Goal: Task Accomplishment & Management: Manage account settings

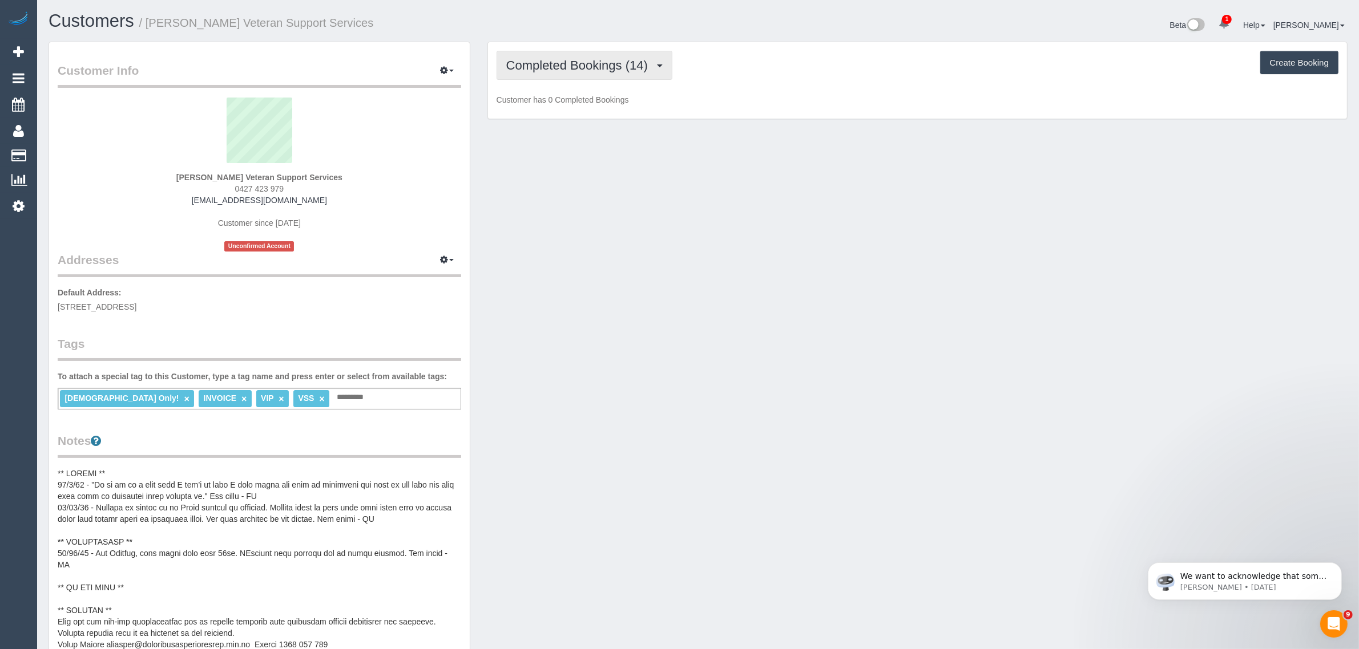
click at [603, 67] on span "Completed Bookings (14)" at bounding box center [579, 65] width 147 height 14
click at [586, 111] on link "Upcoming Bookings (13)" at bounding box center [558, 106] width 123 height 15
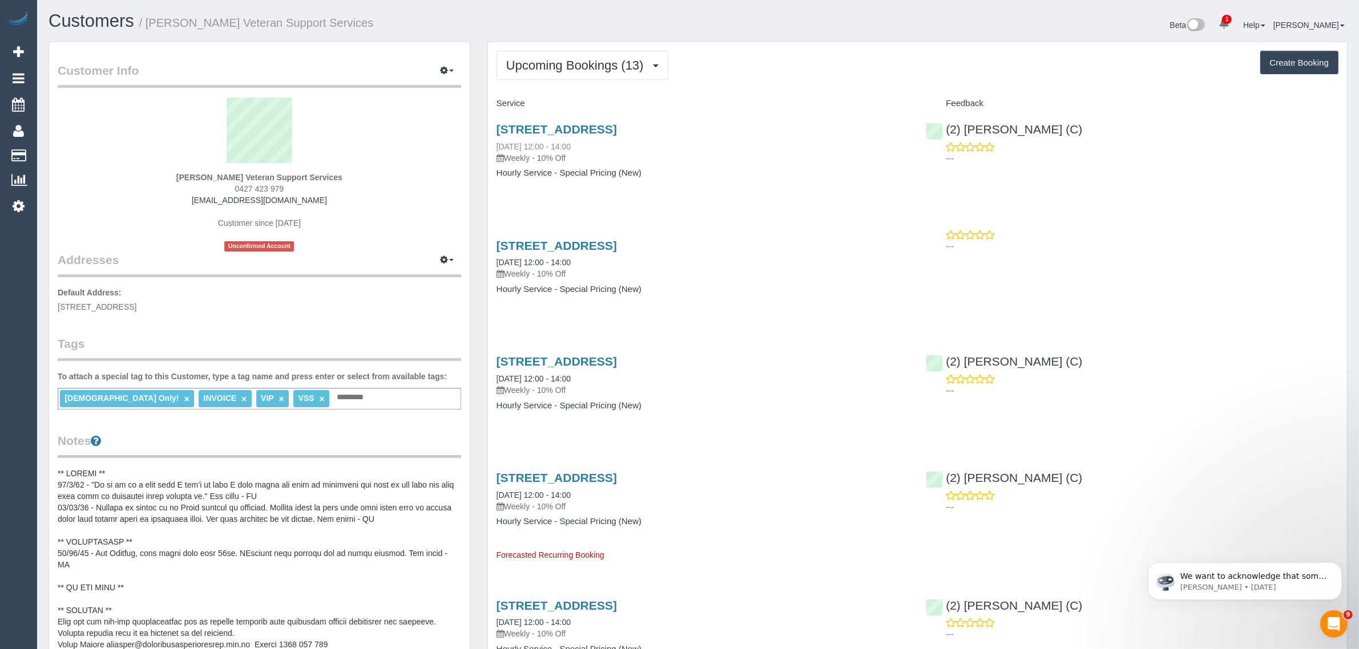
drag, startPoint x: 614, startPoint y: 146, endPoint x: 498, endPoint y: 143, distance: 116.5
click at [498, 143] on div "610/259 Normanby Road, South Melbourne, VIC 3205 30/09/2025 12:00 - 14:00 Weekl…" at bounding box center [703, 143] width 413 height 41
copy link "30/09/2025 12:00 - 14:00"
click at [586, 60] on span "Upcoming Bookings (13)" at bounding box center [577, 65] width 143 height 14
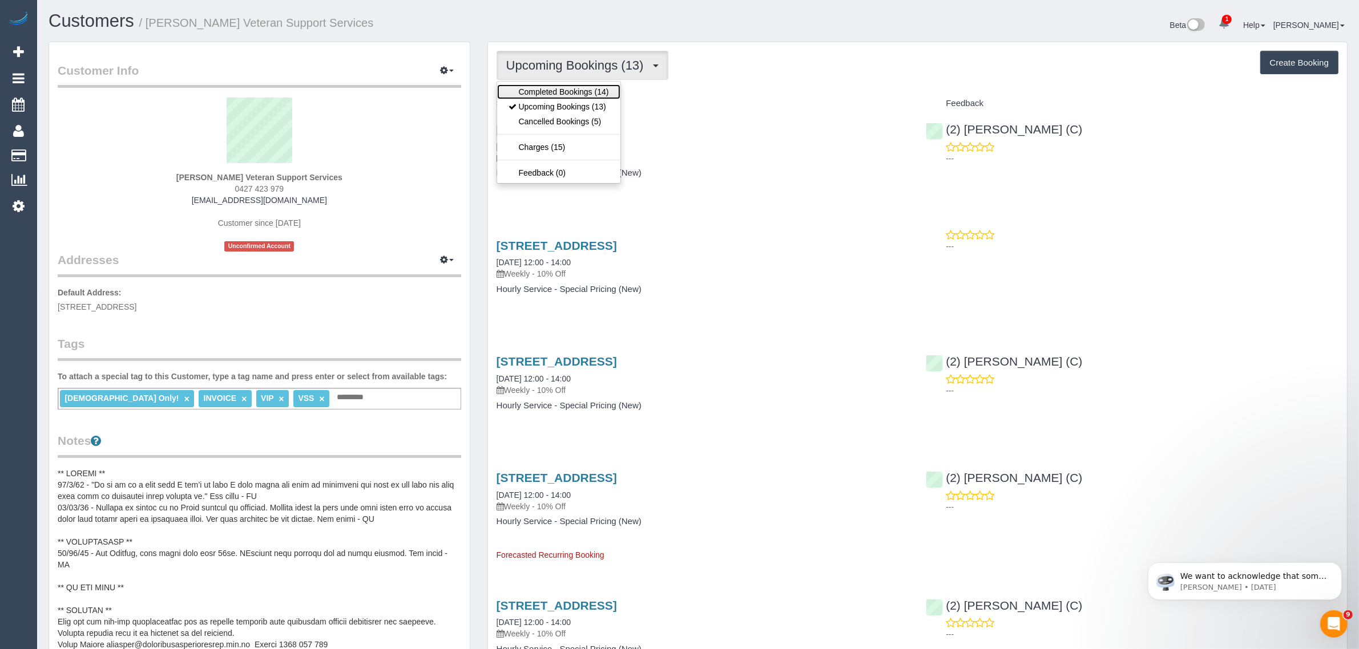
click at [586, 88] on link "Completed Bookings (14)" at bounding box center [558, 91] width 123 height 15
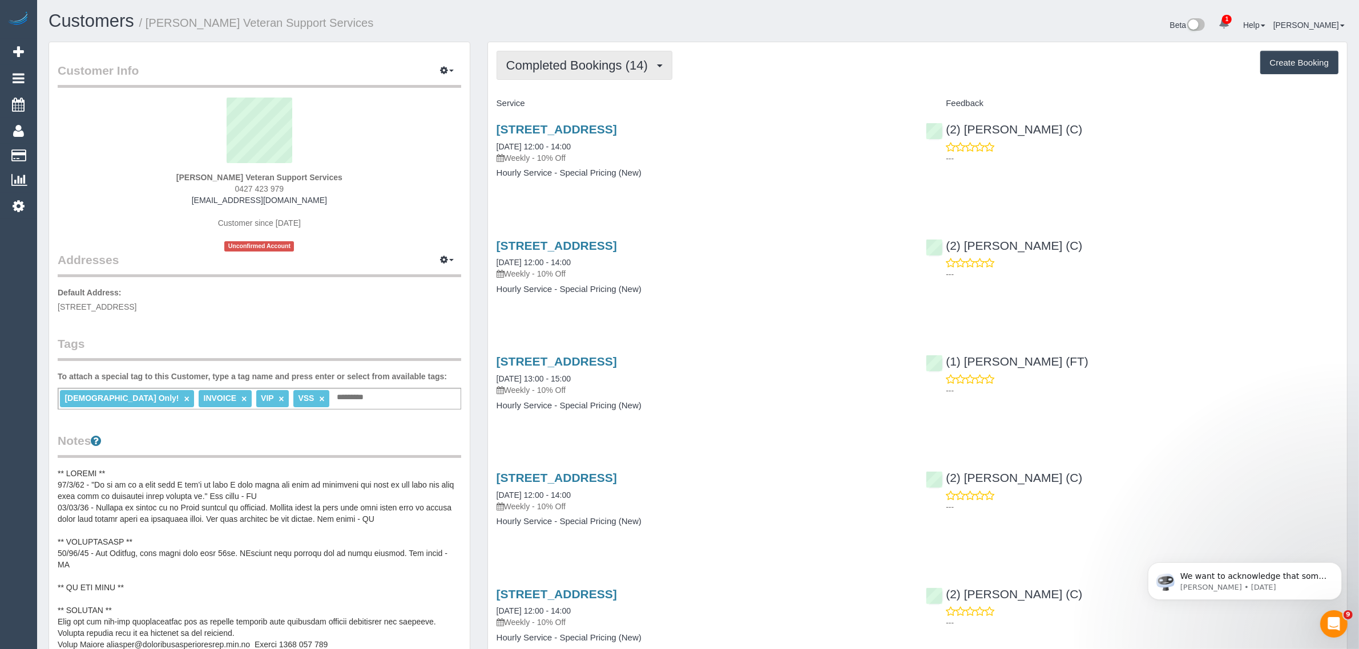
click at [592, 60] on span "Completed Bookings (14)" at bounding box center [579, 65] width 147 height 14
click at [569, 101] on link "Upcoming Bookings (13)" at bounding box center [558, 106] width 123 height 15
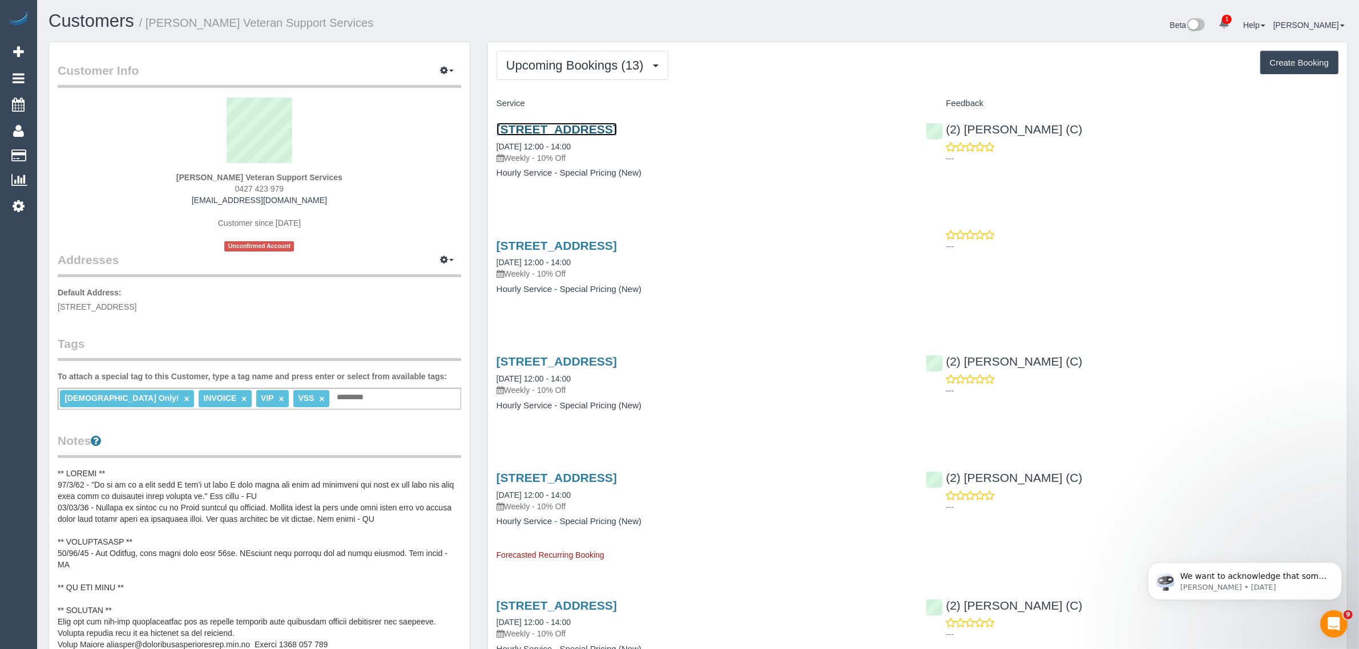
click at [591, 124] on link "610/259 Normanby Road, South Melbourne, VIC 3205" at bounding box center [557, 129] width 120 height 13
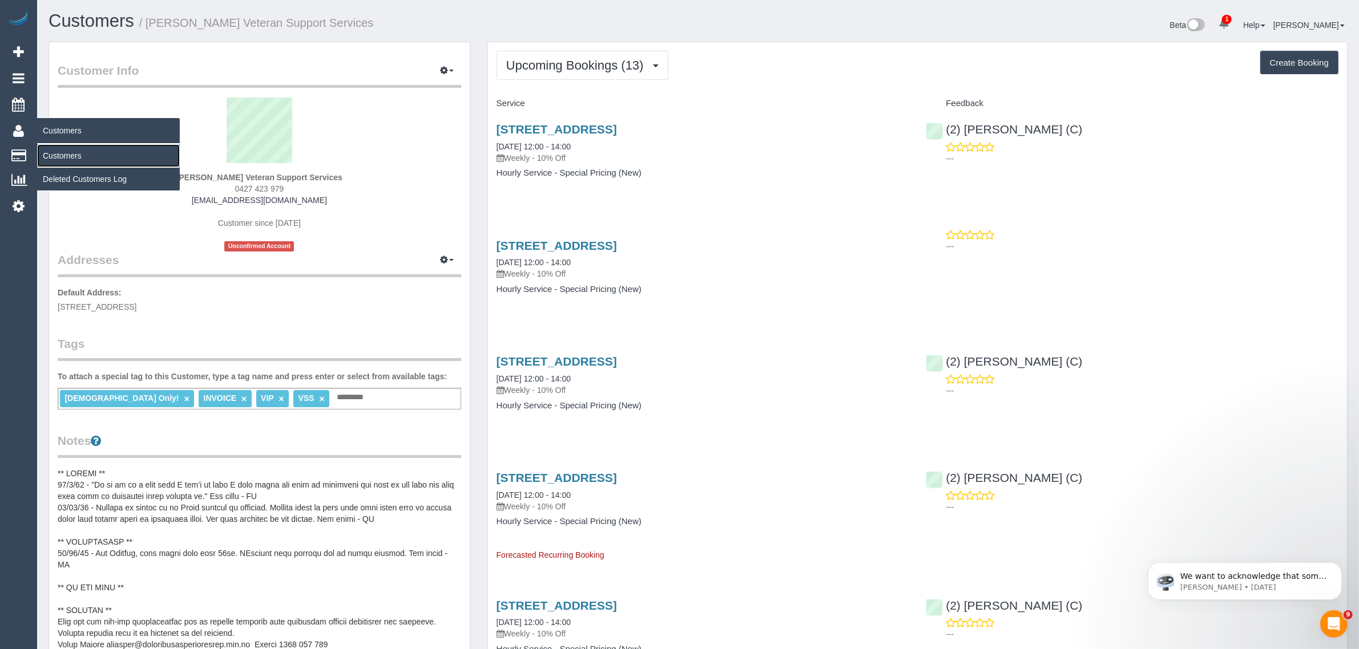
click at [43, 149] on link "Customers" at bounding box center [108, 155] width 143 height 23
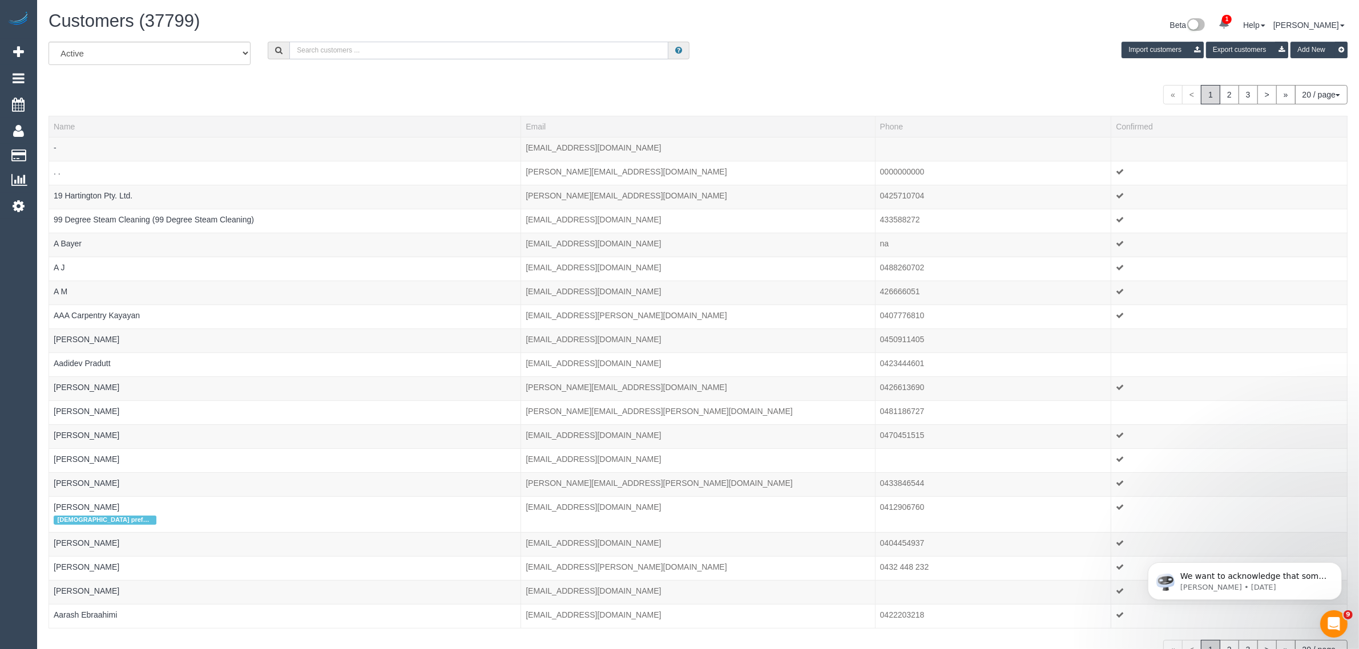
click at [354, 57] on input "text" at bounding box center [478, 51] width 379 height 18
paste input "+61402832794"
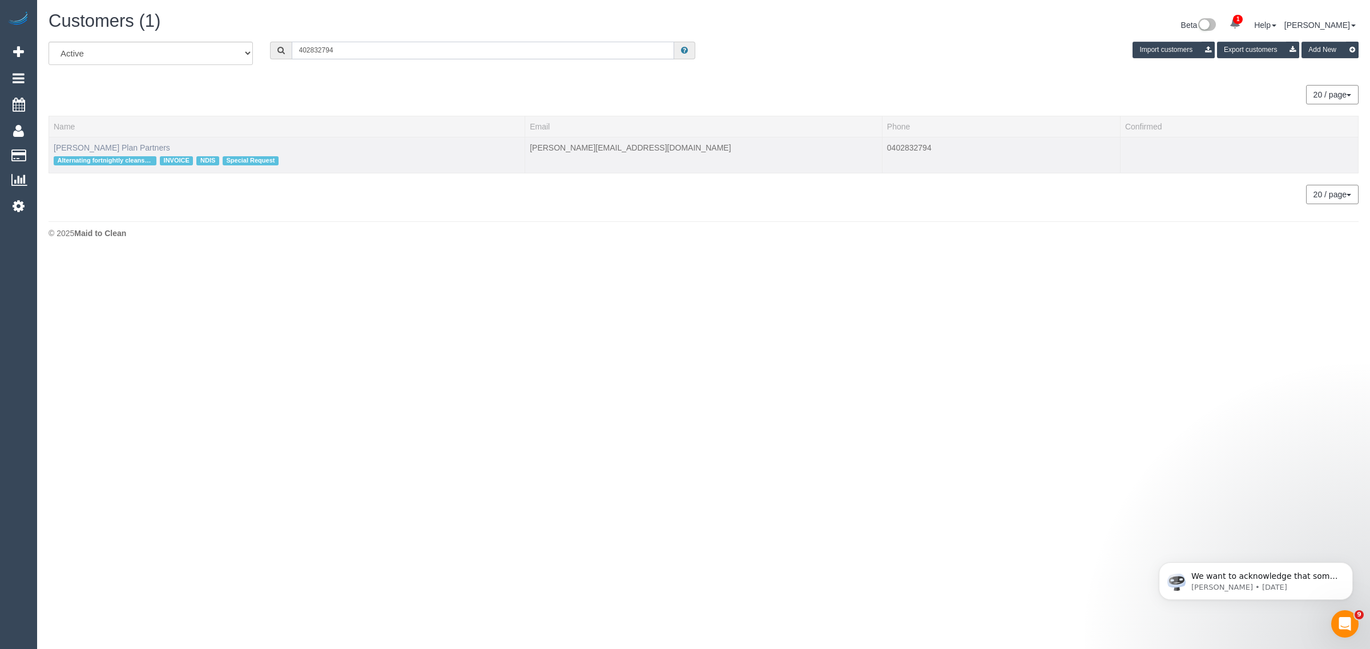
type input "402832794"
click at [82, 147] on link "Phillip Chatzis Plan Partners" at bounding box center [112, 147] width 116 height 9
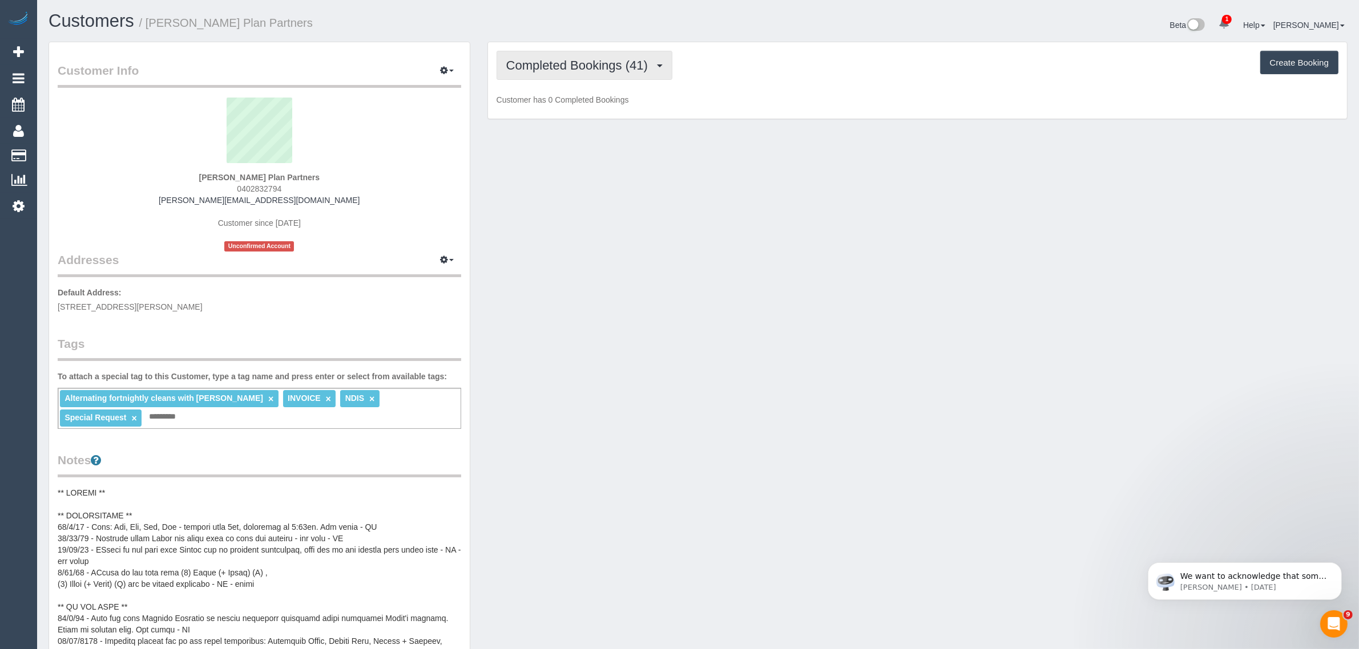
click at [609, 67] on span "Completed Bookings (41)" at bounding box center [579, 65] width 147 height 14
click at [596, 103] on link "Upcoming Bookings (11)" at bounding box center [558, 106] width 123 height 15
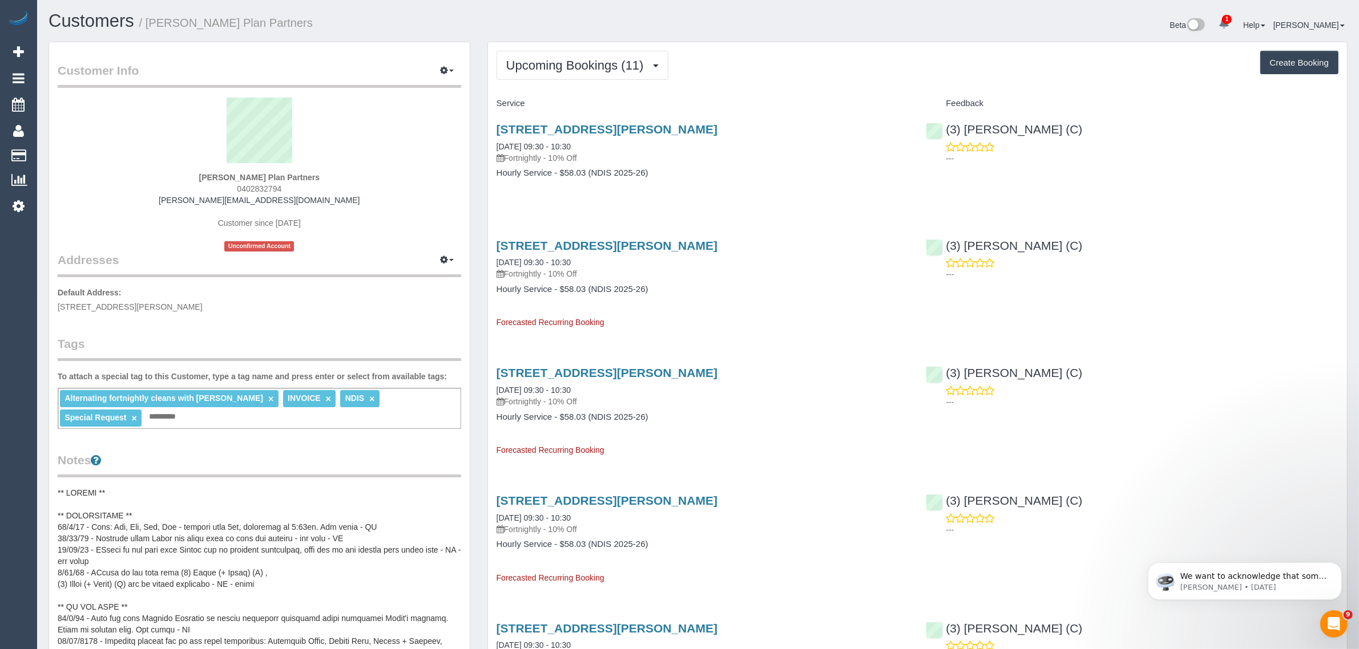
click at [254, 177] on strong "Phillip Chatzis Plan Partners" at bounding box center [259, 177] width 121 height 9
copy strong "Chatzis"
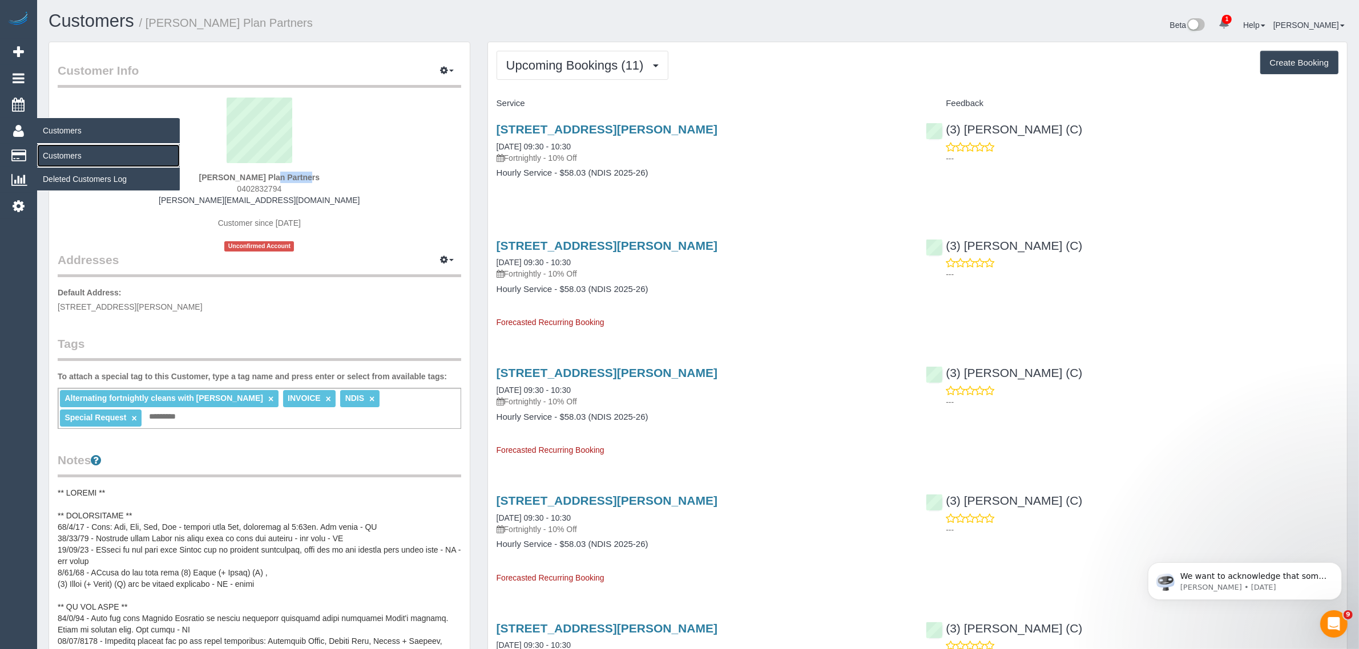
click at [63, 151] on link "Customers" at bounding box center [108, 155] width 143 height 23
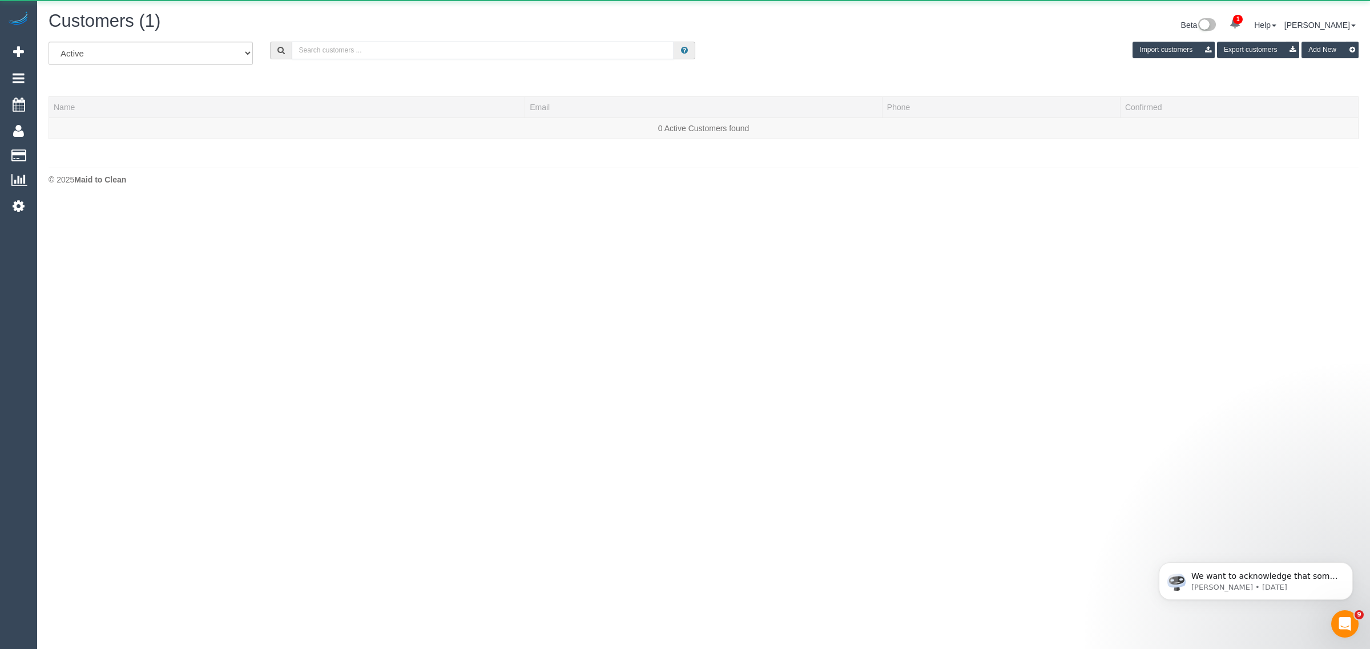
click at [297, 52] on input "text" at bounding box center [483, 51] width 382 height 18
paste input "Chatzis"
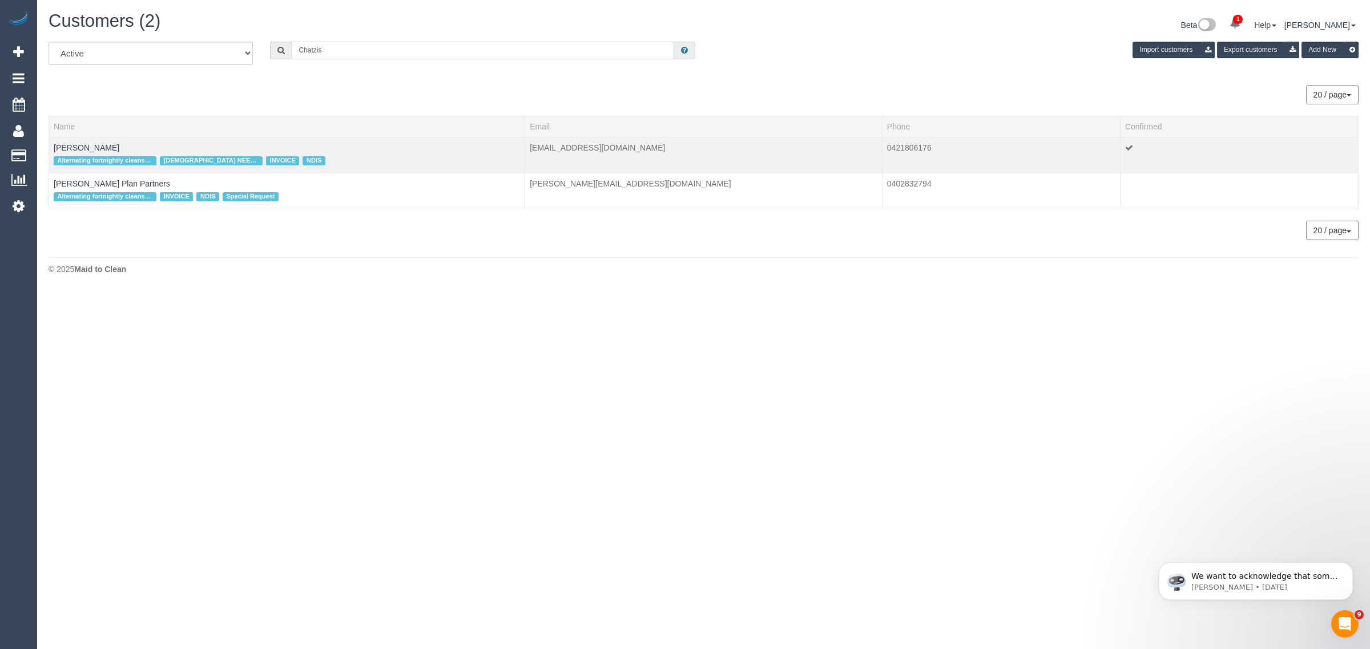
type input "Chatzis"
click at [83, 156] on span "Alternating fortnightly cleans with Phillip Chatzis" at bounding box center [105, 160] width 103 height 9
click at [83, 147] on link "Maria Chatzis" at bounding box center [87, 147] width 66 height 9
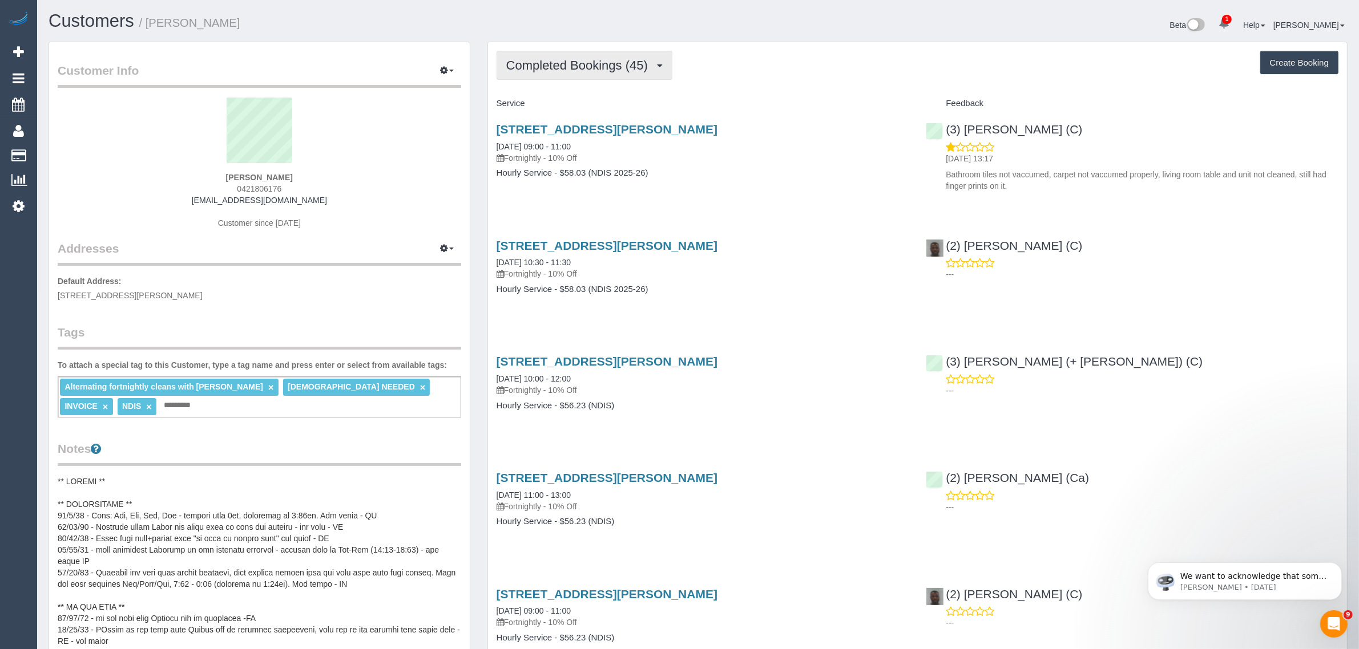
click at [612, 64] on span "Completed Bookings (45)" at bounding box center [579, 65] width 147 height 14
click at [569, 102] on link "Upcoming Bookings (12)" at bounding box center [558, 106] width 123 height 15
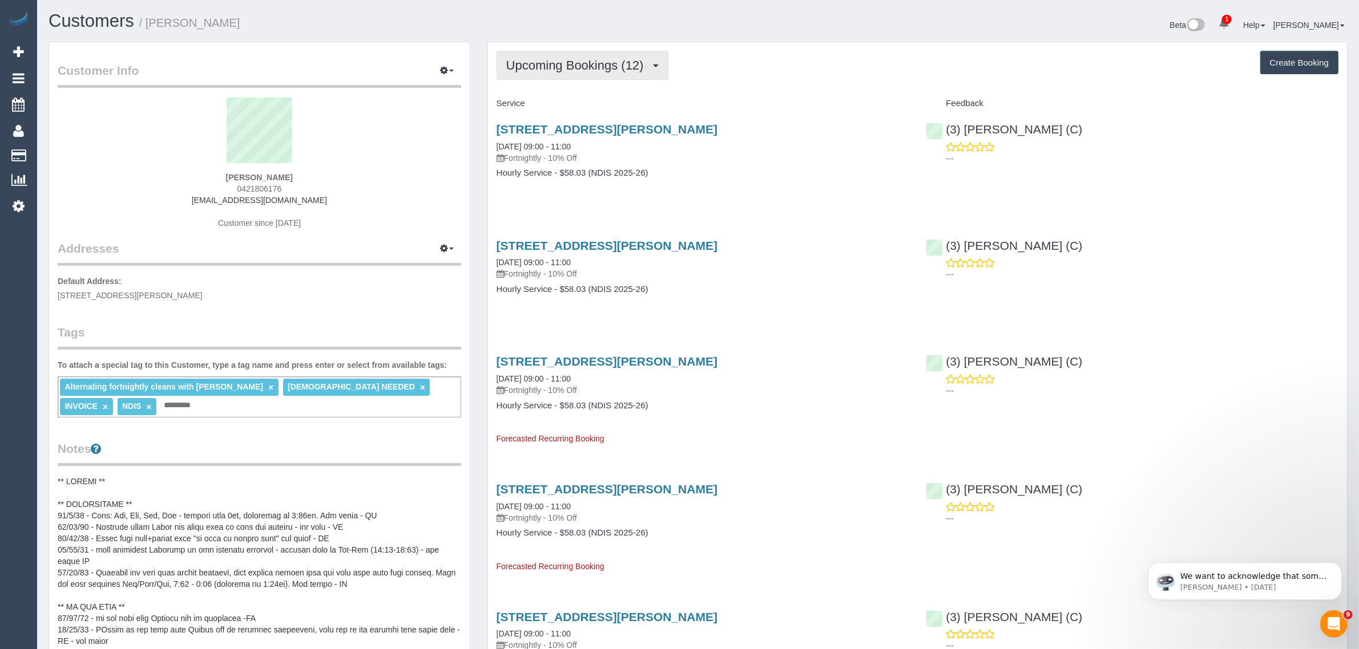
click at [568, 60] on span "Upcoming Bookings (12)" at bounding box center [577, 65] width 143 height 14
click at [575, 89] on link "Completed Bookings (45)" at bounding box center [558, 91] width 123 height 15
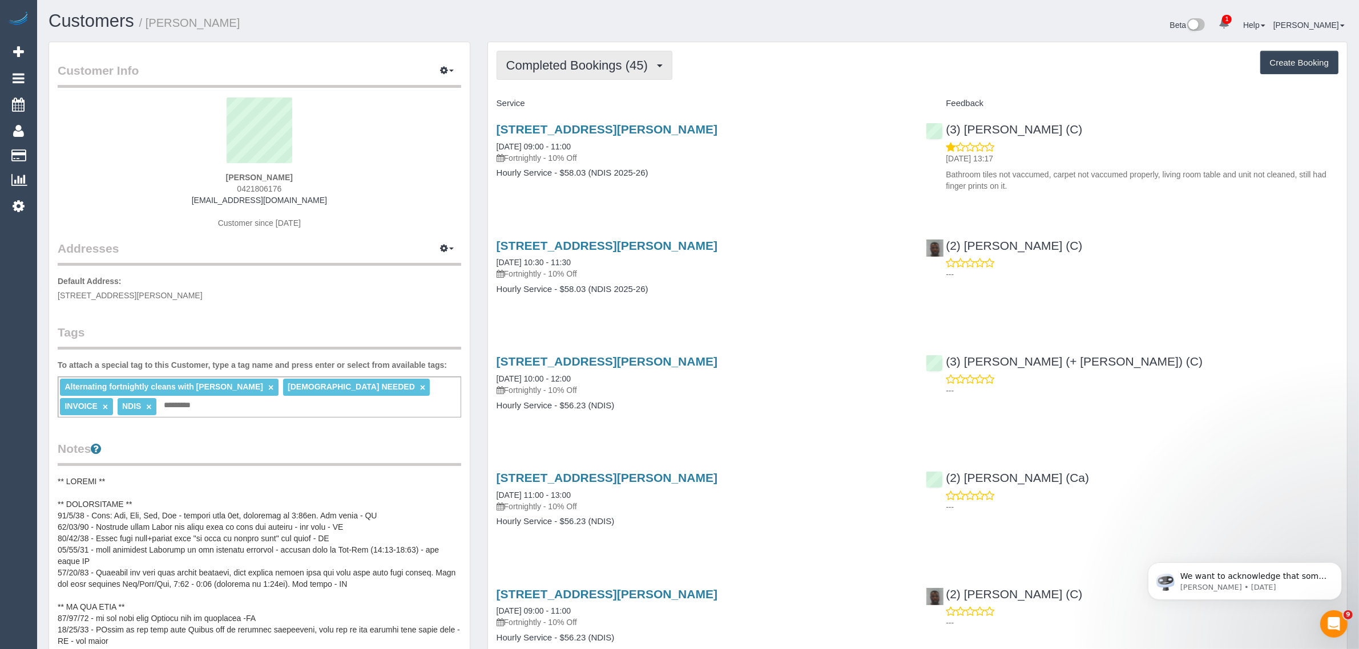
click at [578, 67] on span "Completed Bookings (45)" at bounding box center [579, 65] width 147 height 14
click at [566, 102] on link "Upcoming Bookings (12)" at bounding box center [558, 106] width 123 height 15
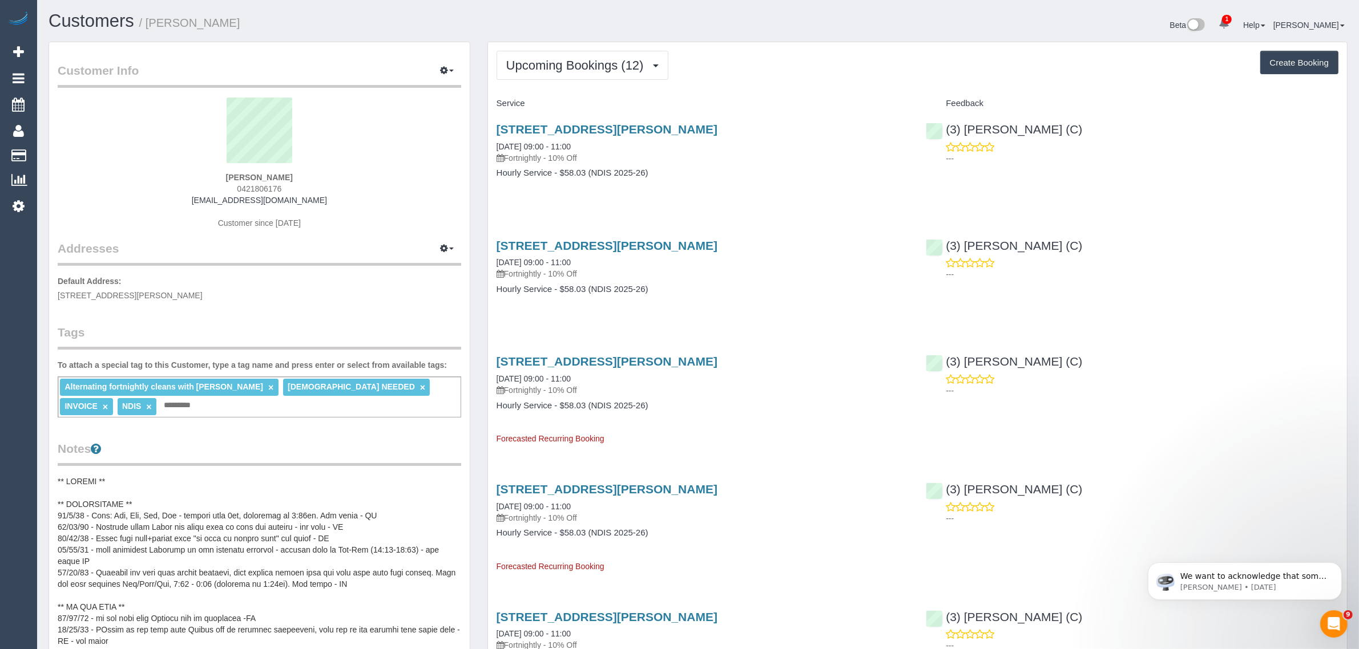
drag, startPoint x: 608, startPoint y: 146, endPoint x: 482, endPoint y: 142, distance: 126.2
click at [789, 170] on h4 "Hourly Service - $58.03 (NDIS 2025-26)" at bounding box center [703, 173] width 413 height 10
click at [566, 143] on link "30/09/2025 09:00 - 11:00" at bounding box center [534, 146] width 74 height 9
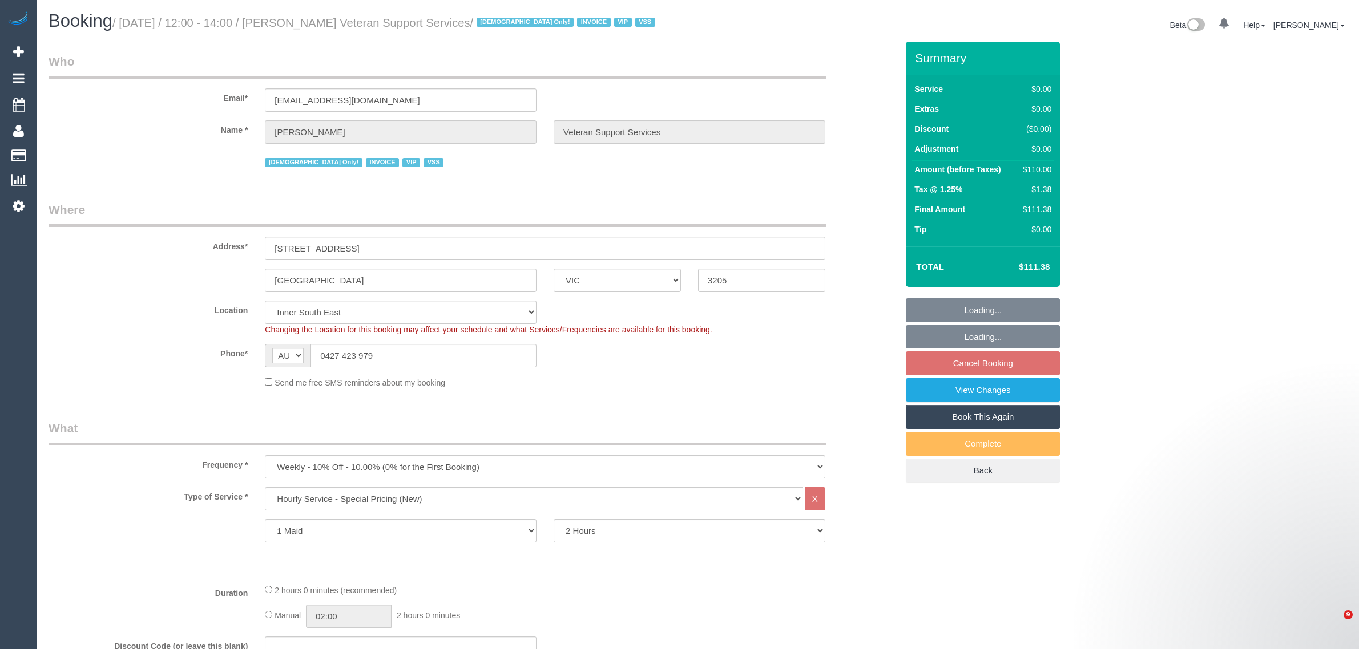
select select "VIC"
select select "120"
select select "number:27"
select select "number:14"
select select "number:19"
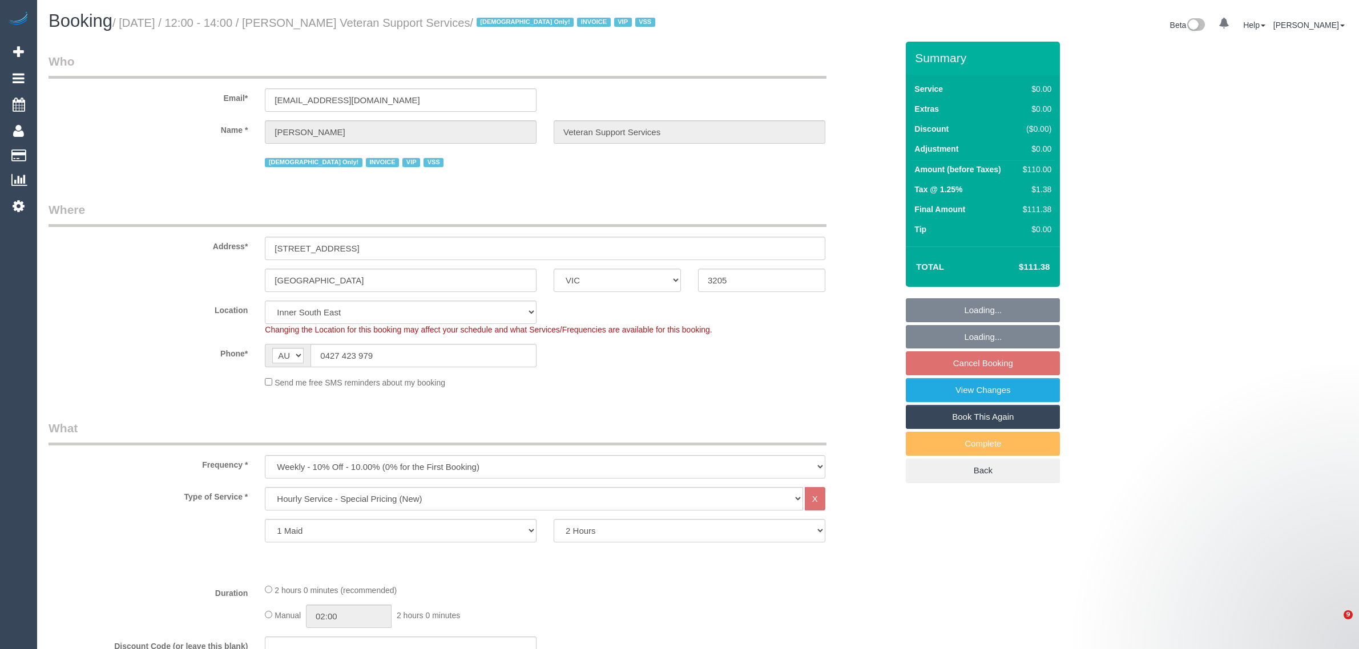
select select "number:36"
select select "number:34"
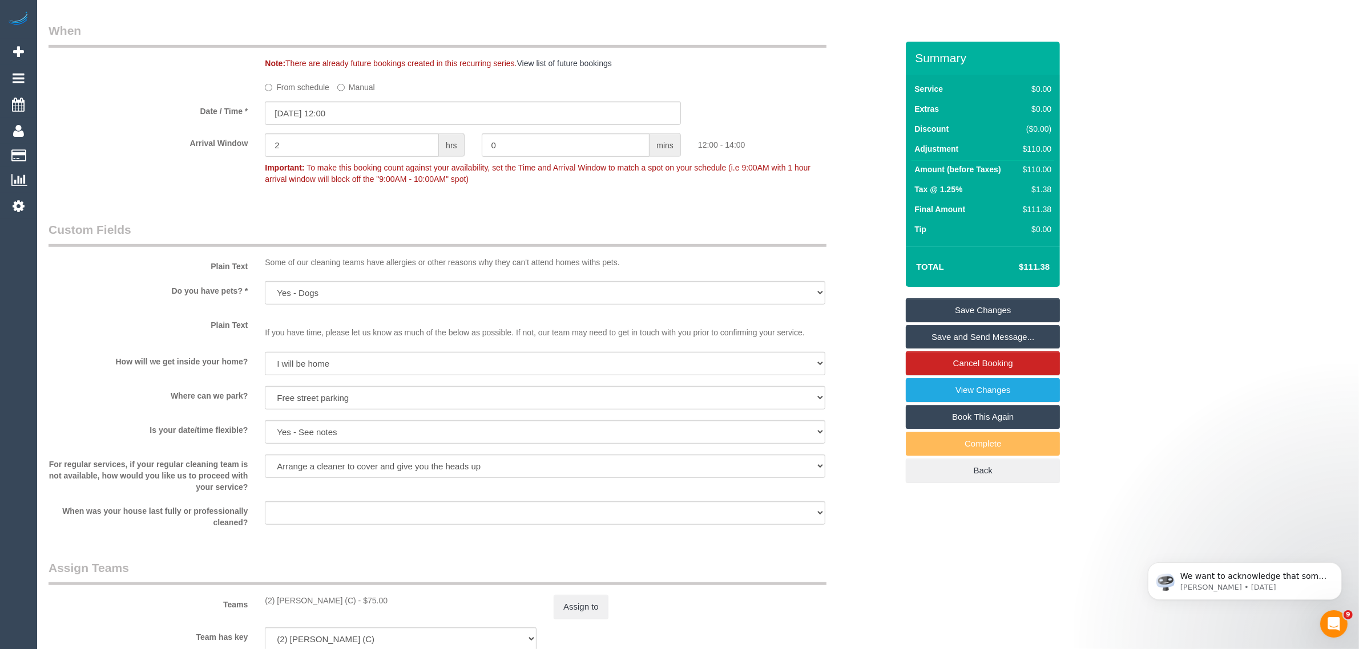
scroll to position [1141, 0]
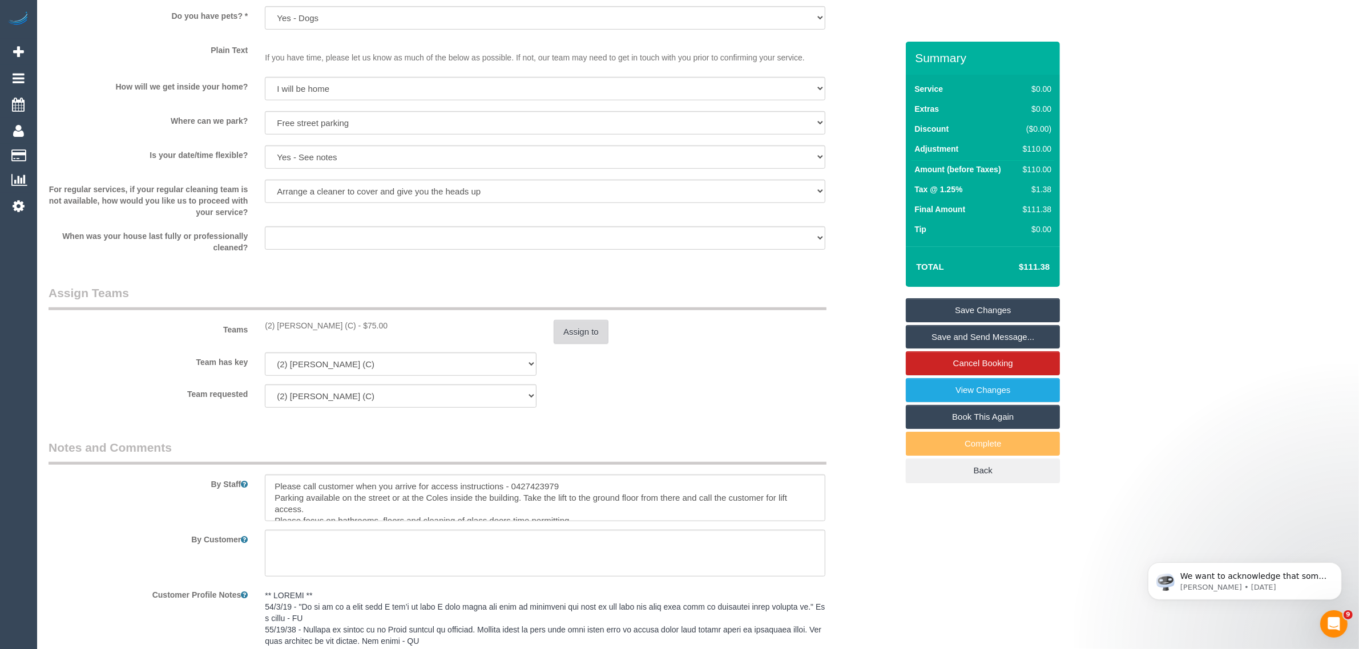
click at [595, 336] on button "Assign to" at bounding box center [581, 332] width 55 height 24
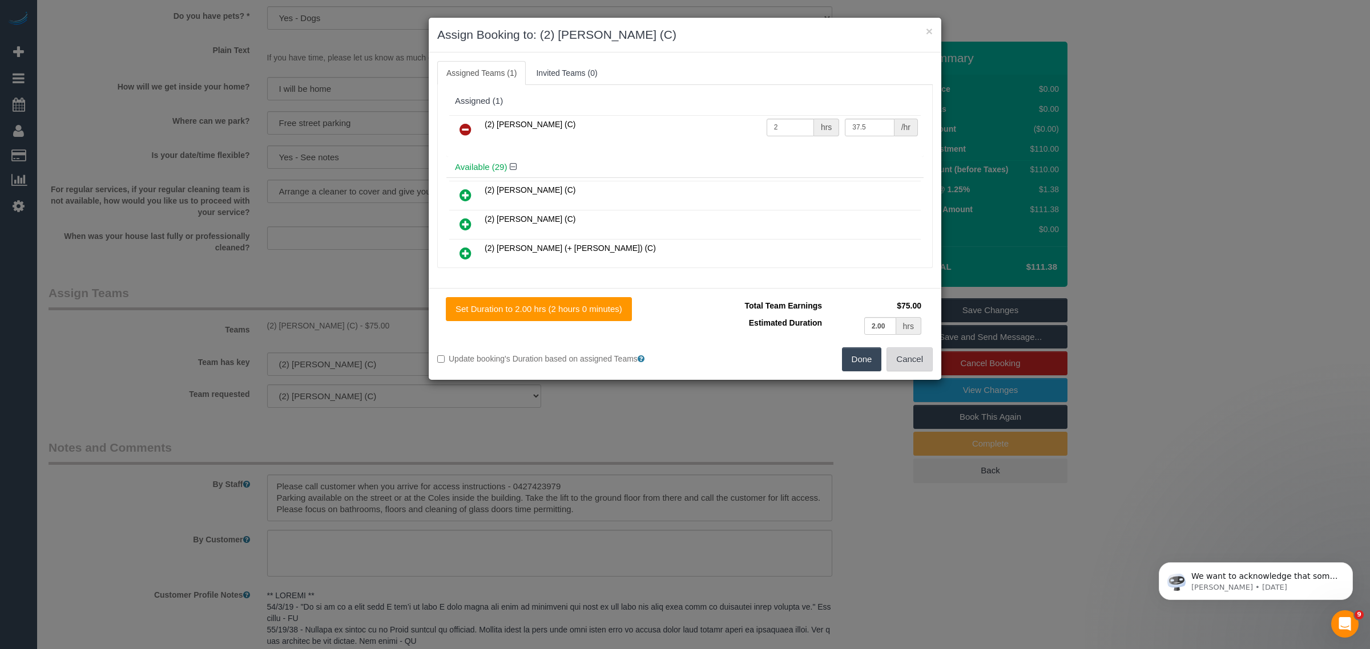
click at [896, 362] on button "Cancel" at bounding box center [909, 360] width 46 height 24
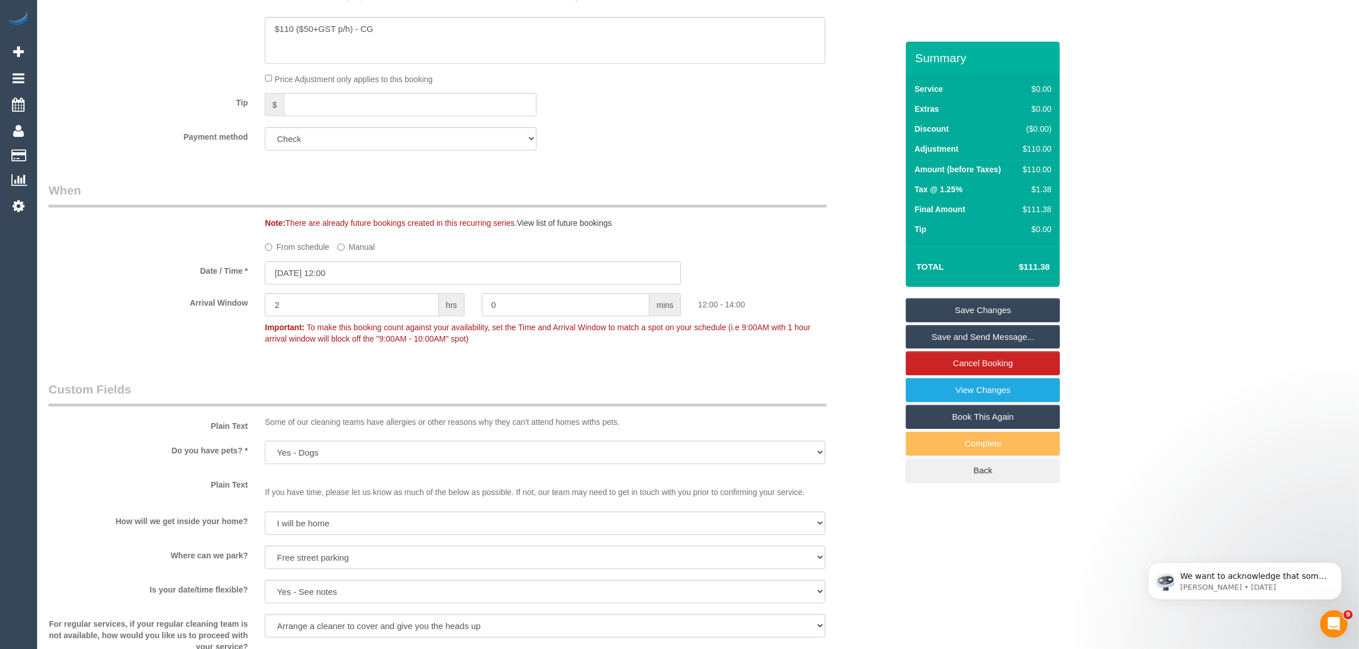
scroll to position [697, 0]
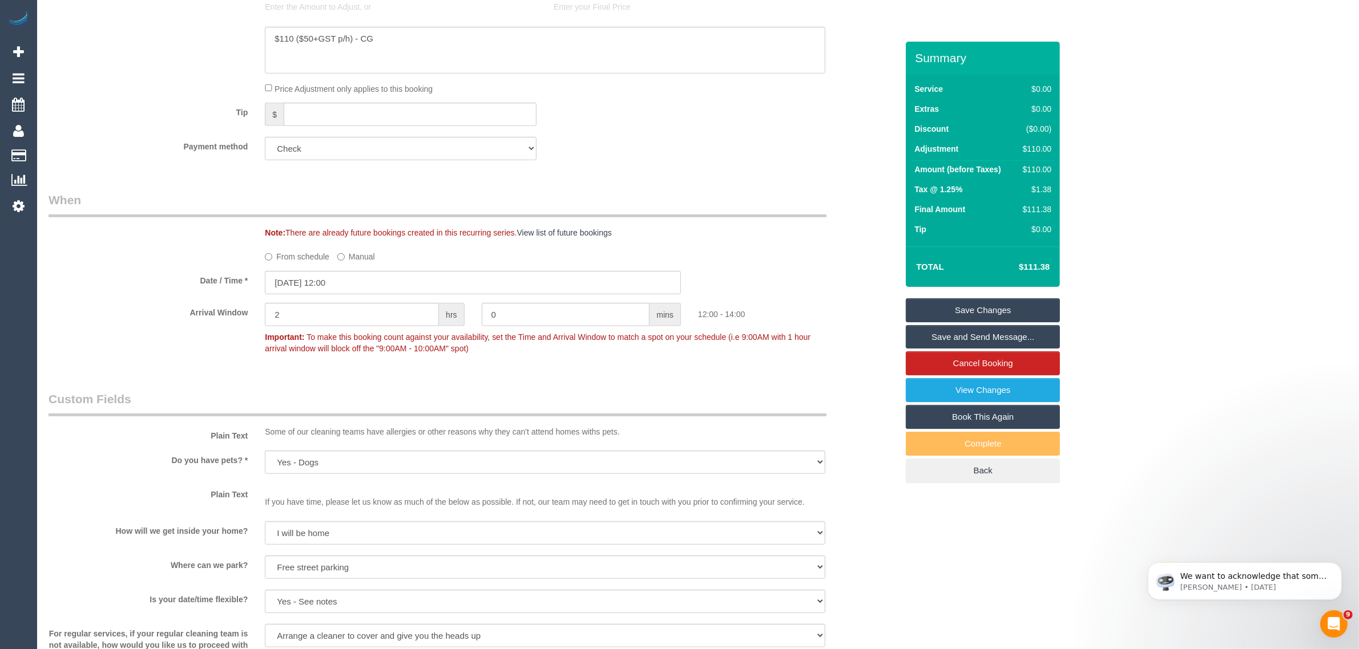
click at [297, 261] on label "From schedule" at bounding box center [297, 254] width 64 height 15
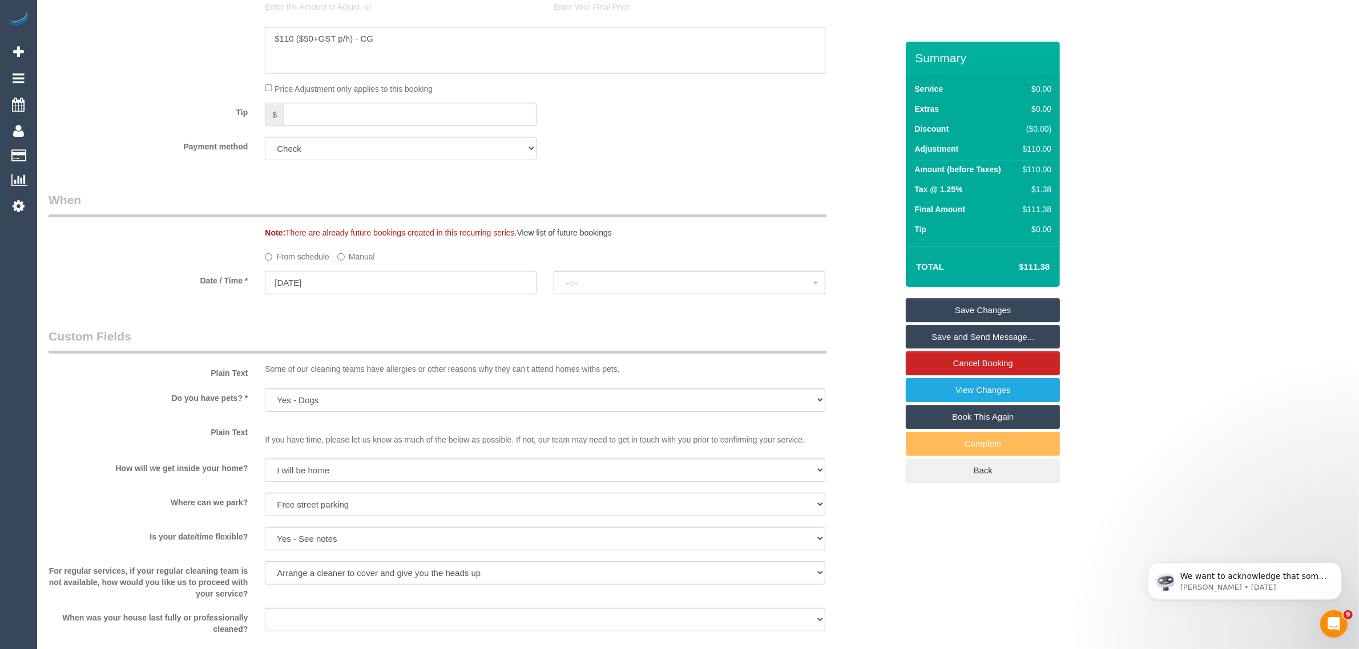
click at [384, 275] on input "30/09/2025" at bounding box center [401, 282] width 272 height 23
select select "spot14"
click at [402, 307] on span "Next" at bounding box center [402, 305] width 9 height 9
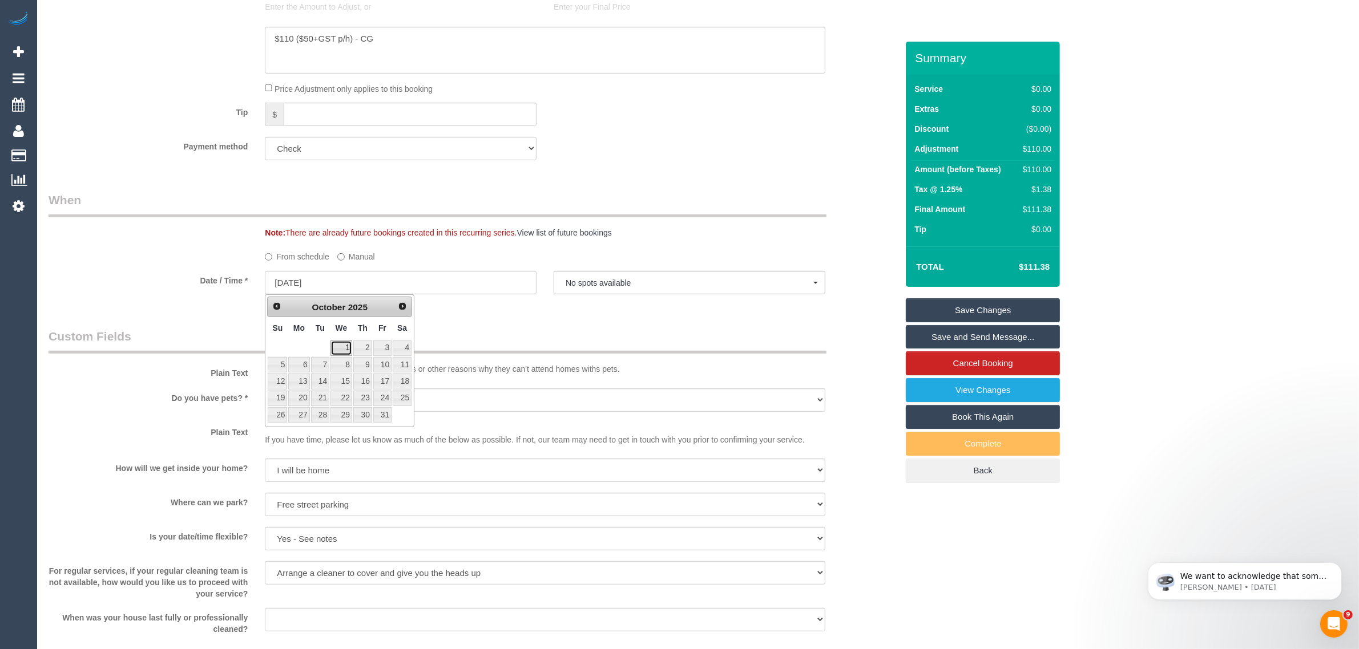
click at [338, 348] on link "1" at bounding box center [341, 348] width 22 height 15
type input "01/10/2025"
select select "spot15"
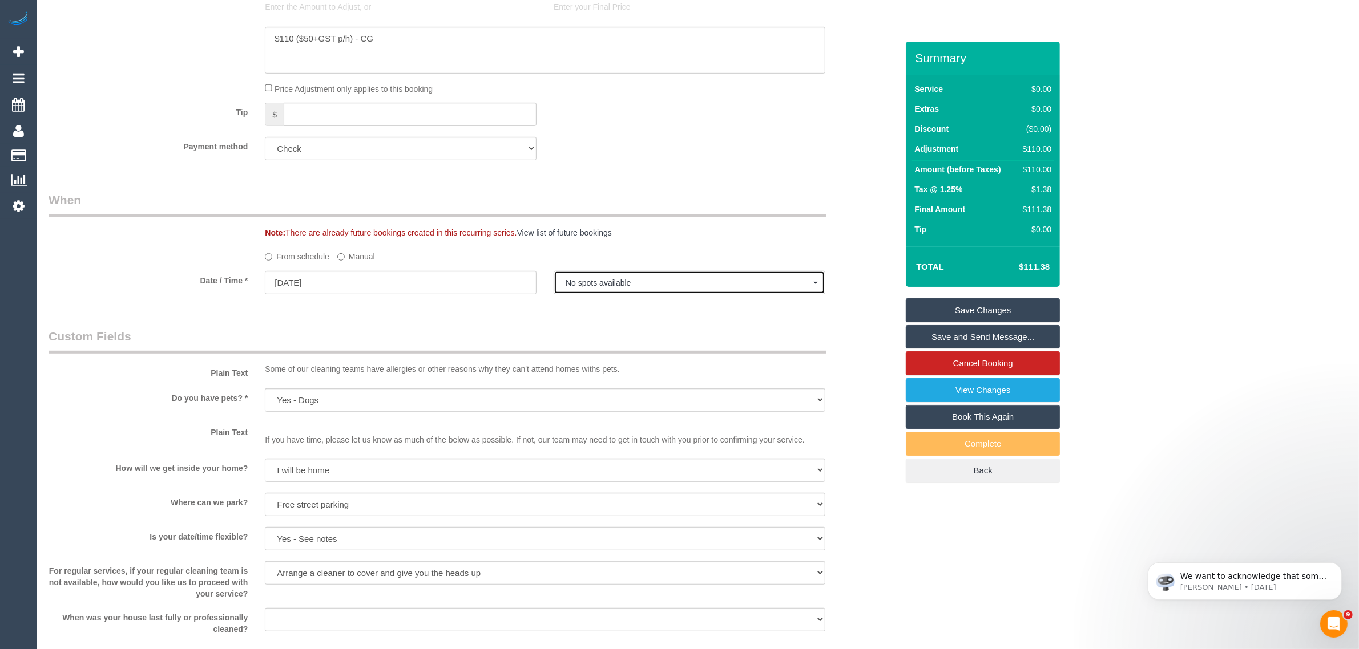
click at [667, 289] on button "No spots available" at bounding box center [690, 282] width 272 height 23
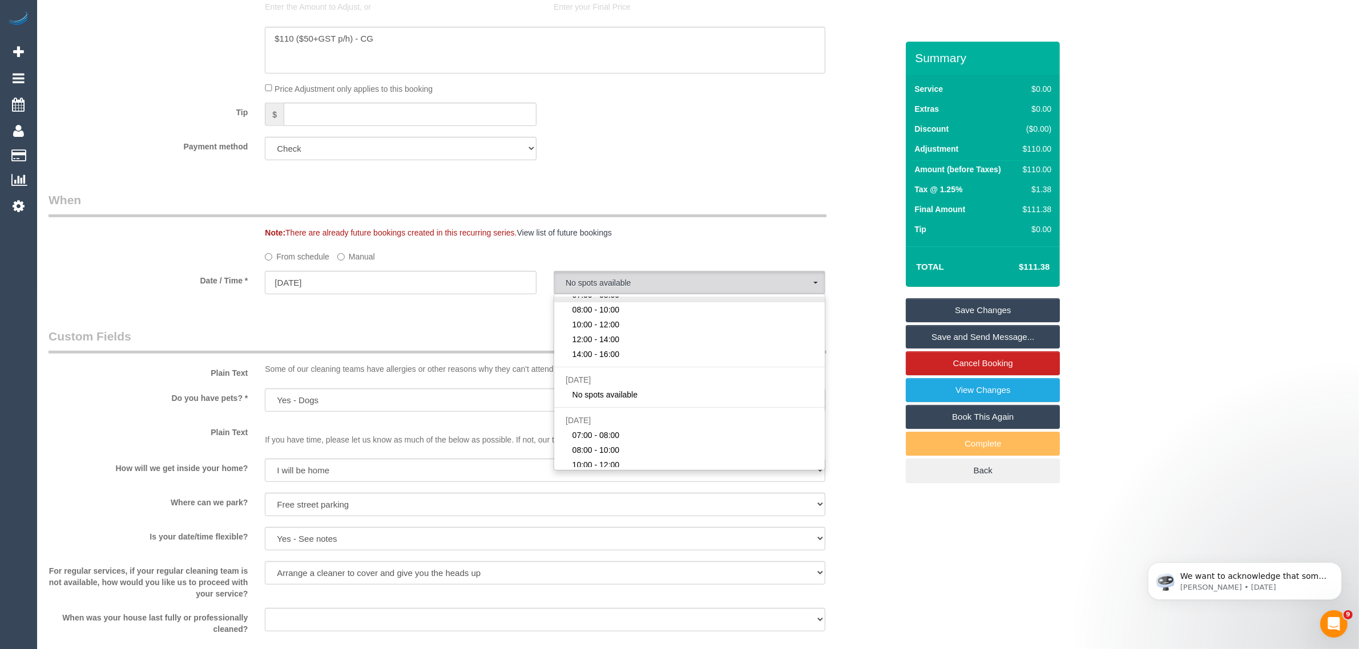
scroll to position [140, 0]
click at [392, 324] on div "Who Email* [EMAIL_ADDRESS][DOMAIN_NAME] Name * [PERSON_NAME] Veteran Support Se…" at bounding box center [473, 368] width 866 height 2046
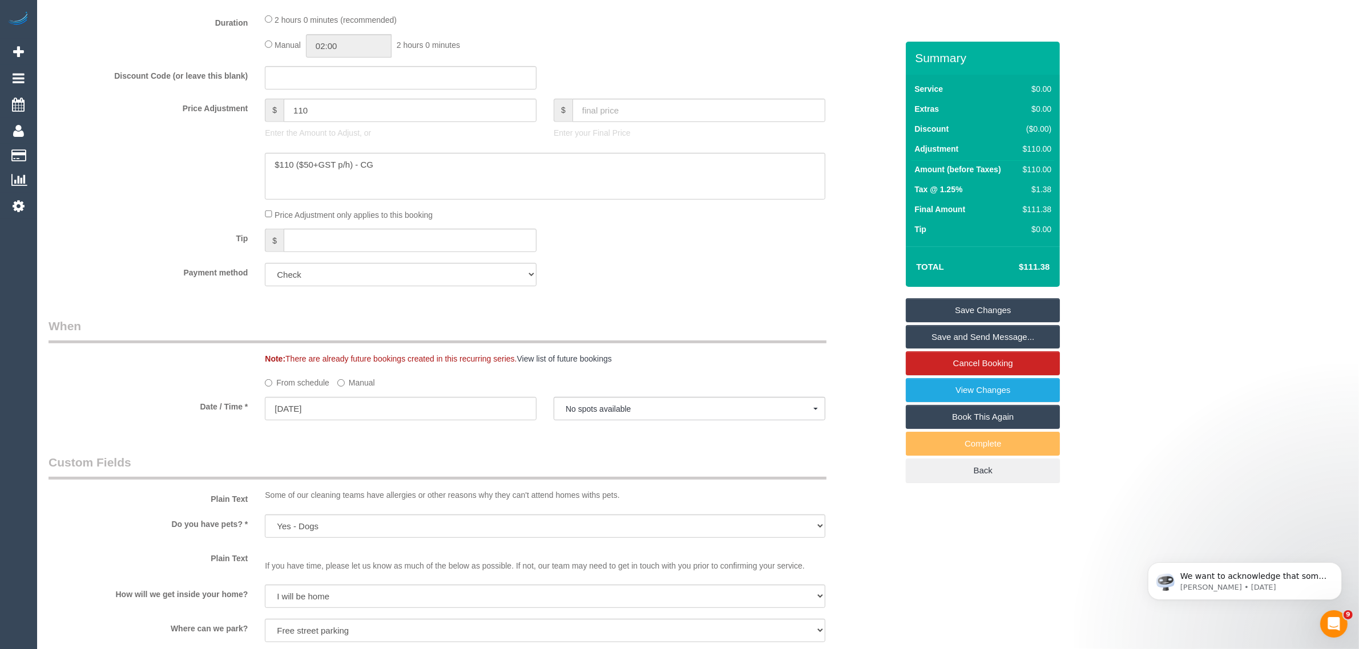
scroll to position [0, 0]
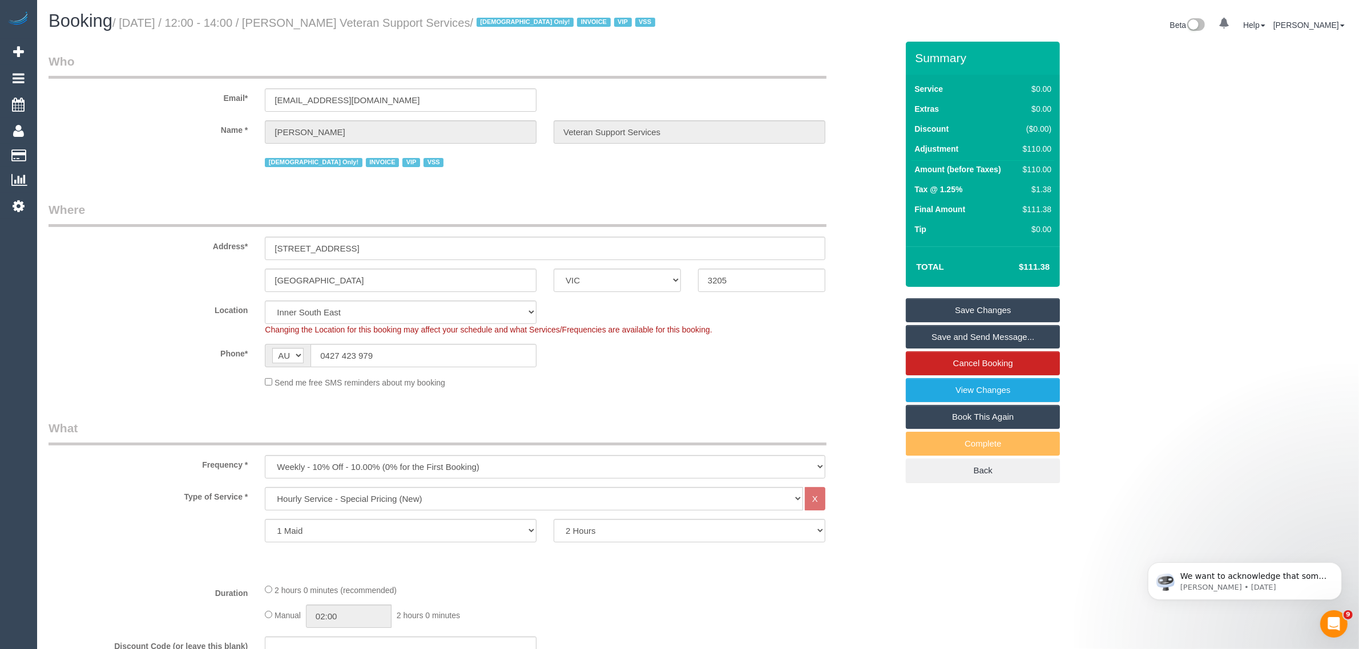
click at [331, 23] on small "/ September 30, 2025 / 12:00 - 14:00 / Evelyne Ward Veteran Support Services / …" at bounding box center [385, 23] width 546 height 13
copy small "Evelyne"
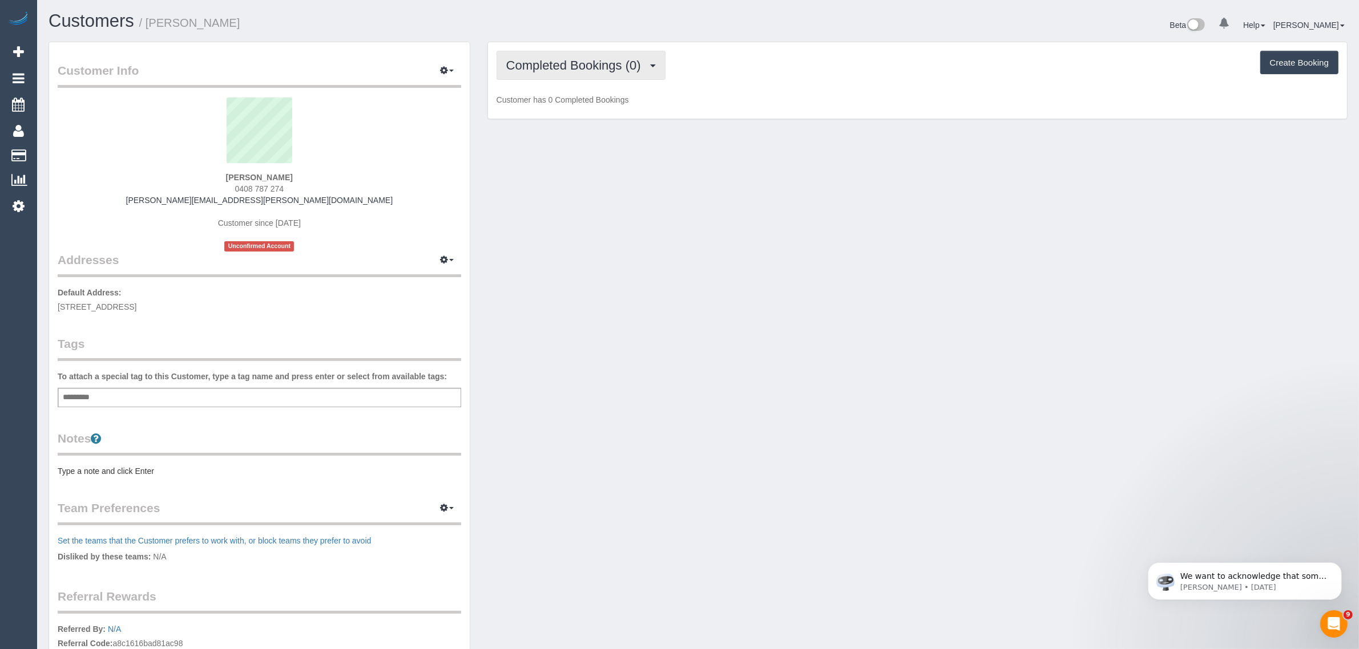
click at [614, 62] on span "Completed Bookings (0)" at bounding box center [576, 65] width 140 height 14
click at [575, 101] on link "Upcoming Bookings (1)" at bounding box center [556, 106] width 119 height 15
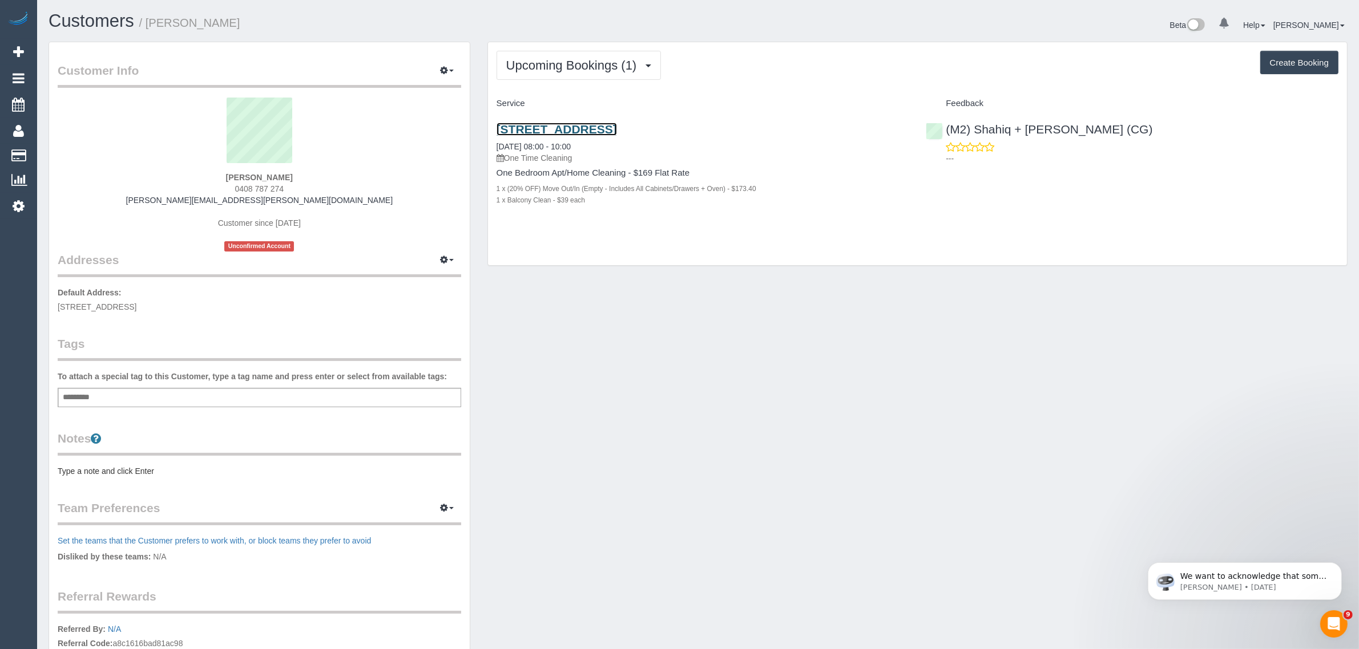
click at [580, 127] on link "[STREET_ADDRESS]" at bounding box center [557, 129] width 120 height 13
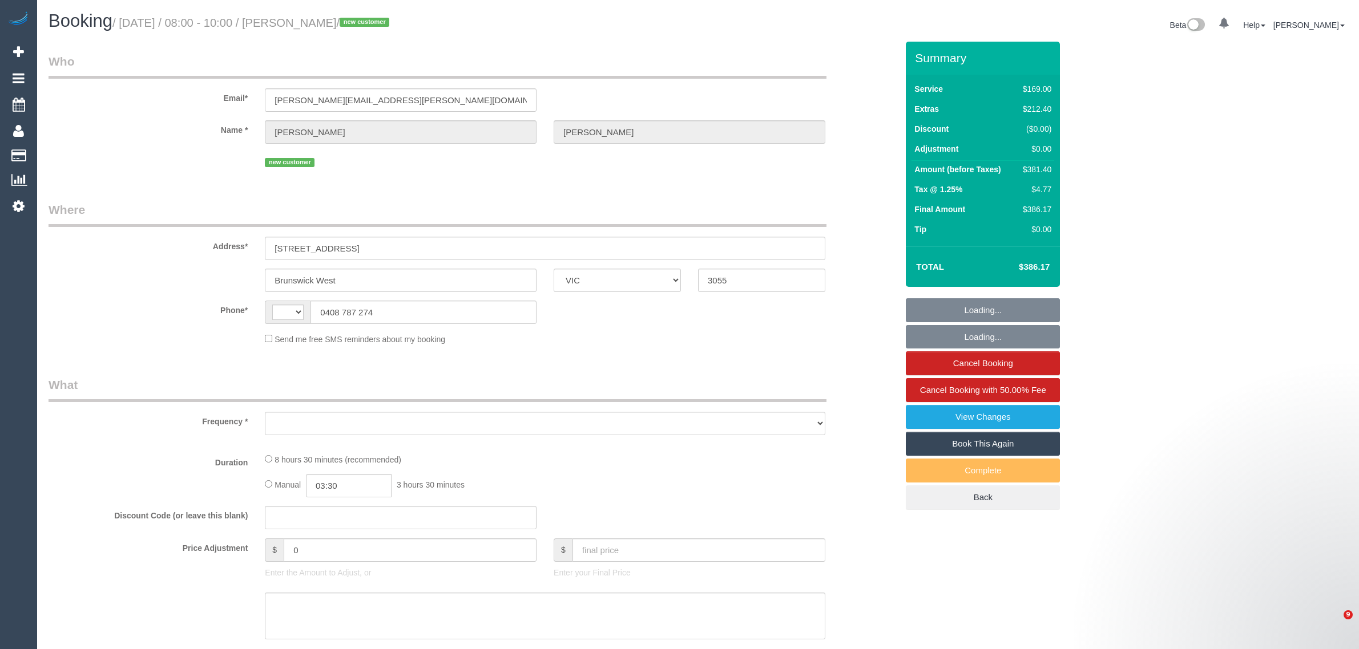
select select "VIC"
select select "string:stripe-pm_1SB3e42GScqysDRV3mZEkV9Y"
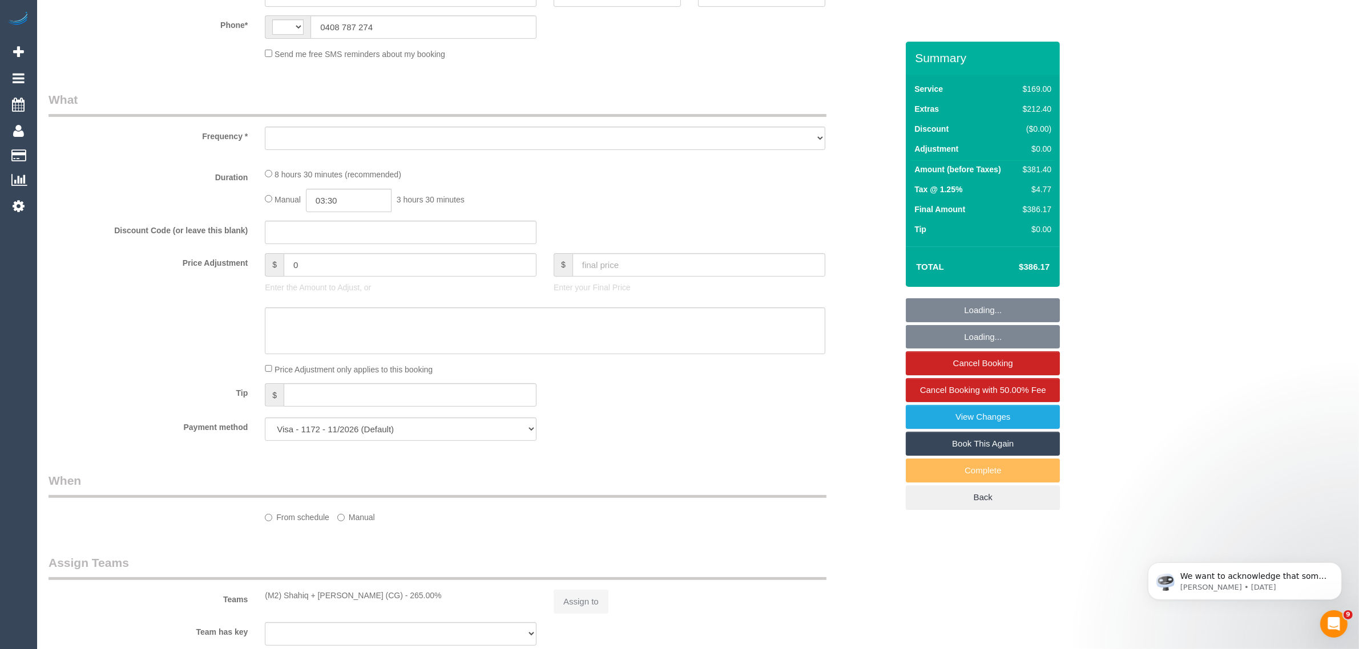
select select "string:AU"
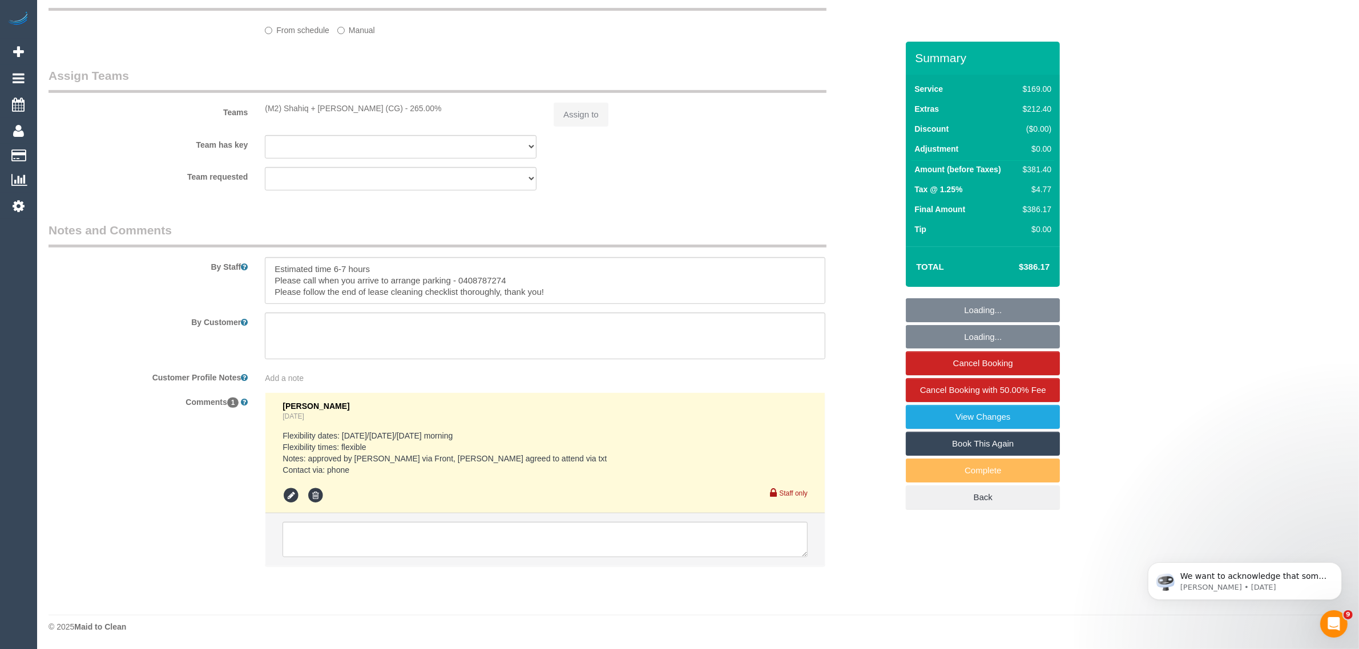
select select "object:562"
select select "number:28"
select select "number:14"
select select "number:18"
select select "number:36"
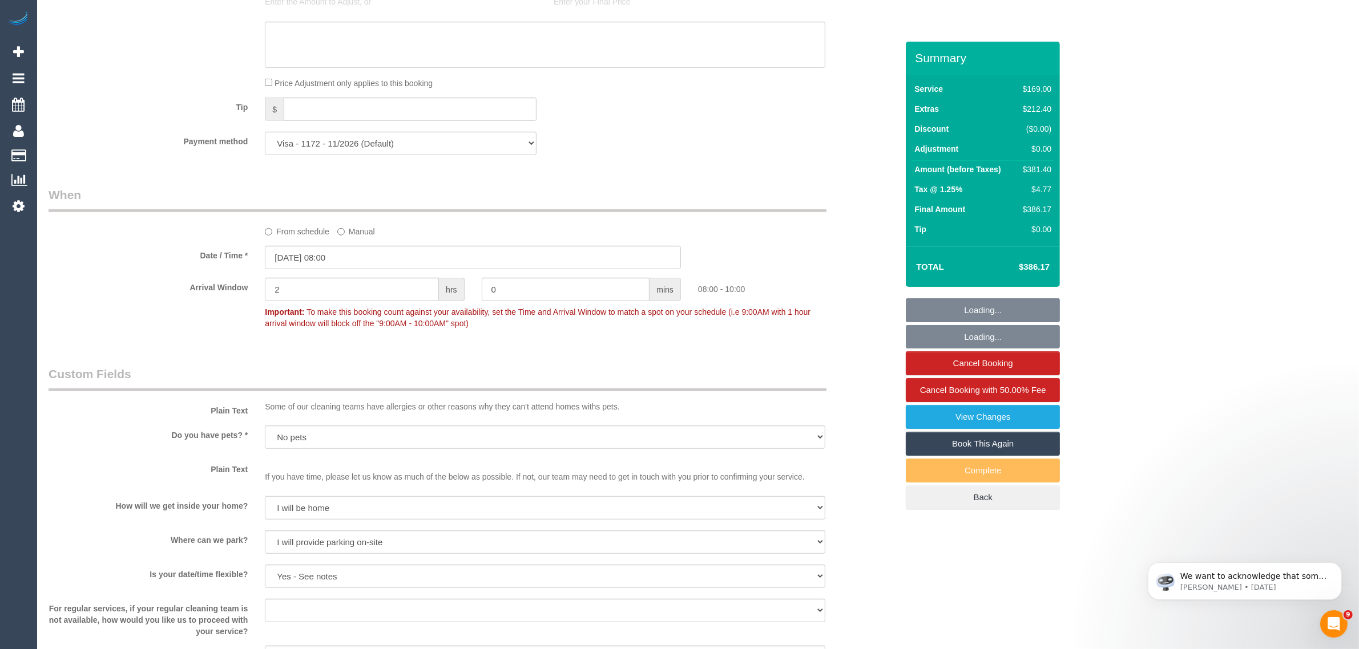
select select "object:2163"
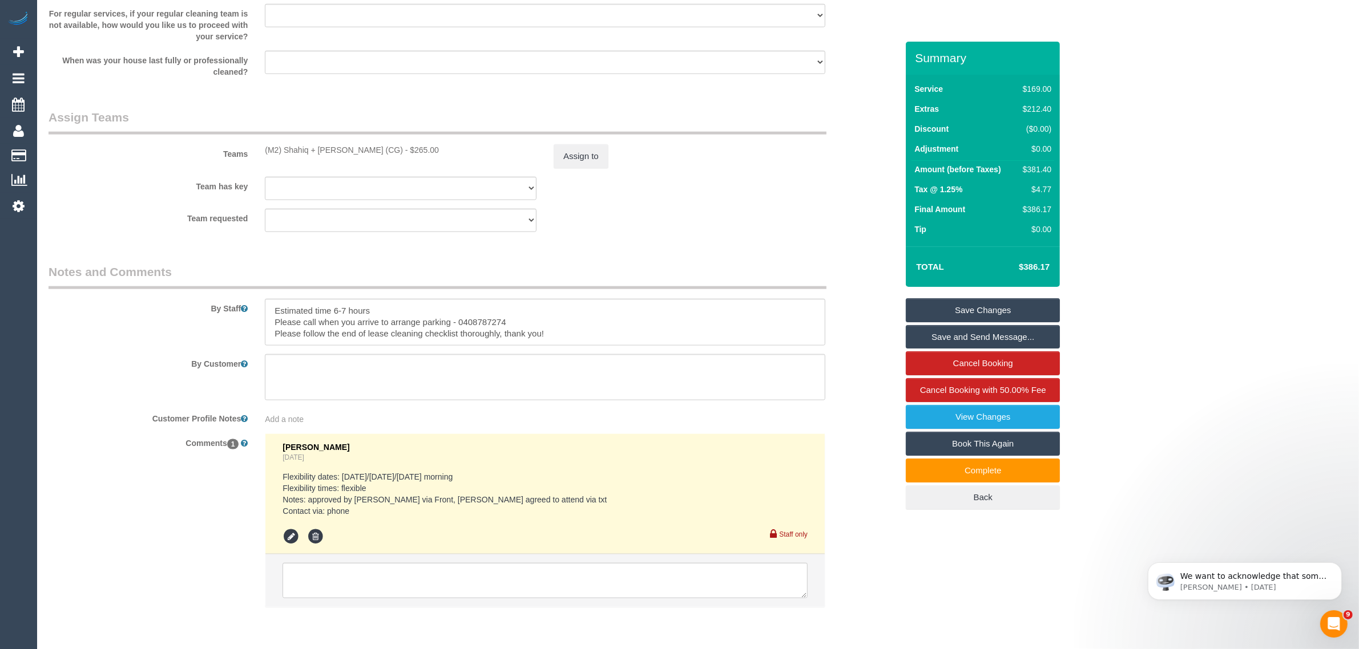
scroll to position [1706, 0]
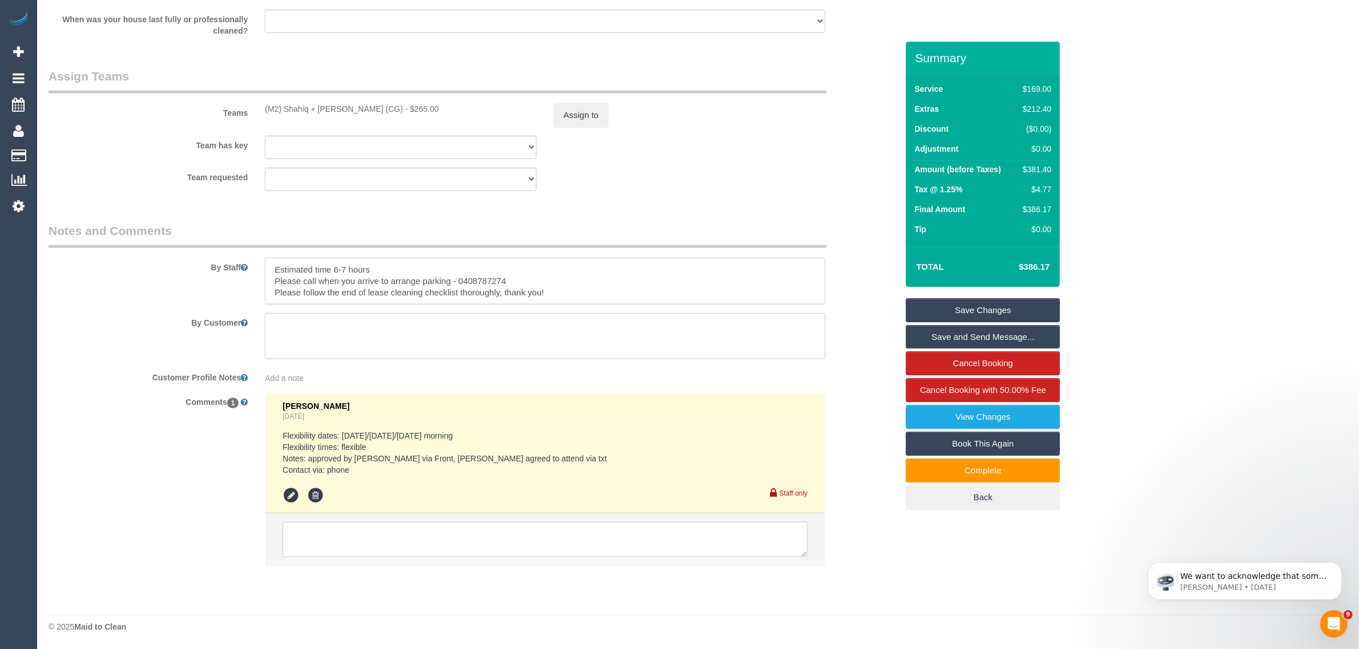
click at [481, 280] on textarea at bounding box center [545, 281] width 560 height 47
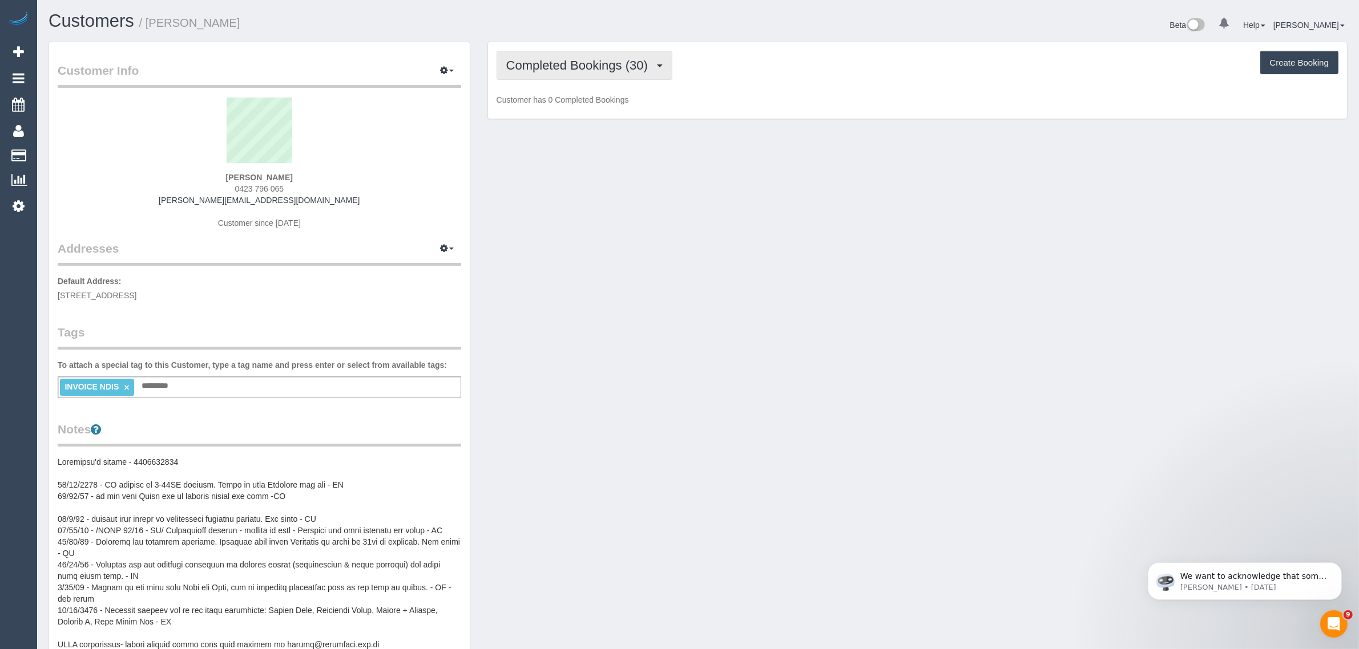
click at [572, 68] on span "Completed Bookings (30)" at bounding box center [579, 65] width 147 height 14
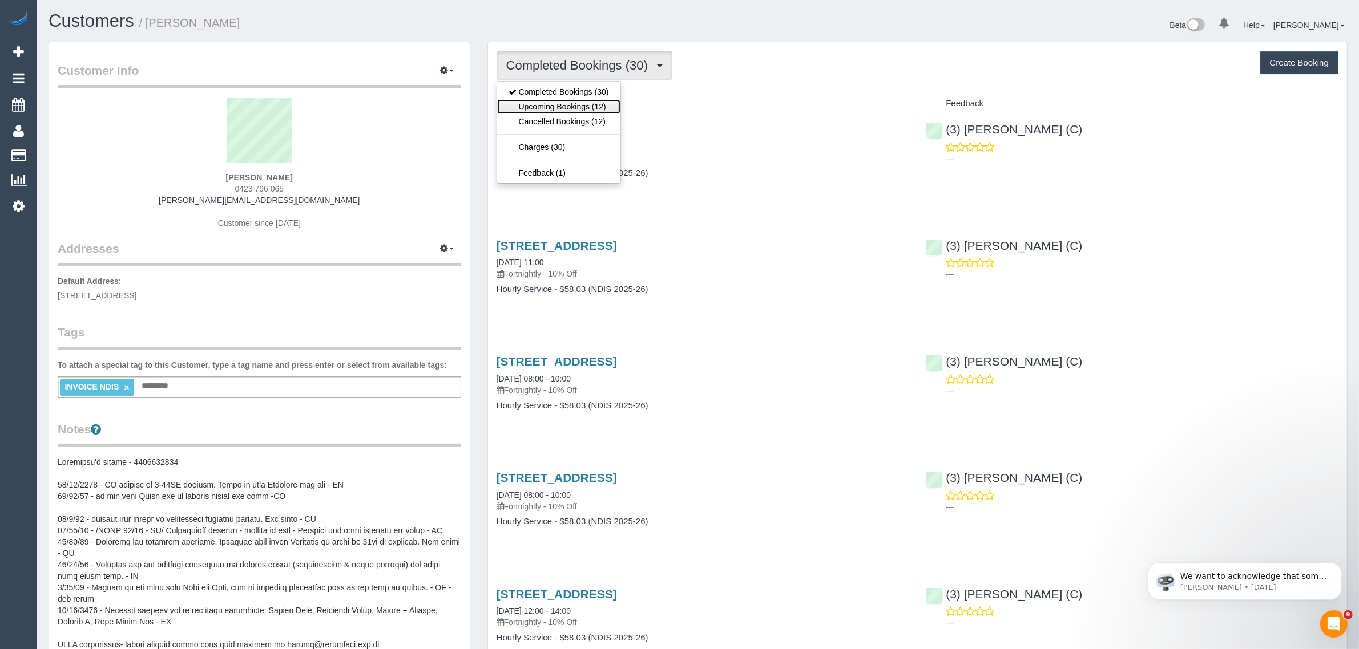
click at [572, 109] on link "Upcoming Bookings (12)" at bounding box center [558, 106] width 123 height 15
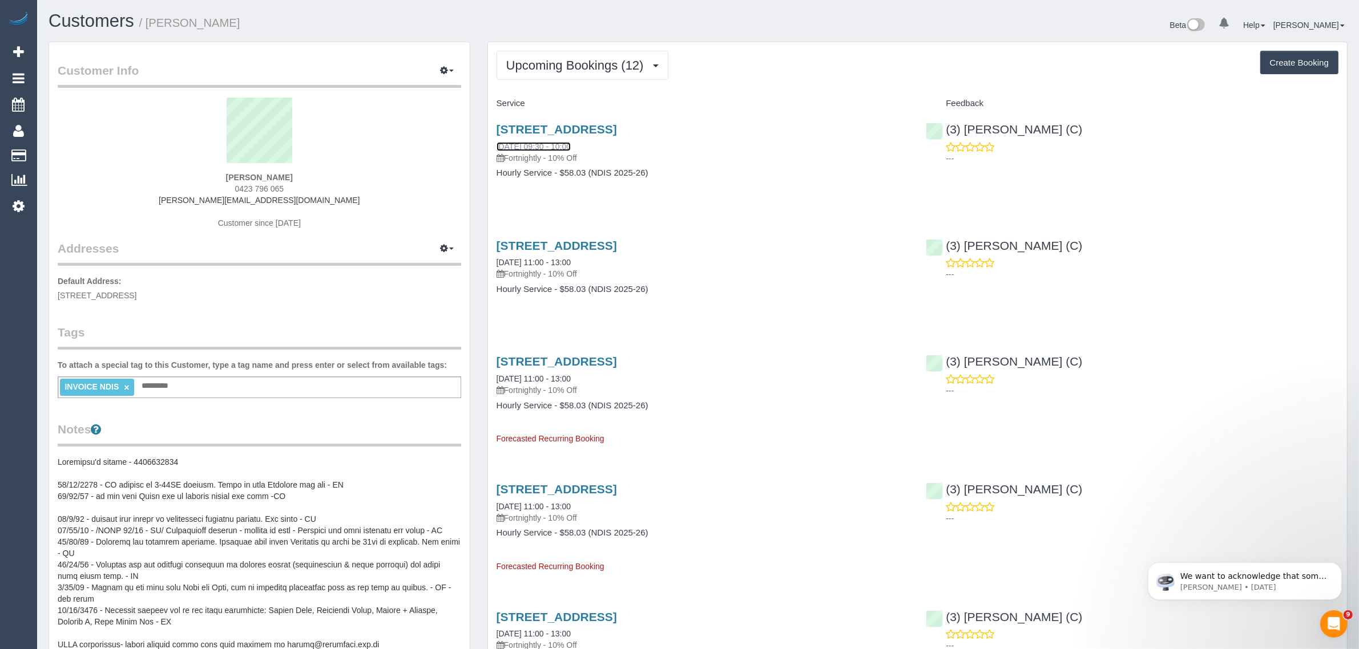
click at [558, 146] on link "[DATE] 09:30 - 10:00" at bounding box center [534, 146] width 74 height 9
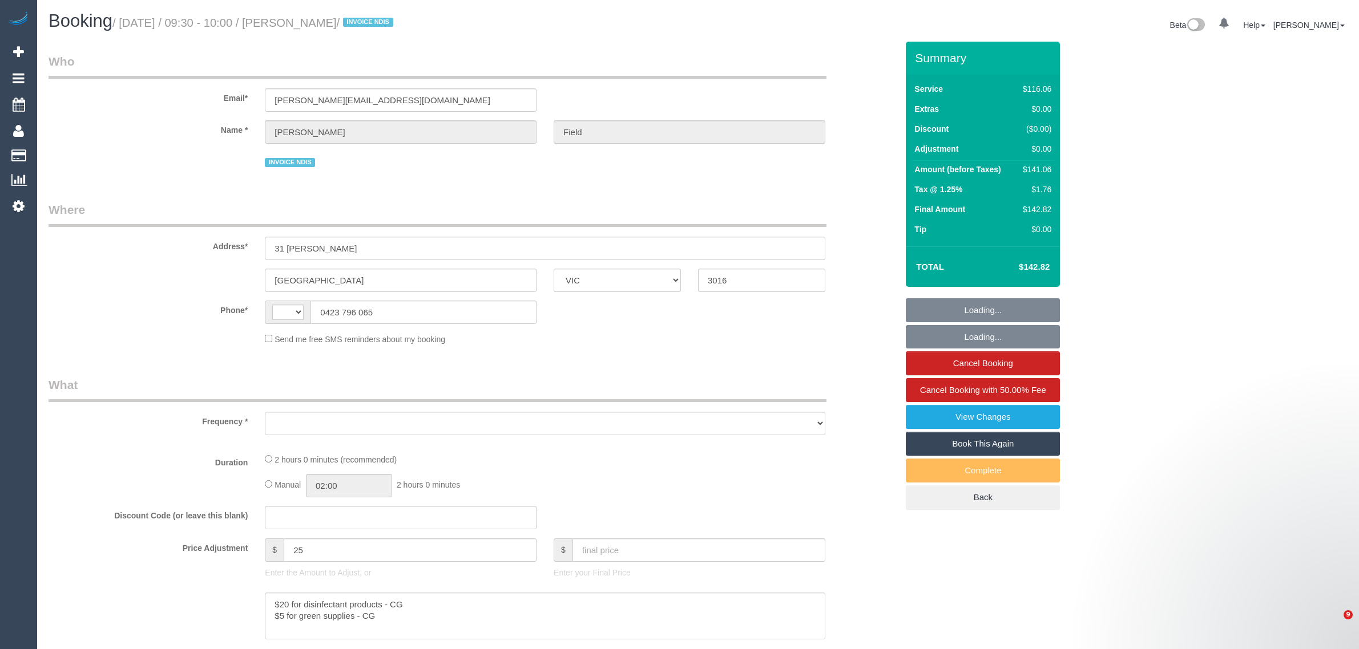
select select "VIC"
select select "string:AU"
select select "object:549"
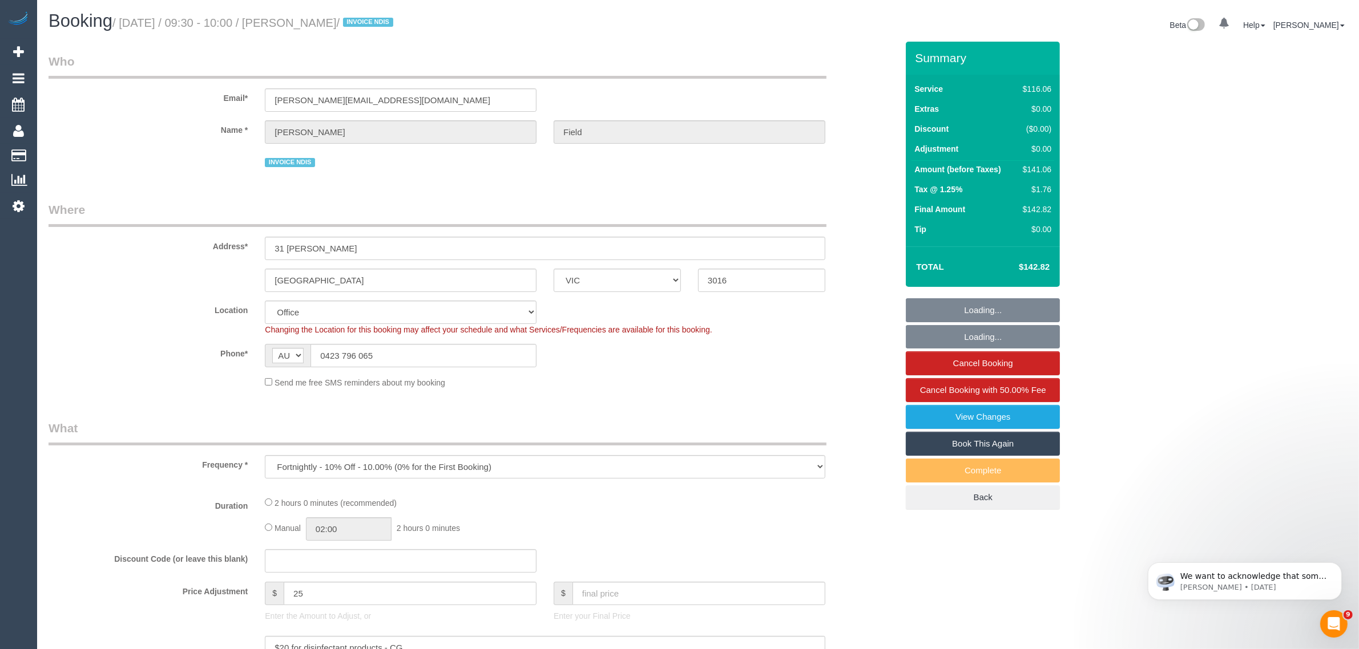
select select "number:27"
select select "number:14"
select select "number:19"
select select "number:36"
select select "number:35"
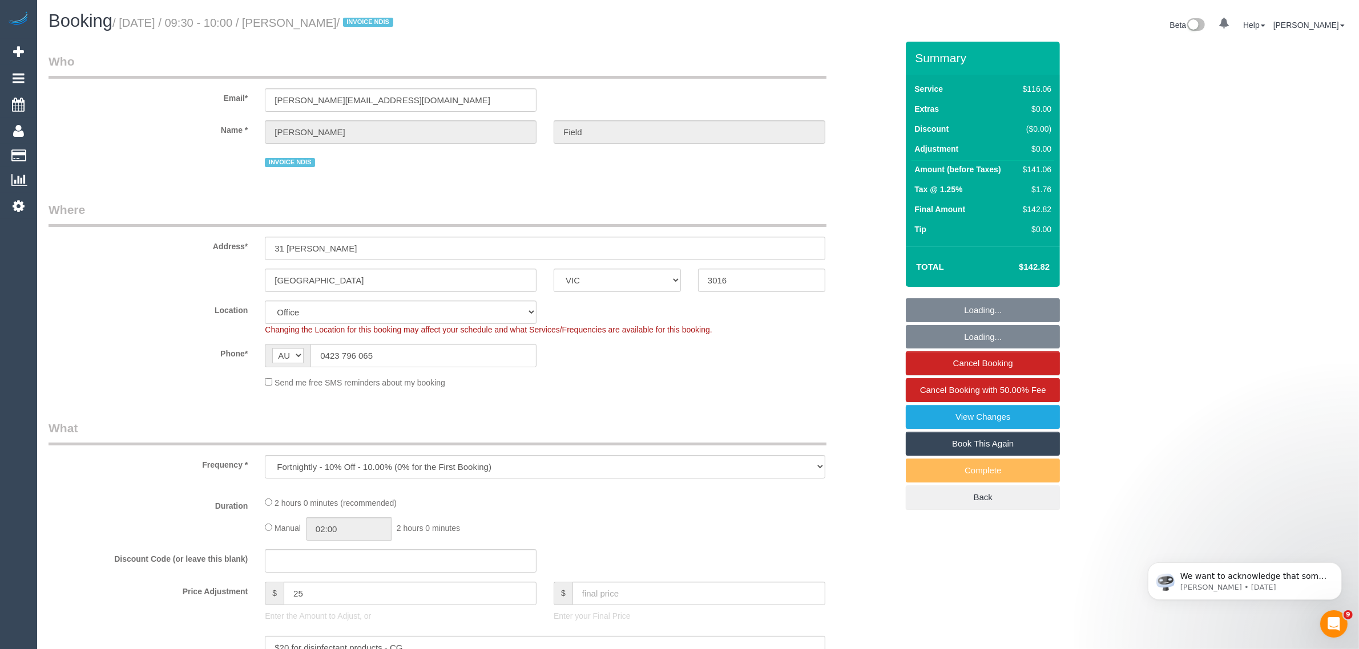
select select "number:12"
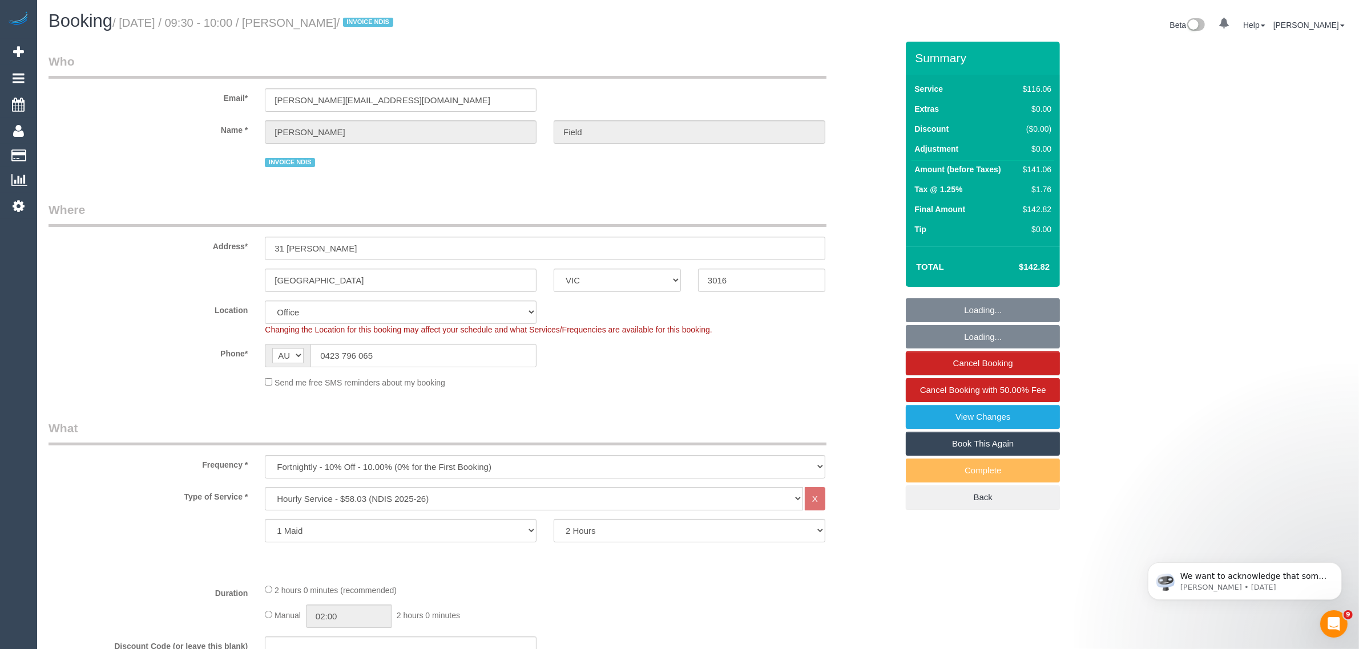
select select "object:2116"
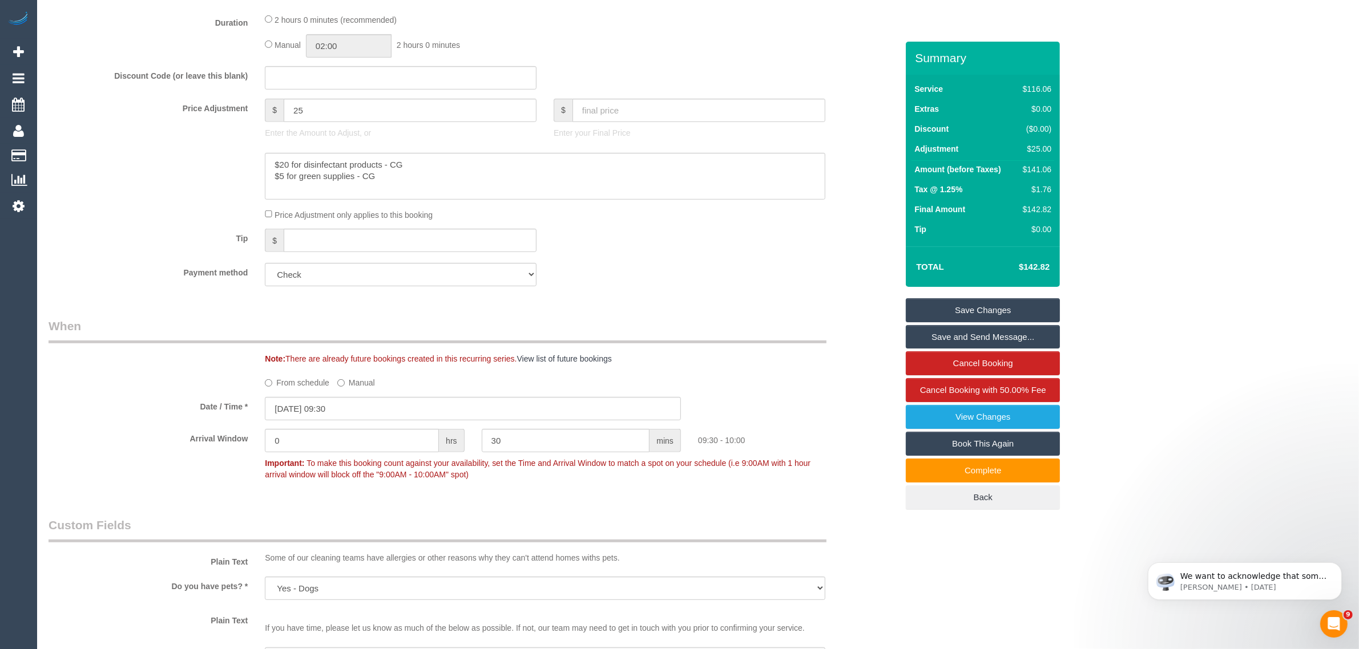
scroll to position [285, 0]
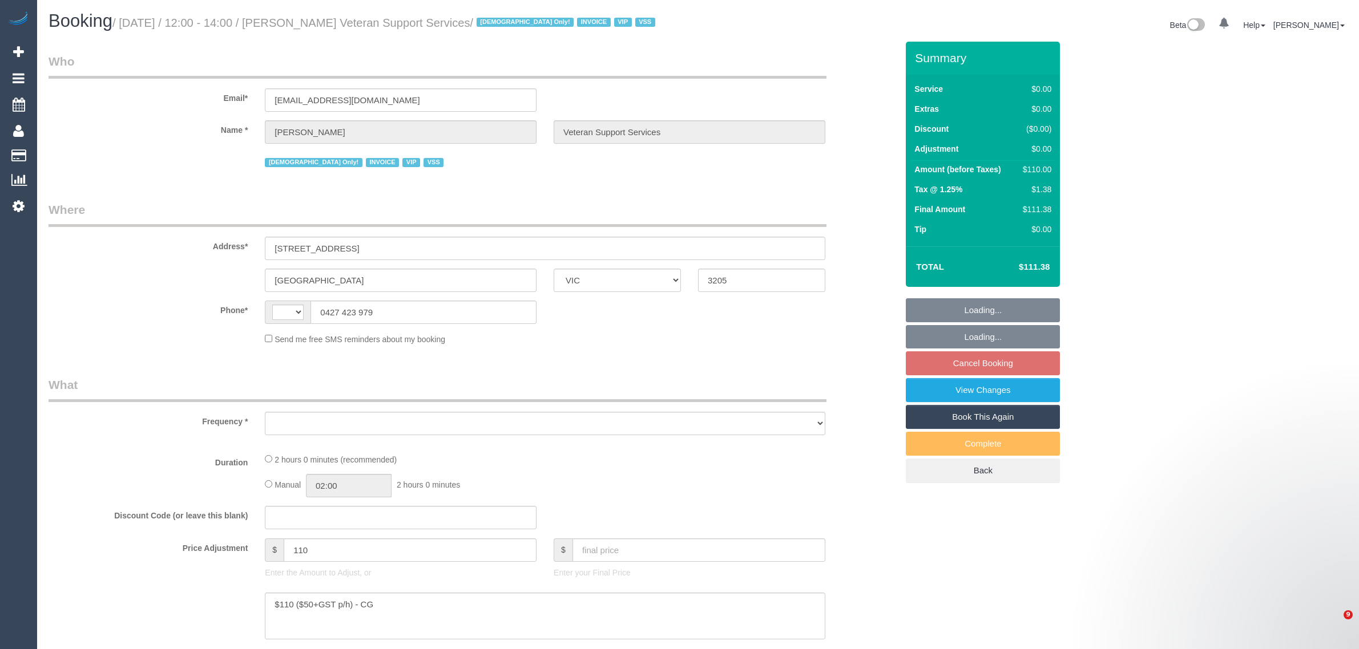
select select "VIC"
select select "object:288"
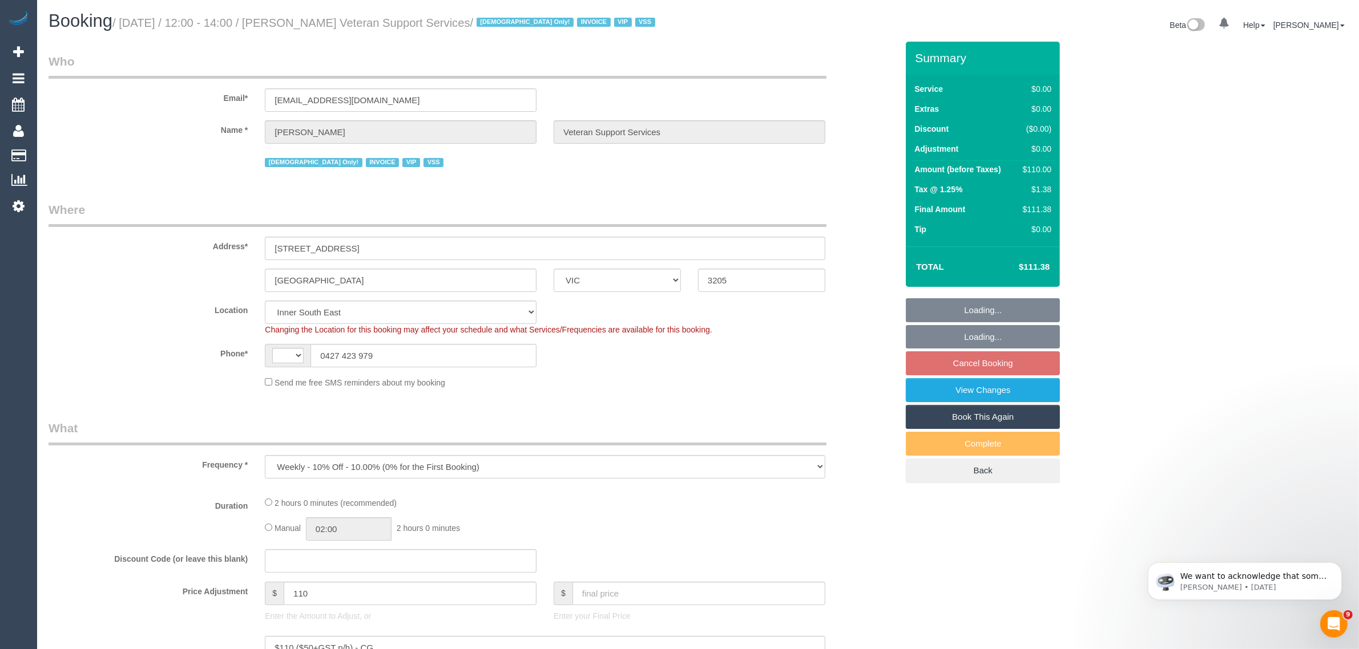
select select "string:AU"
select select "number:27"
select select "number:14"
select select "number:19"
select select "number:36"
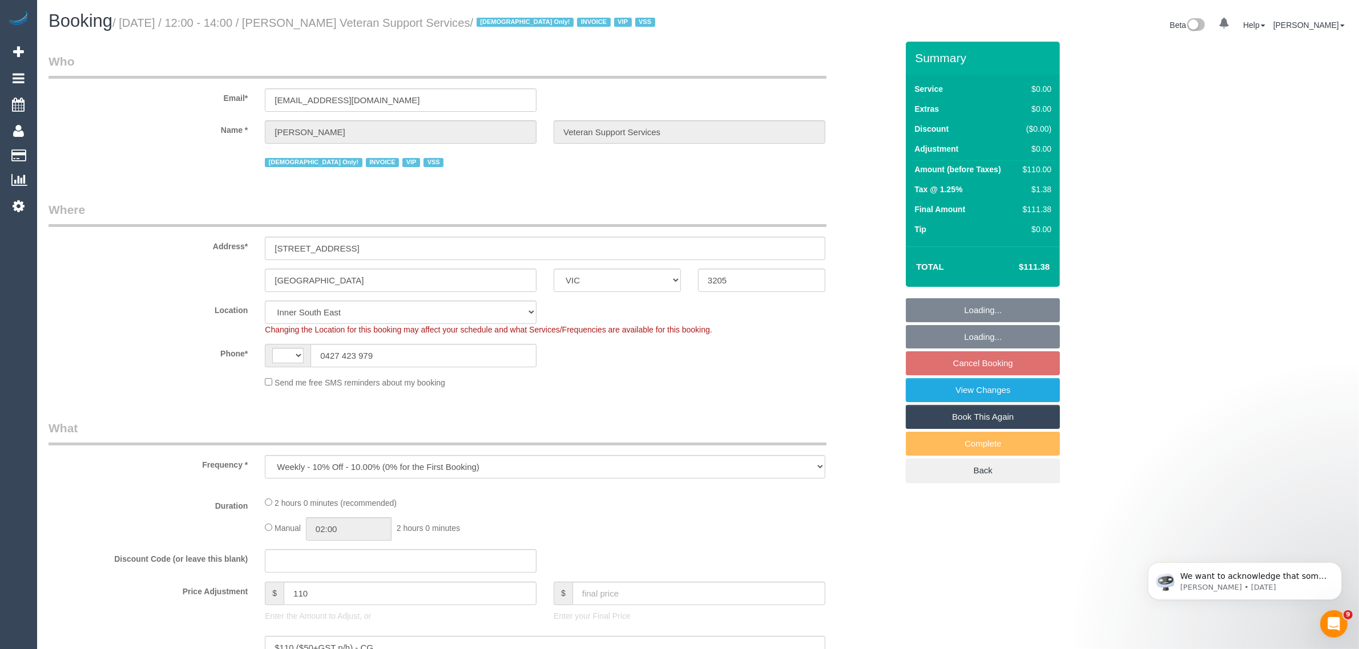
select select "number:34"
select select "120"
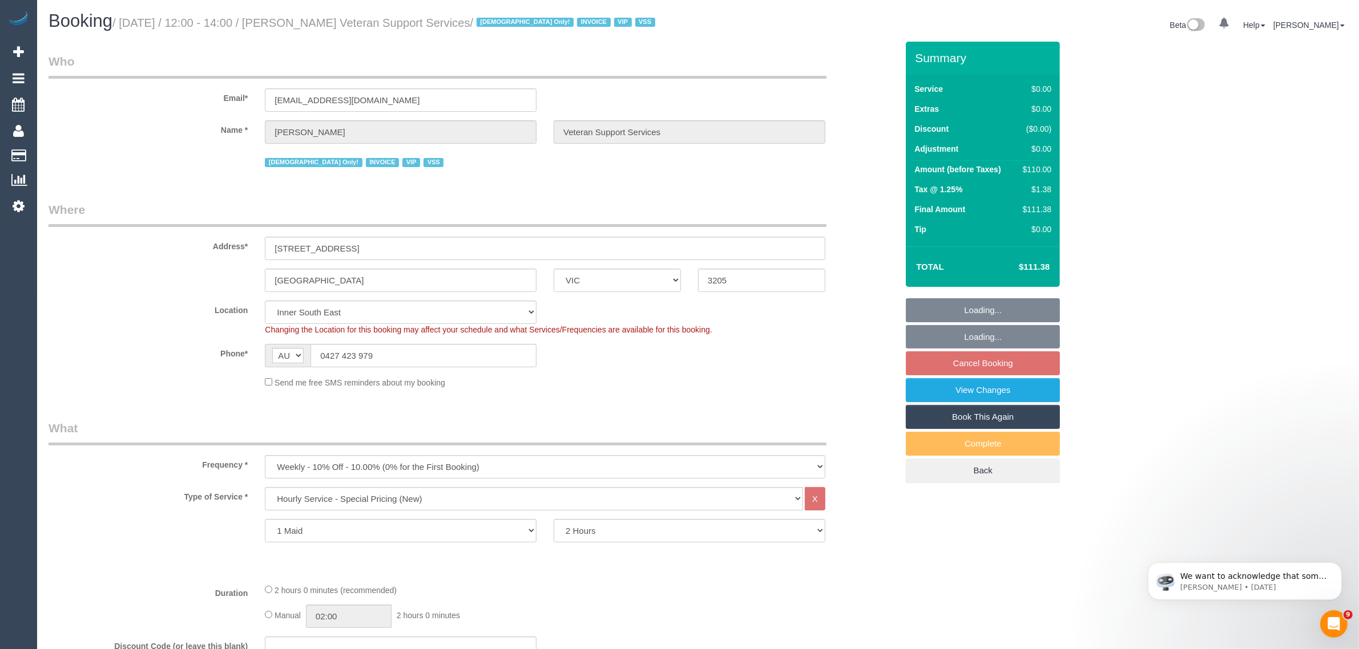
select select "object:1417"
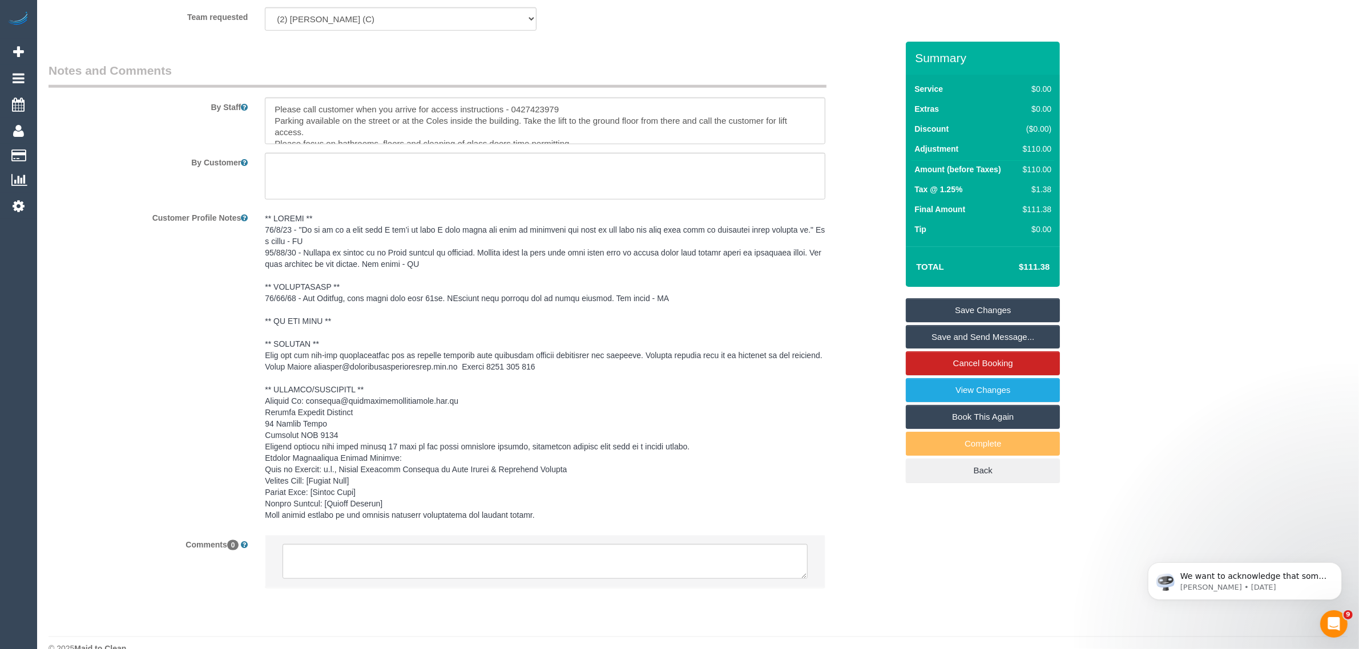
scroll to position [1553, 0]
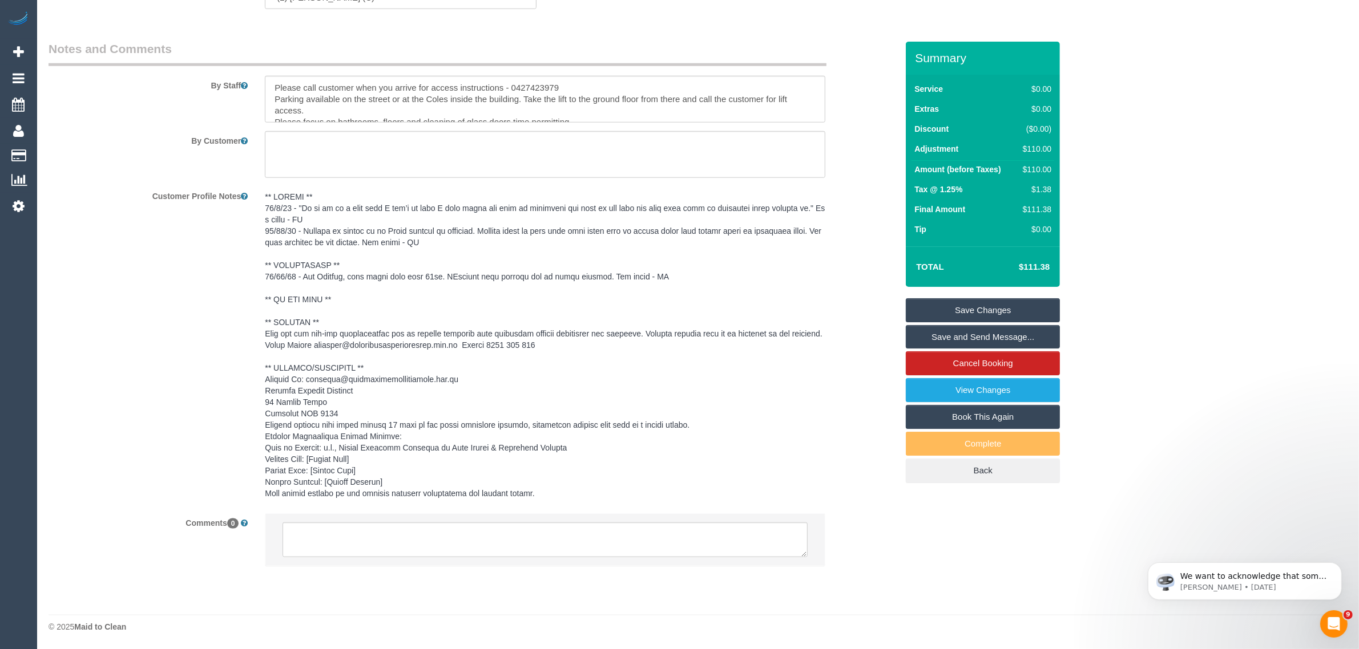
drag, startPoint x: 194, startPoint y: 422, endPoint x: 272, endPoint y: 471, distance: 91.5
click at [194, 422] on div "Customer Profile Notes" at bounding box center [473, 346] width 866 height 318
click at [357, 530] on textarea at bounding box center [545, 540] width 525 height 35
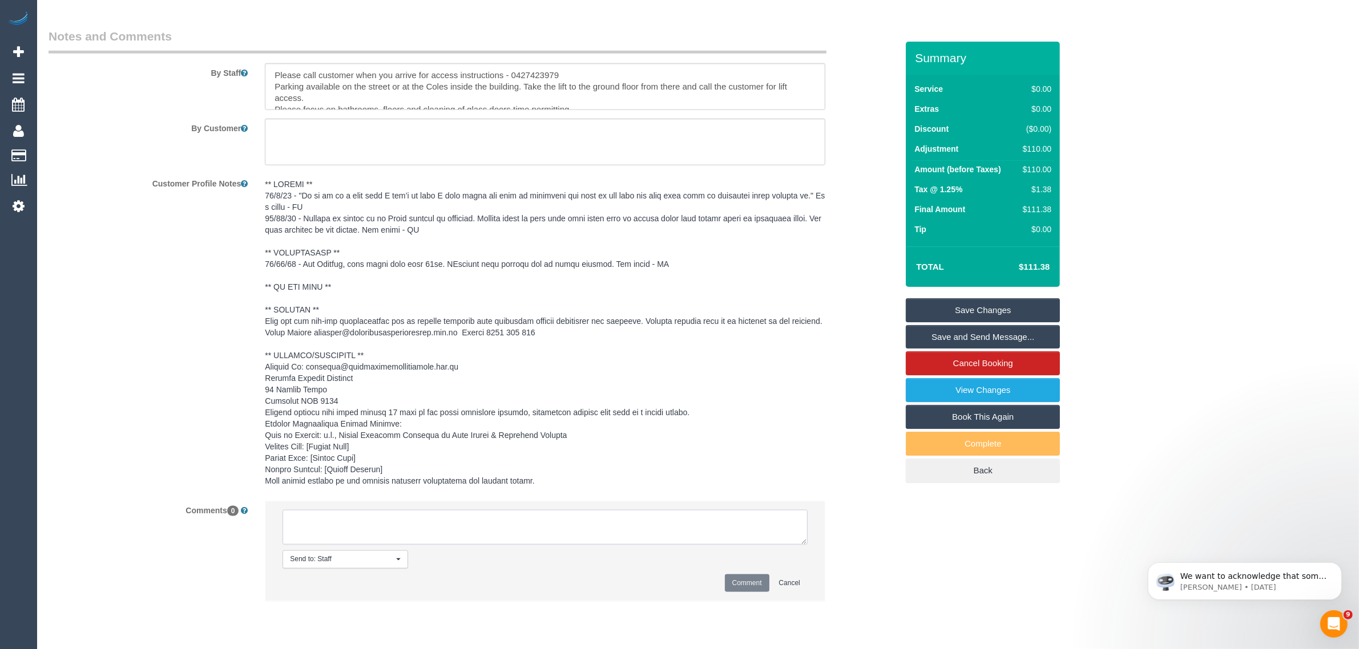
paste textarea "Cleaner(s) Unassigned: Reason Unassigned: One Off/Ongoing: Flexibility: Close a…"
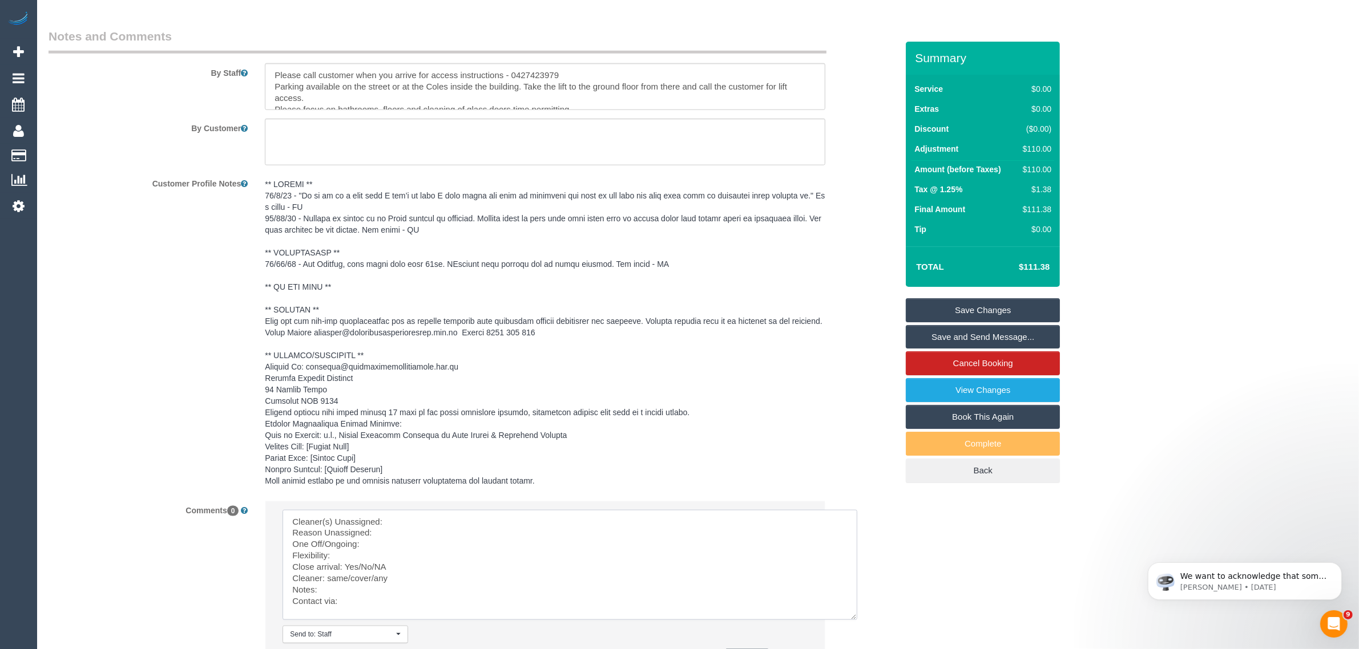
scroll to position [3, 0]
drag, startPoint x: 800, startPoint y: 556, endPoint x: 852, endPoint y: 632, distance: 91.7
click at [852, 622] on textarea at bounding box center [570, 566] width 575 height 112
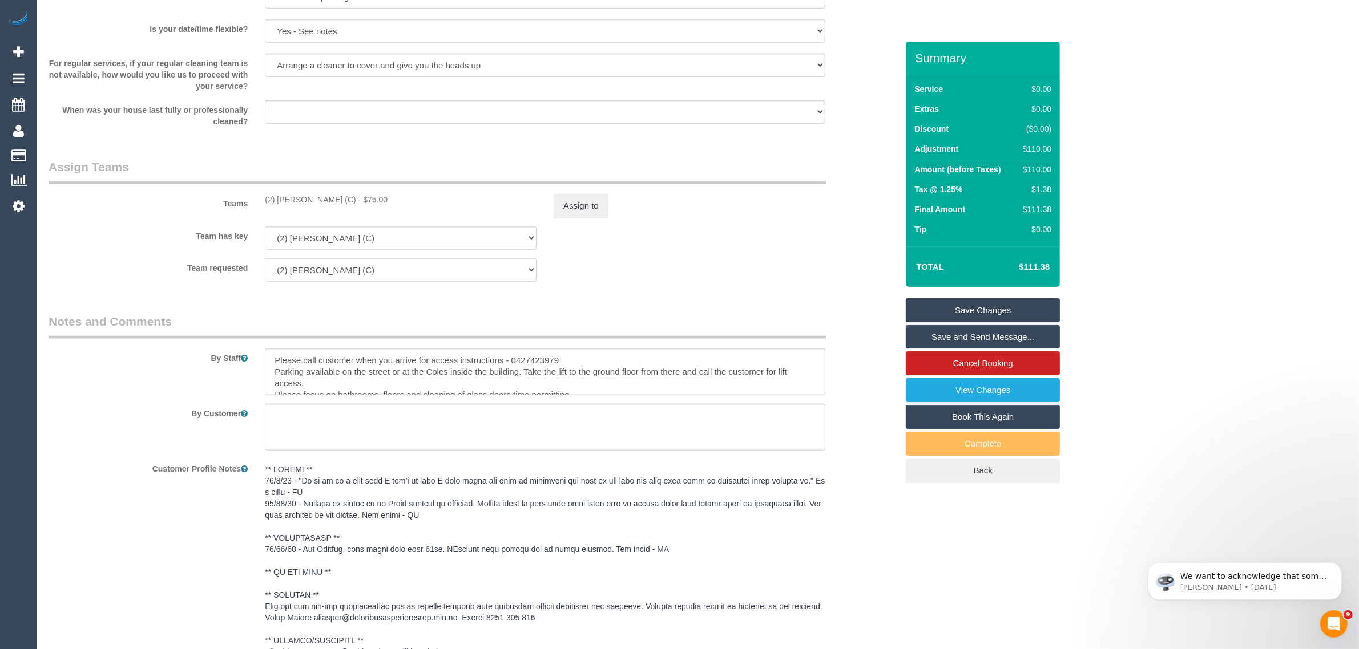
drag, startPoint x: 264, startPoint y: 194, endPoint x: 357, endPoint y: 197, distance: 93.7
click at [357, 197] on div "(2) Megan Kaewpinich (C) - $75.00" at bounding box center [400, 199] width 289 height 11
copy div "(2) Megan Kaewpinich (C)"
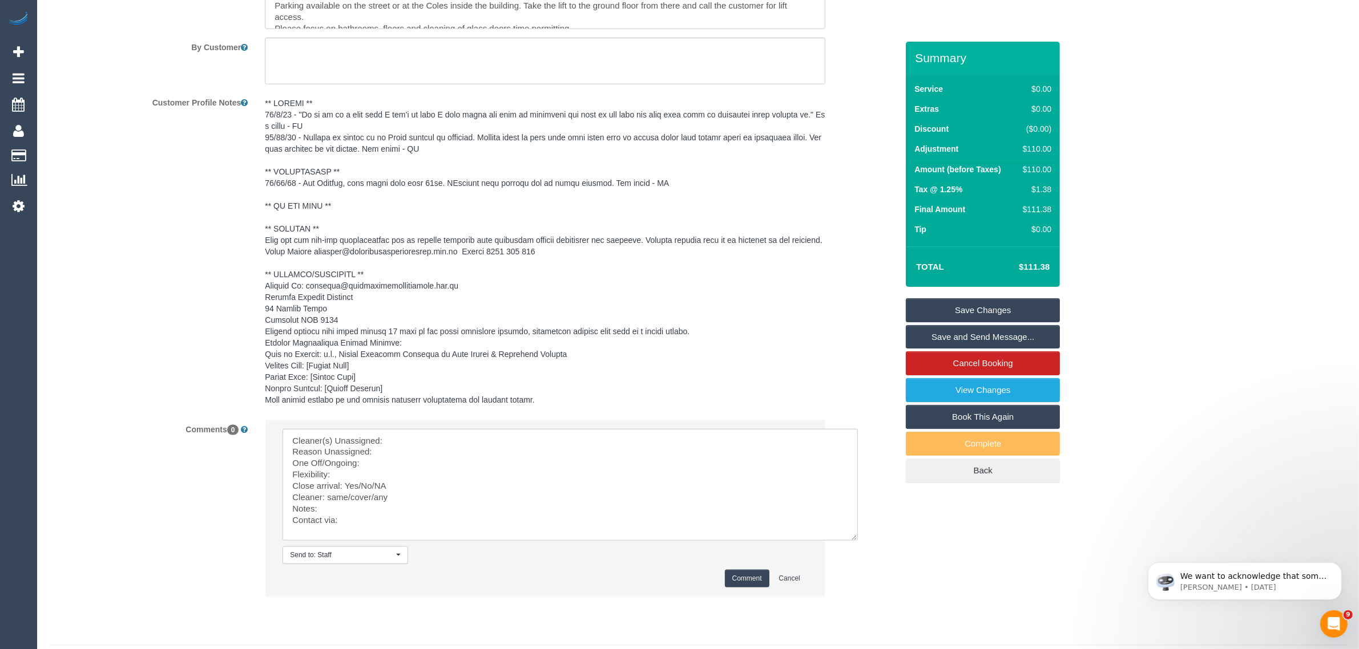
scroll to position [1676, 0]
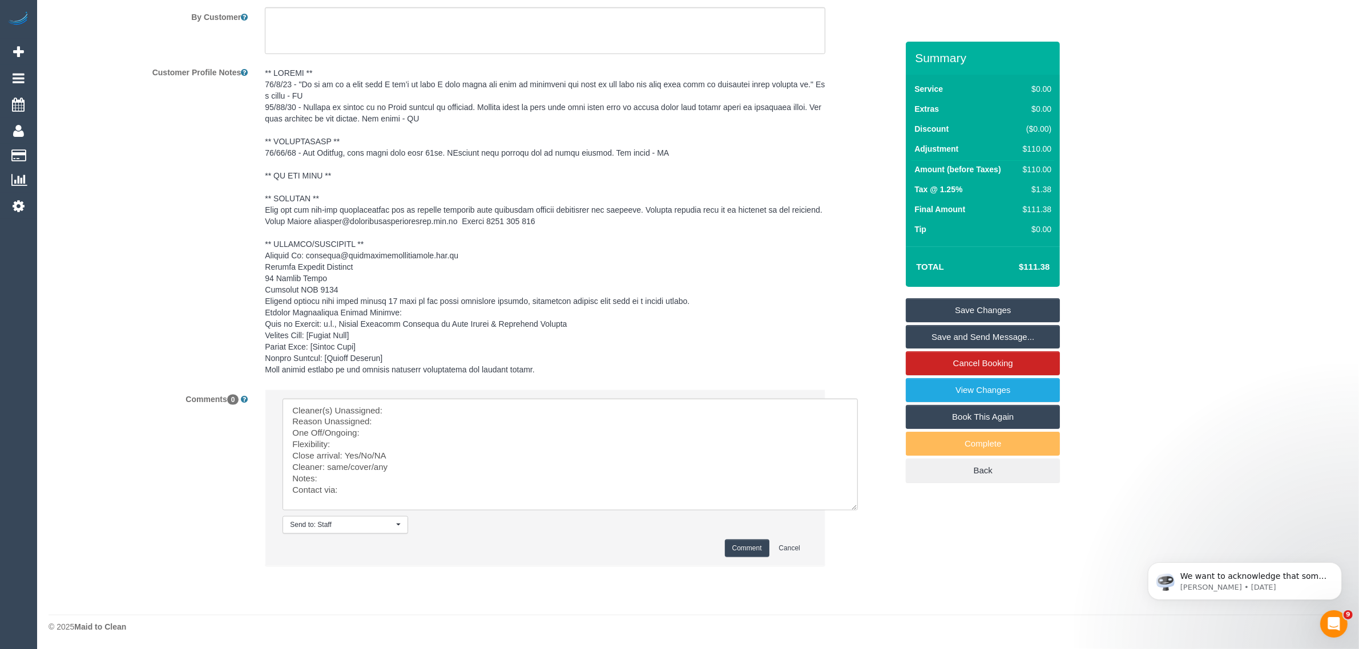
click at [440, 395] on li "Send to: Staff Nothing selected Send to: Staff Send to: Customer Send to: Team …" at bounding box center [544, 478] width 559 height 176
click at [448, 421] on textarea at bounding box center [570, 455] width 575 height 112
click at [611, 419] on textarea at bounding box center [570, 455] width 575 height 112
click at [621, 411] on textarea at bounding box center [570, 455] width 575 height 112
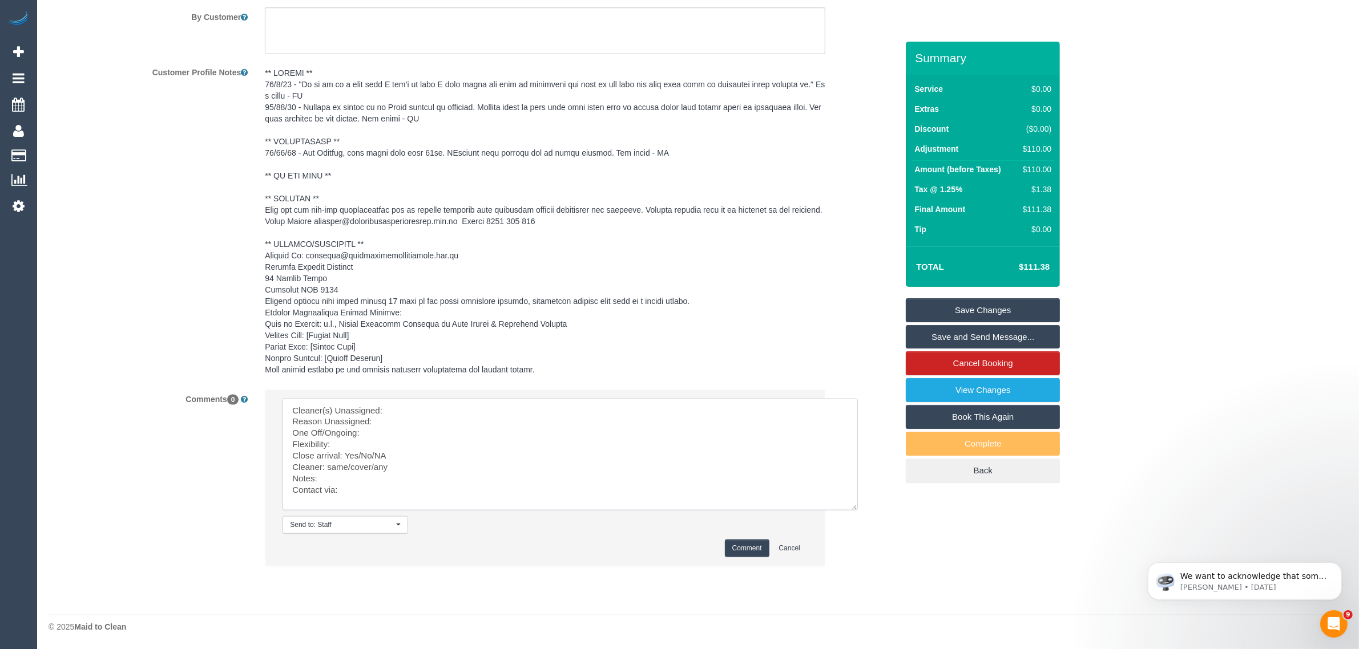
paste textarea "(2) Megan Kaewpinich (C)"
click at [516, 430] on textarea at bounding box center [570, 455] width 575 height 112
click at [531, 417] on textarea at bounding box center [570, 455] width 575 height 112
paste textarea "01/10 or 03/10"
click at [470, 455] on textarea at bounding box center [570, 455] width 575 height 112
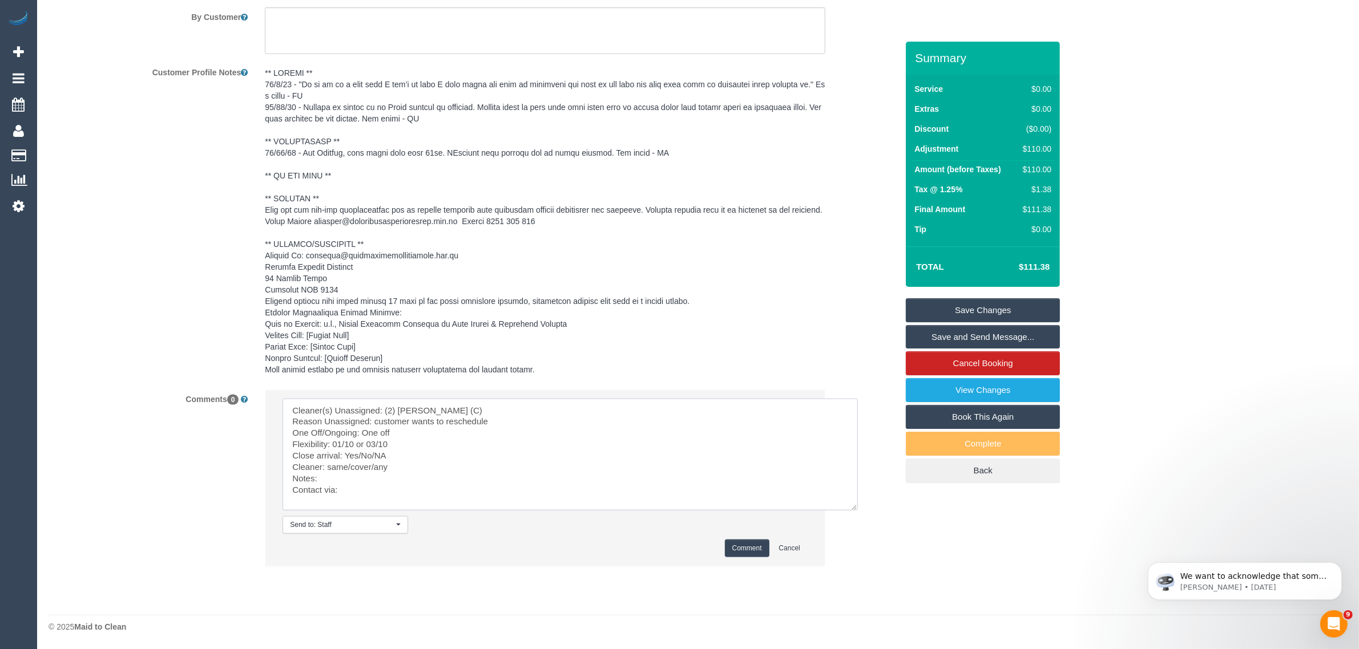
drag, startPoint x: 361, startPoint y: 457, endPoint x: 440, endPoint y: 451, distance: 79.0
click at [440, 451] on textarea at bounding box center [570, 455] width 575 height 112
drag, startPoint x: 329, startPoint y: 468, endPoint x: 386, endPoint y: 461, distance: 58.1
click at [392, 463] on textarea at bounding box center [570, 455] width 575 height 112
click at [392, 481] on textarea at bounding box center [570, 455] width 575 height 112
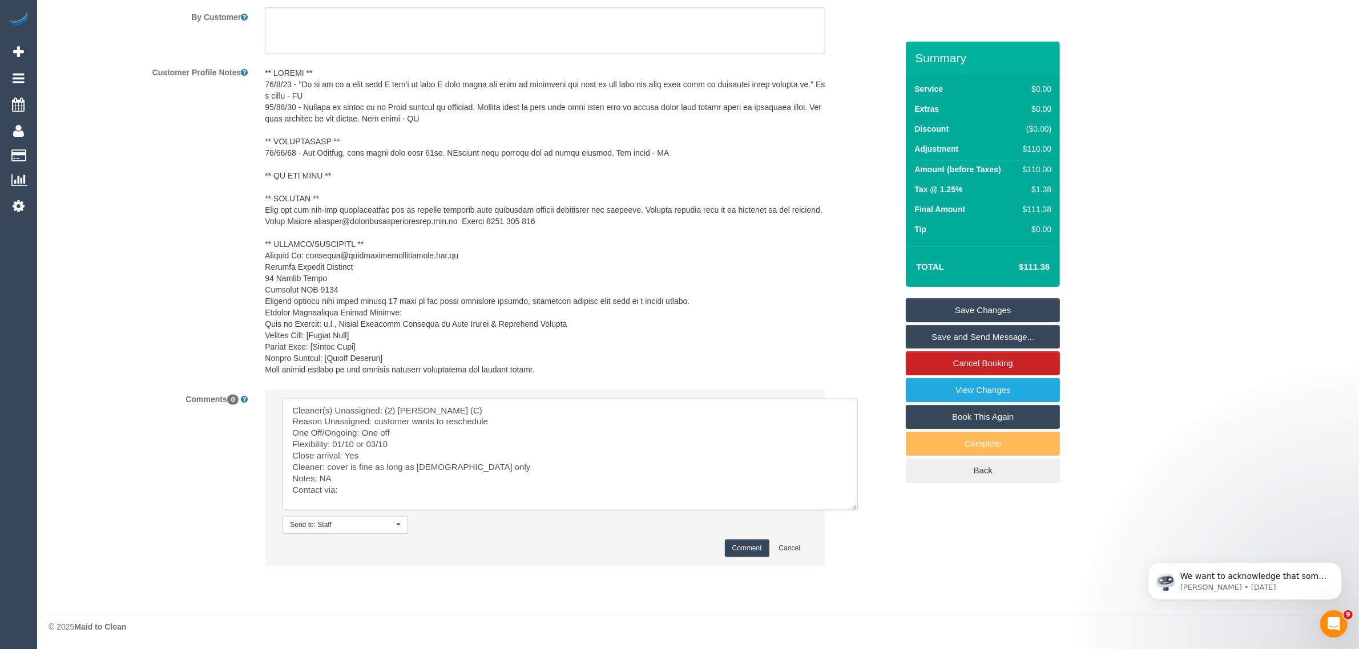
click at [404, 481] on textarea at bounding box center [570, 455] width 575 height 112
click at [430, 489] on textarea at bounding box center [570, 455] width 575 height 112
type textarea "Cleaner(s) Unassigned: (2) Megan Kaewpinich (C) Reason Unassigned: customer wan…"
click at [732, 540] on button "Comment" at bounding box center [747, 549] width 45 height 18
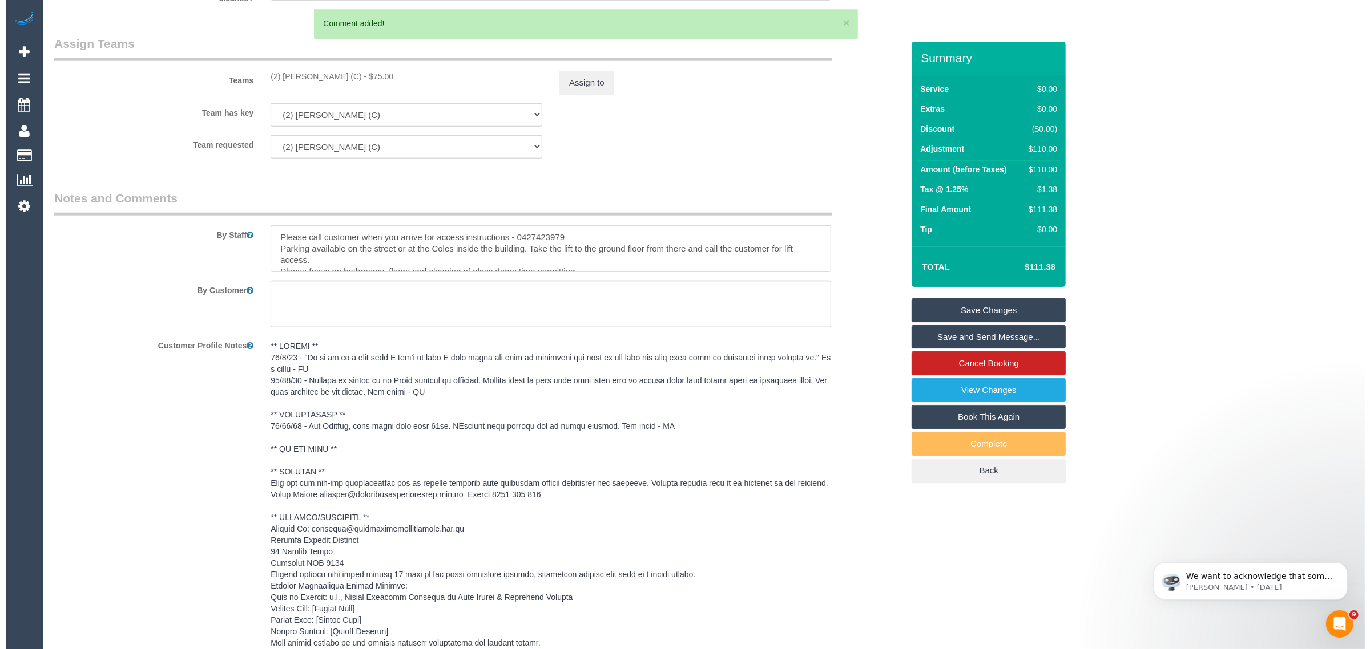
scroll to position [1105, 0]
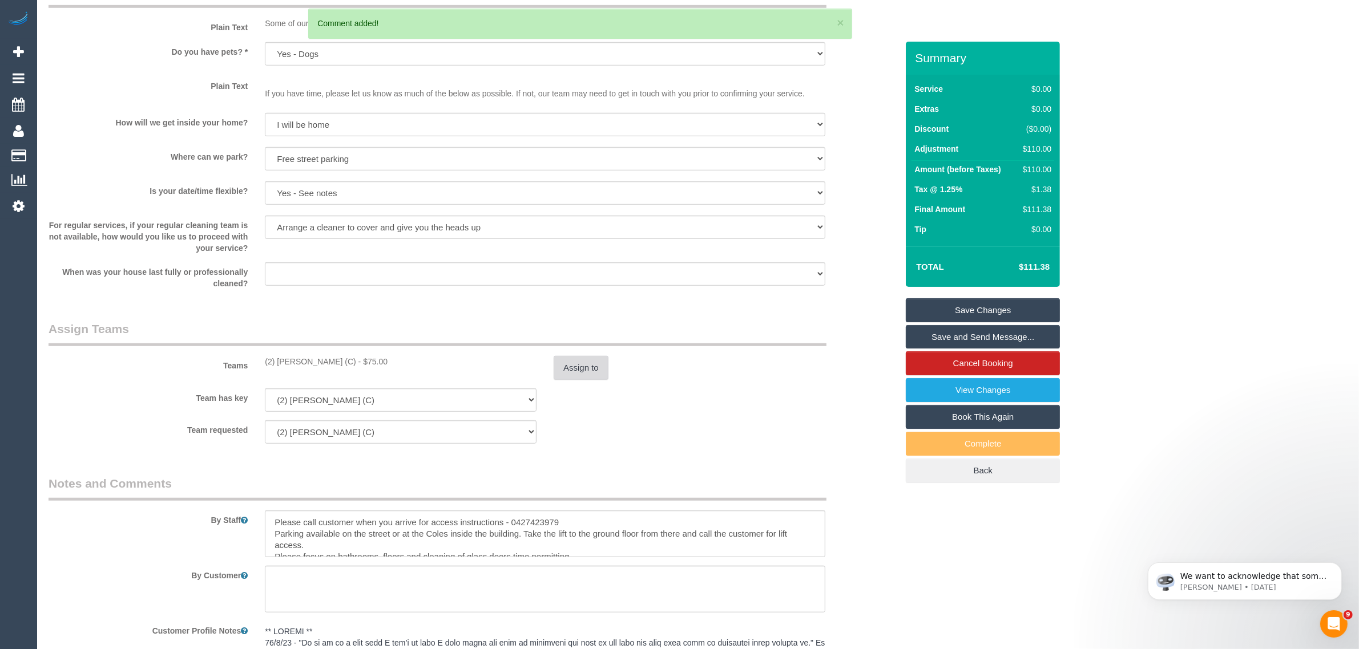
click at [568, 368] on button "Assign to" at bounding box center [581, 368] width 55 height 24
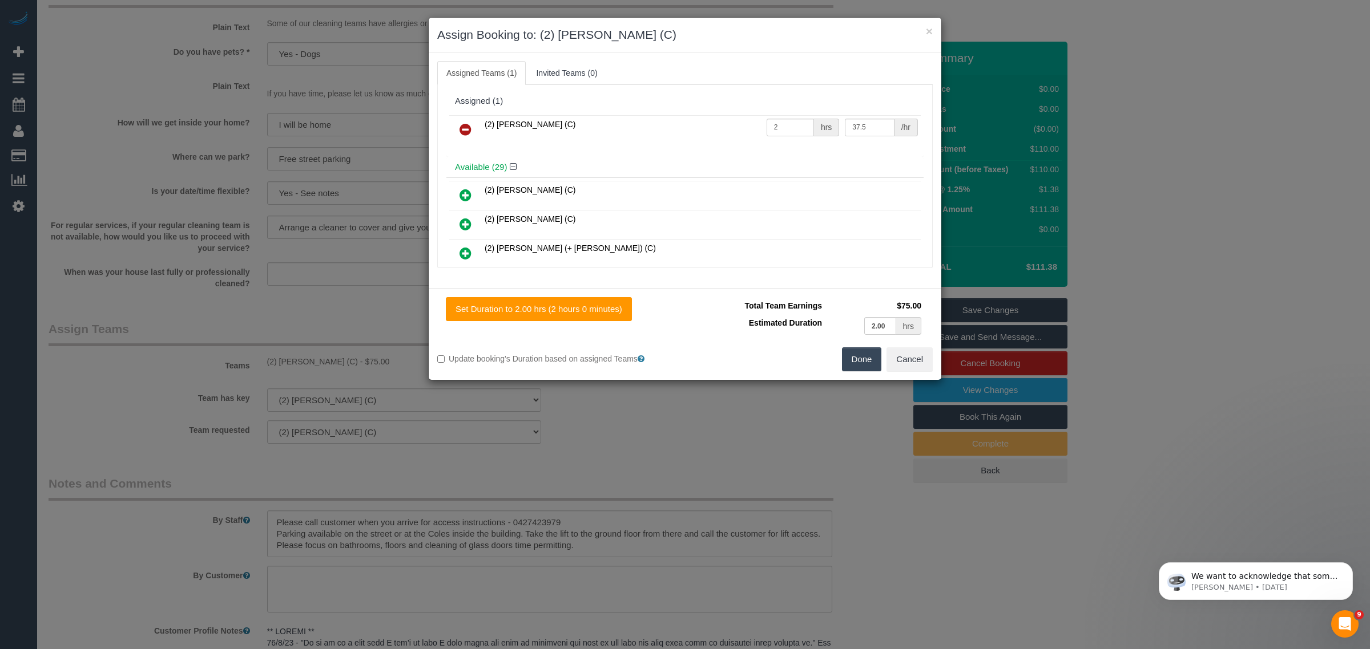
click at [466, 127] on icon at bounding box center [465, 130] width 12 height 14
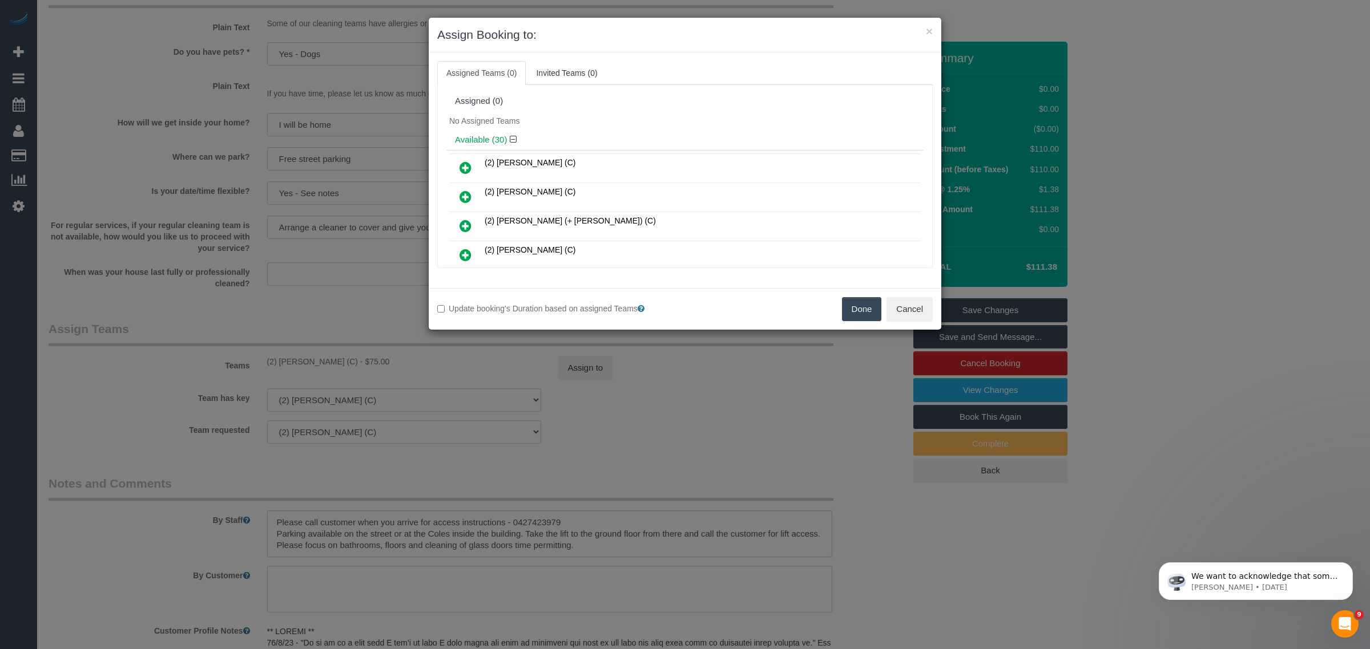
click at [856, 312] on button "Done" at bounding box center [862, 309] width 40 height 24
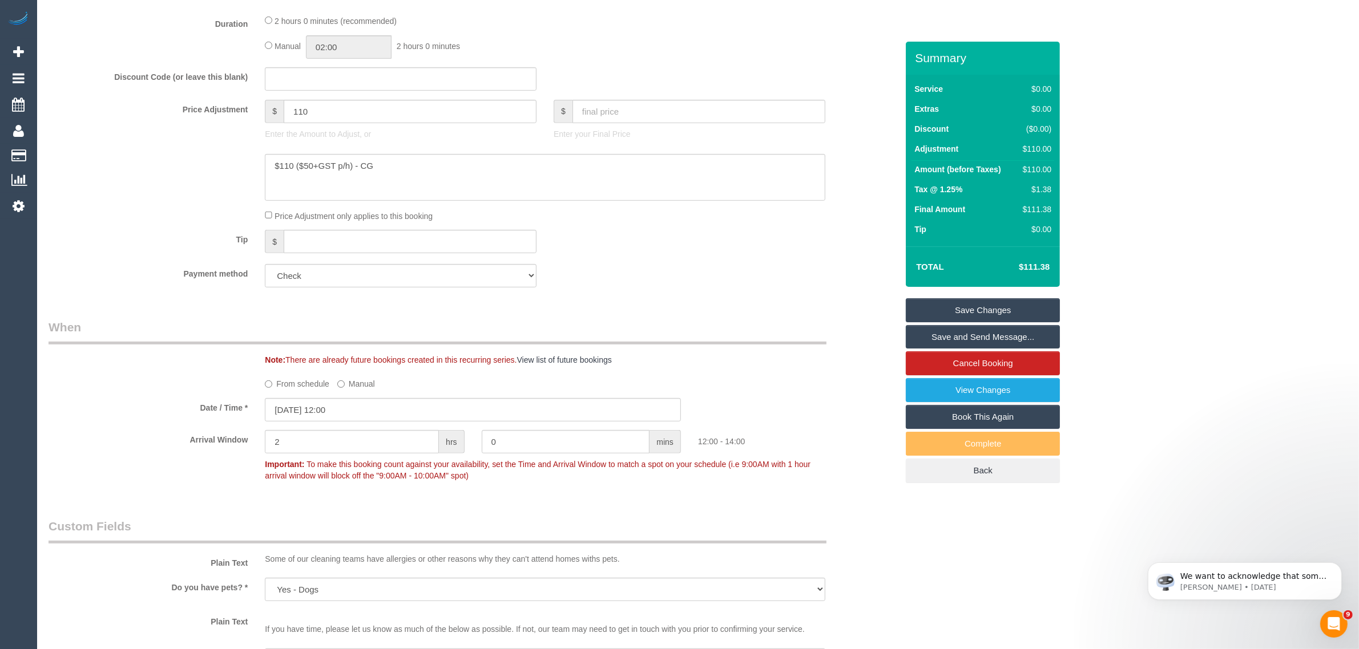
scroll to position [571, 0]
click at [291, 387] on label "From schedule" at bounding box center [297, 380] width 64 height 15
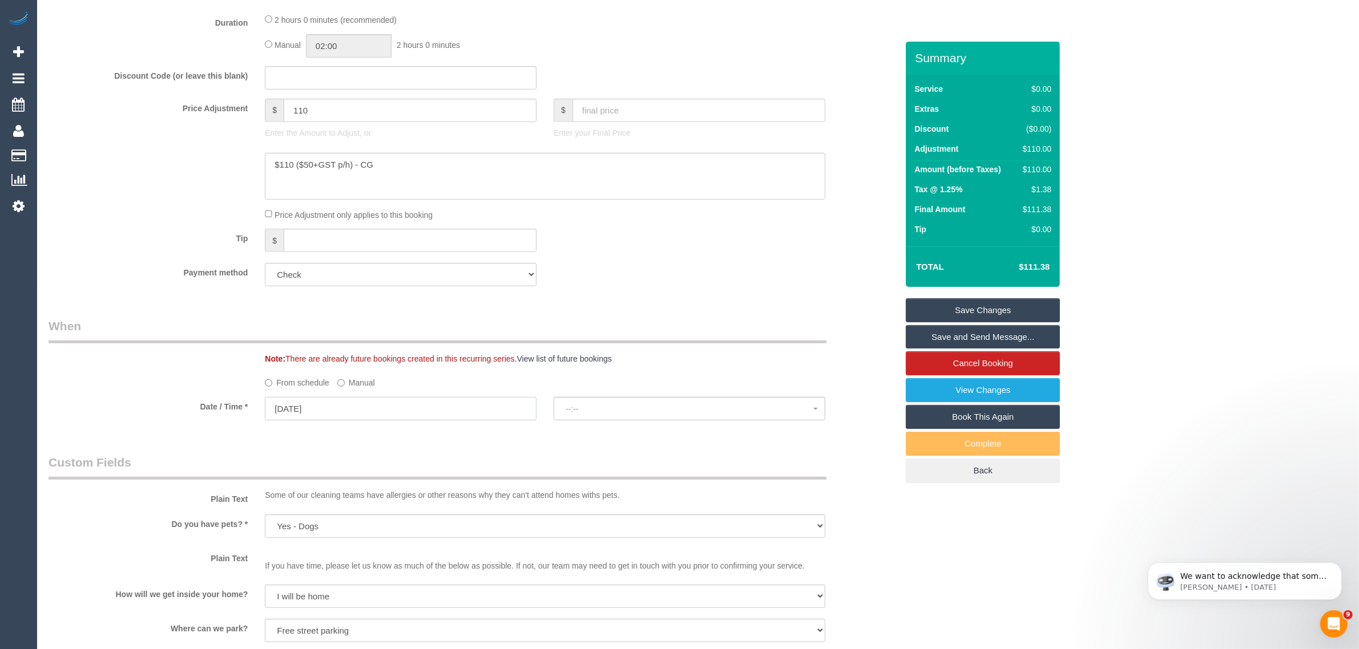
click at [347, 403] on input "30/09/2025" at bounding box center [401, 408] width 272 height 23
select select "spot14"
click at [395, 431] on link "Next" at bounding box center [403, 432] width 16 height 16
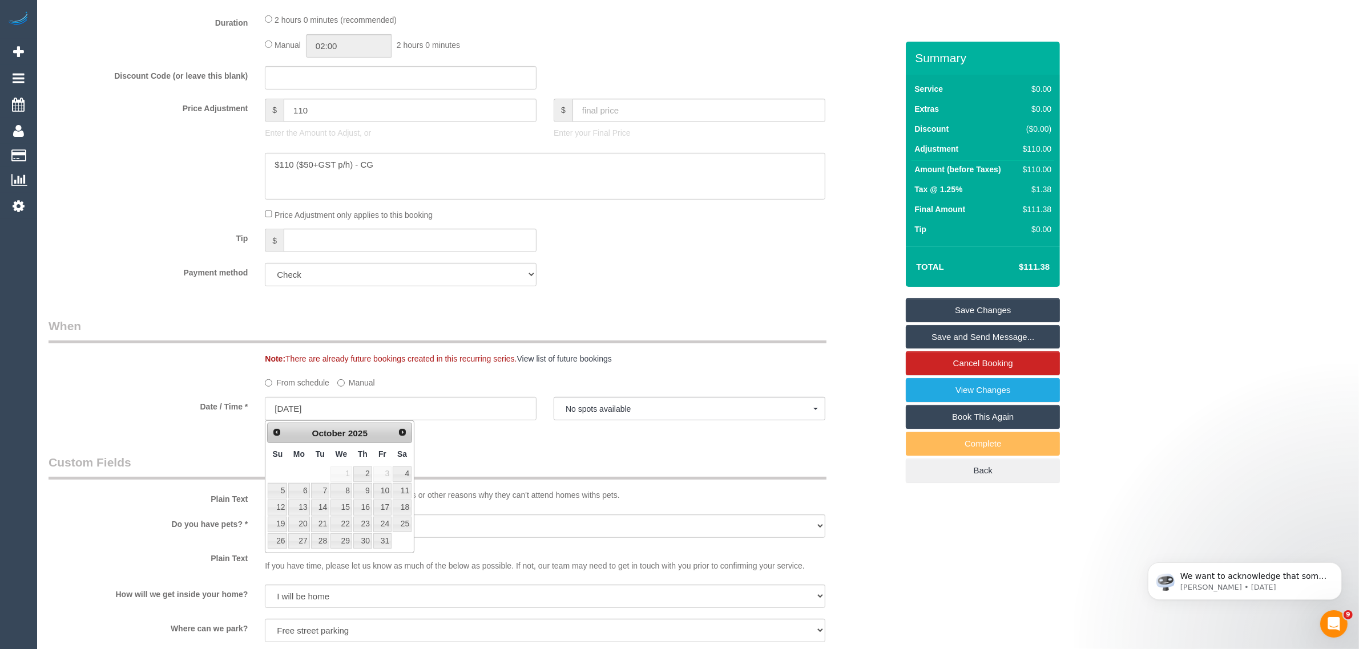
click at [340, 470] on span "1" at bounding box center [341, 474] width 22 height 15
click at [545, 445] on div "Who Email* evelyneward24@gmail.com Name * Evelyne Ward Veteran Support Services…" at bounding box center [473, 615] width 866 height 2289
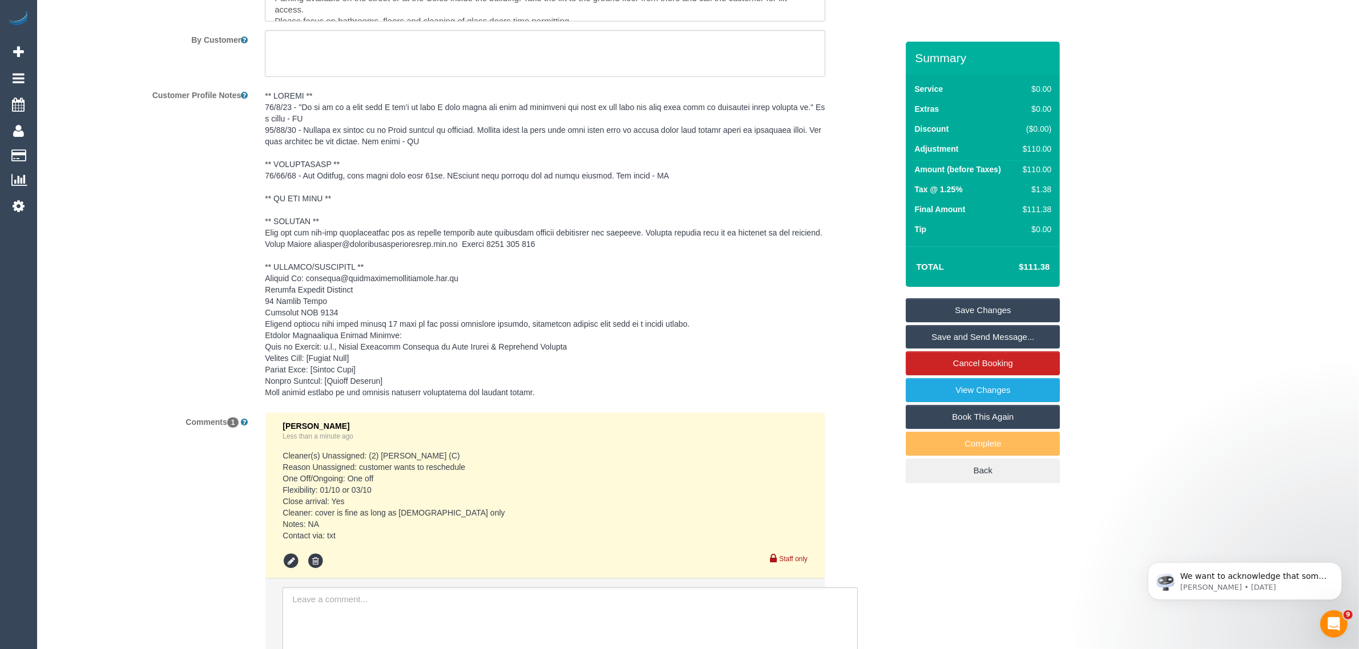
scroll to position [1712, 0]
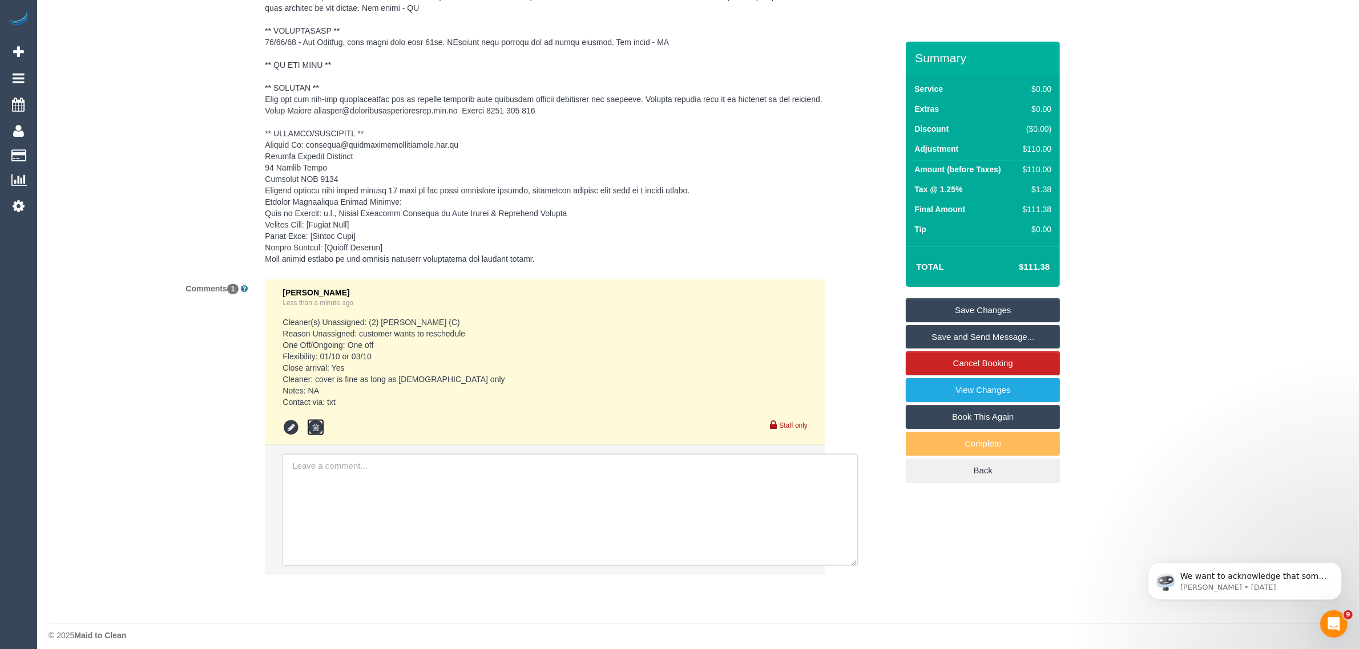
click at [317, 437] on icon at bounding box center [315, 427] width 17 height 17
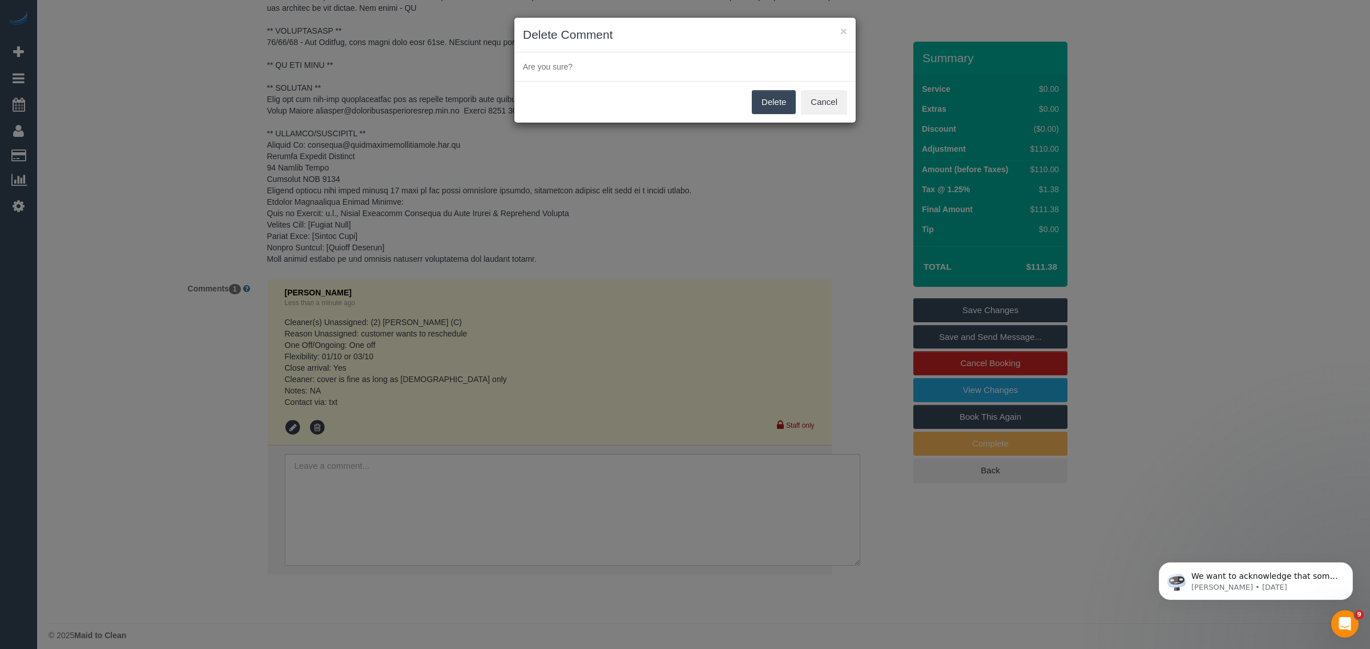
click at [775, 104] on button "Delete" at bounding box center [774, 102] width 44 height 24
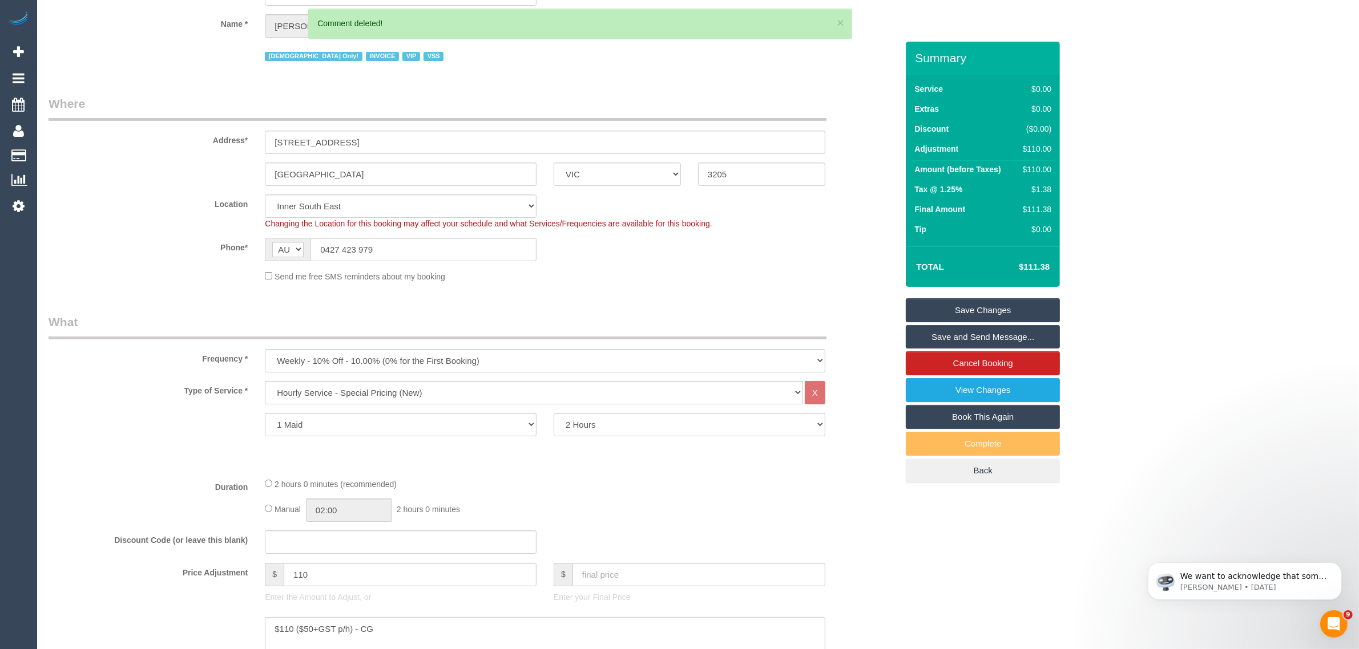
scroll to position [0, 0]
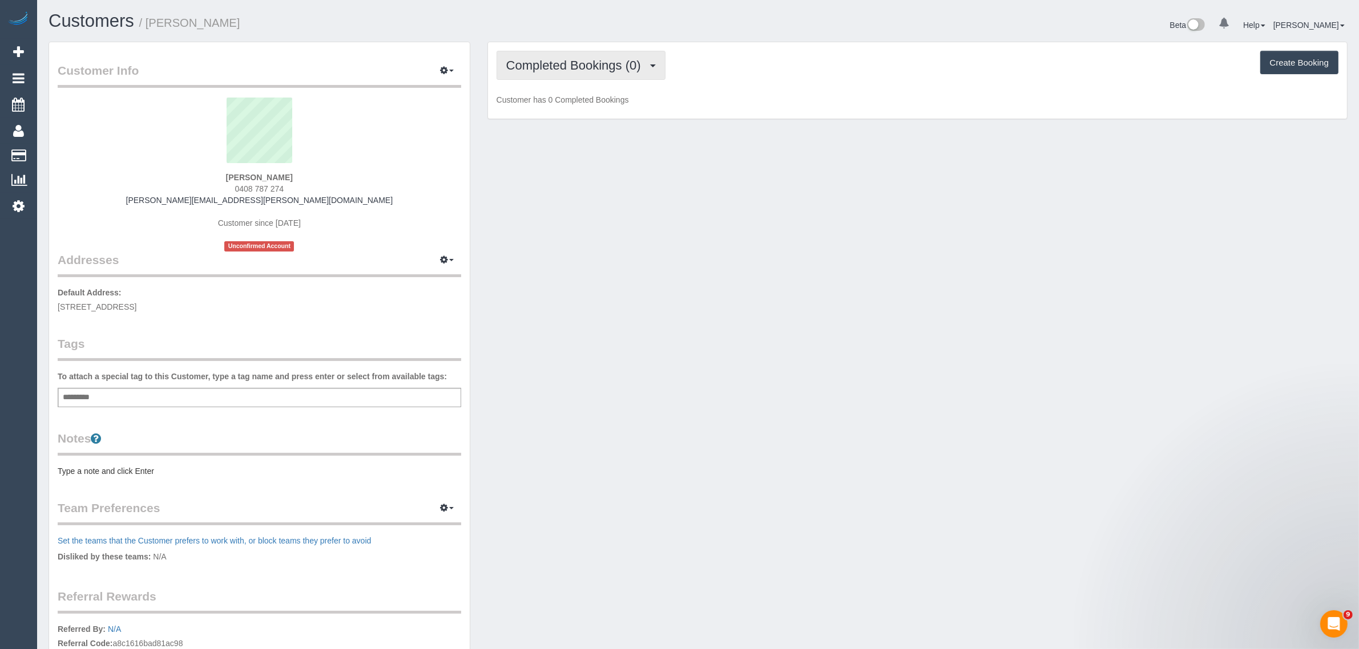
click at [606, 74] on button "Completed Bookings (0)" at bounding box center [581, 65] width 169 height 29
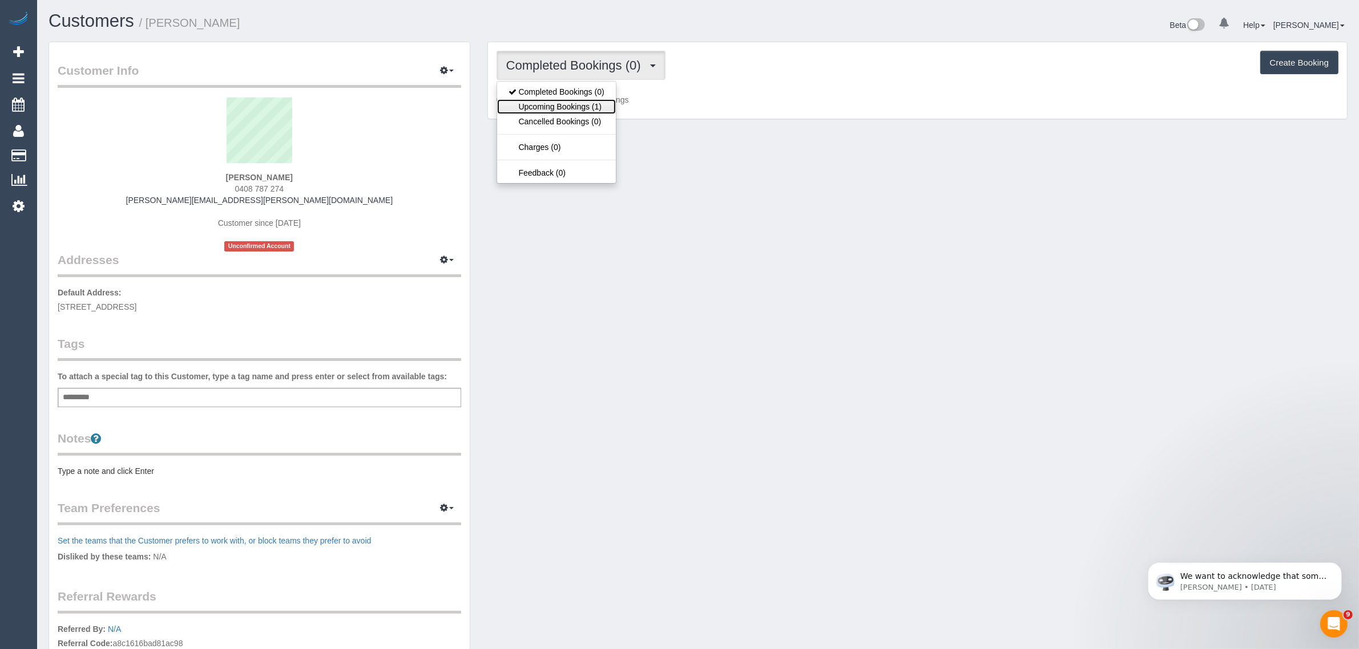
click at [583, 102] on link "Upcoming Bookings (1)" at bounding box center [556, 106] width 119 height 15
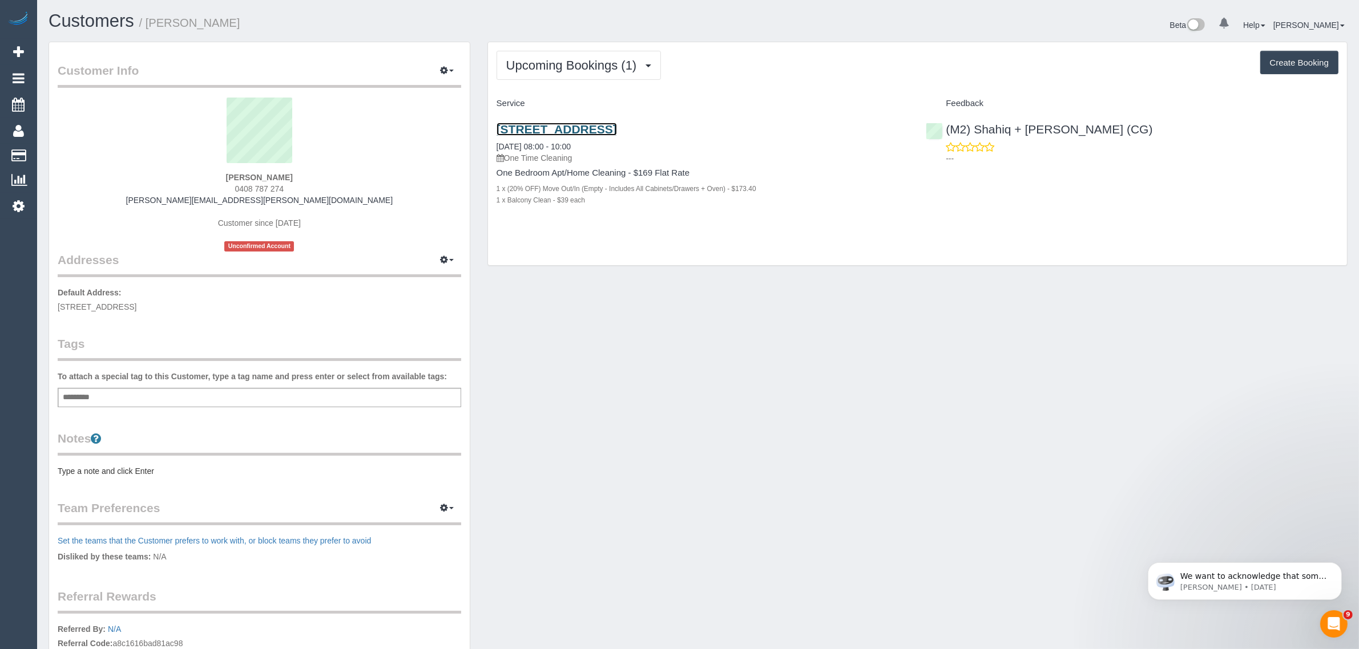
click at [543, 130] on link "[STREET_ADDRESS]" at bounding box center [557, 129] width 120 height 13
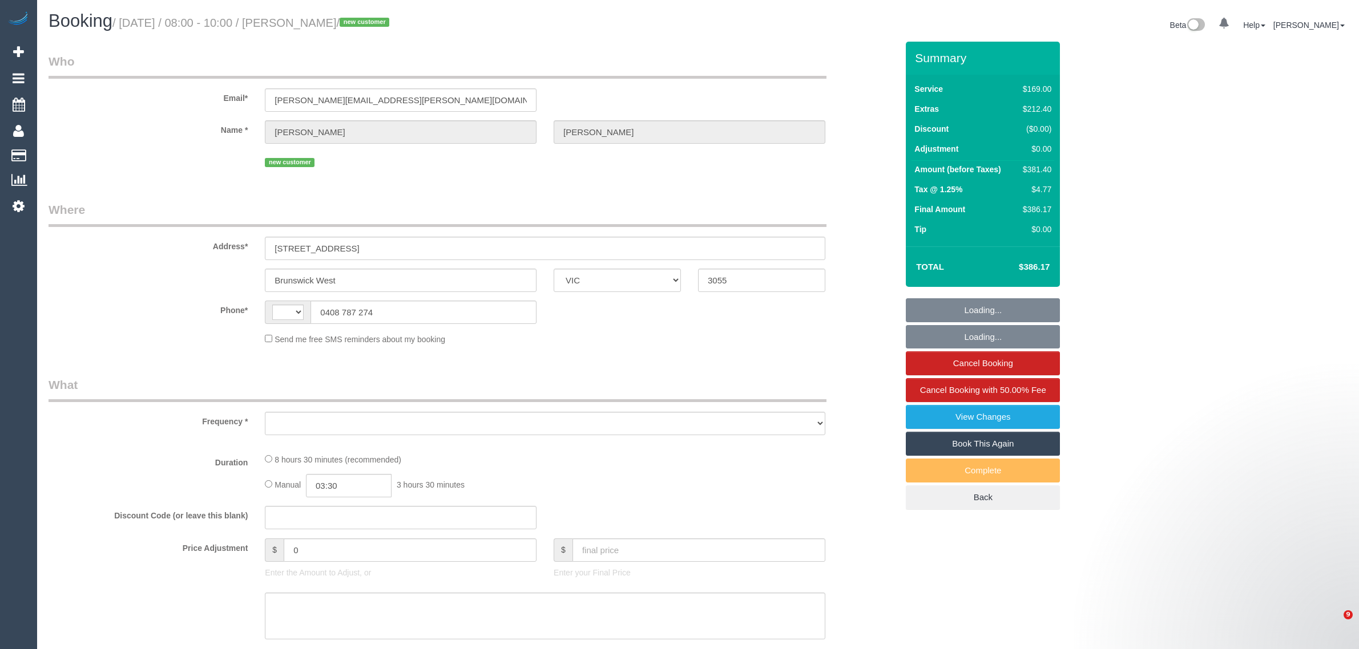
select select "VIC"
select select "string:AU"
select select "object:294"
select select "string:stripe-pm_1SB3e42GScqysDRV3mZEkV9Y"
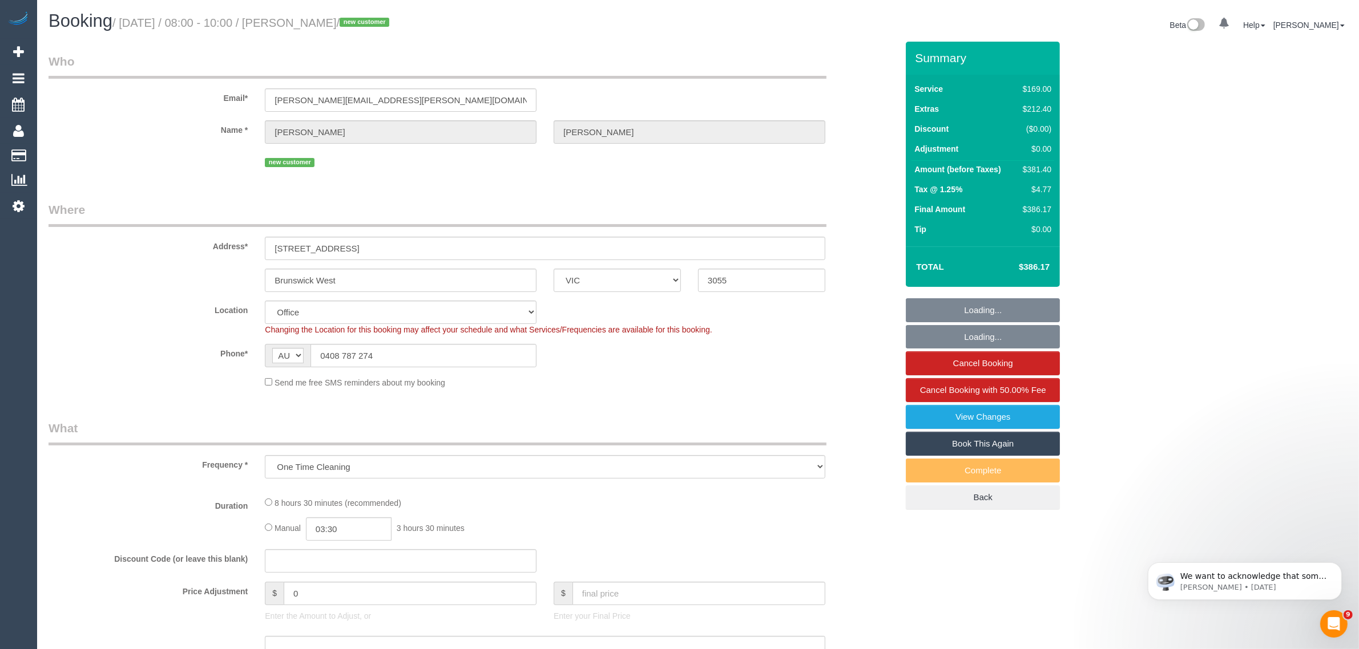
select select "number:28"
select select "number:14"
select select "number:18"
select select "number:36"
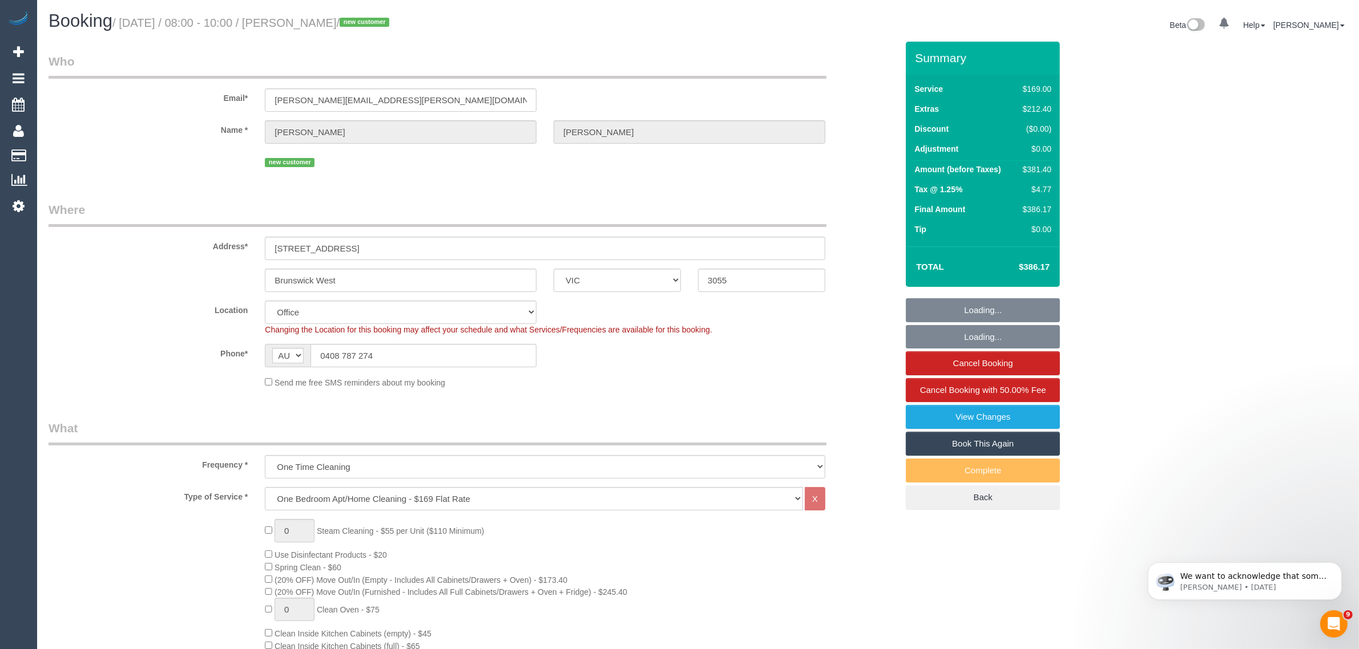
select select "object:811"
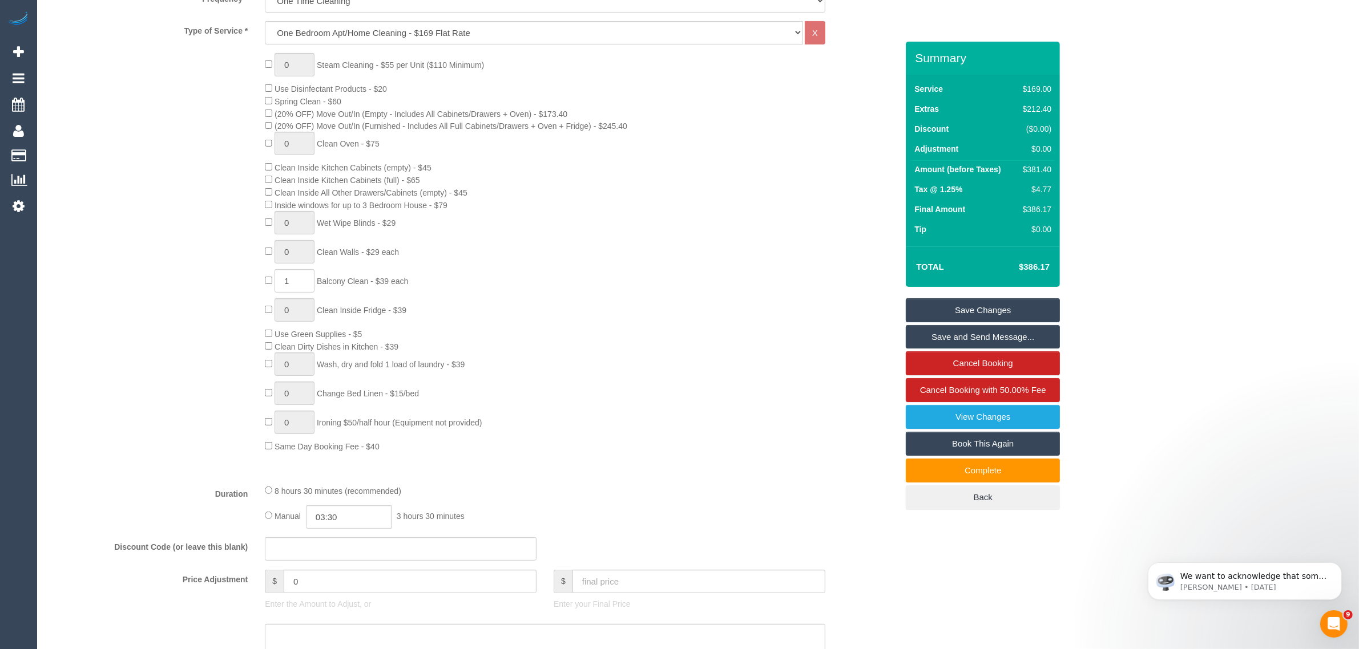
scroll to position [571, 0]
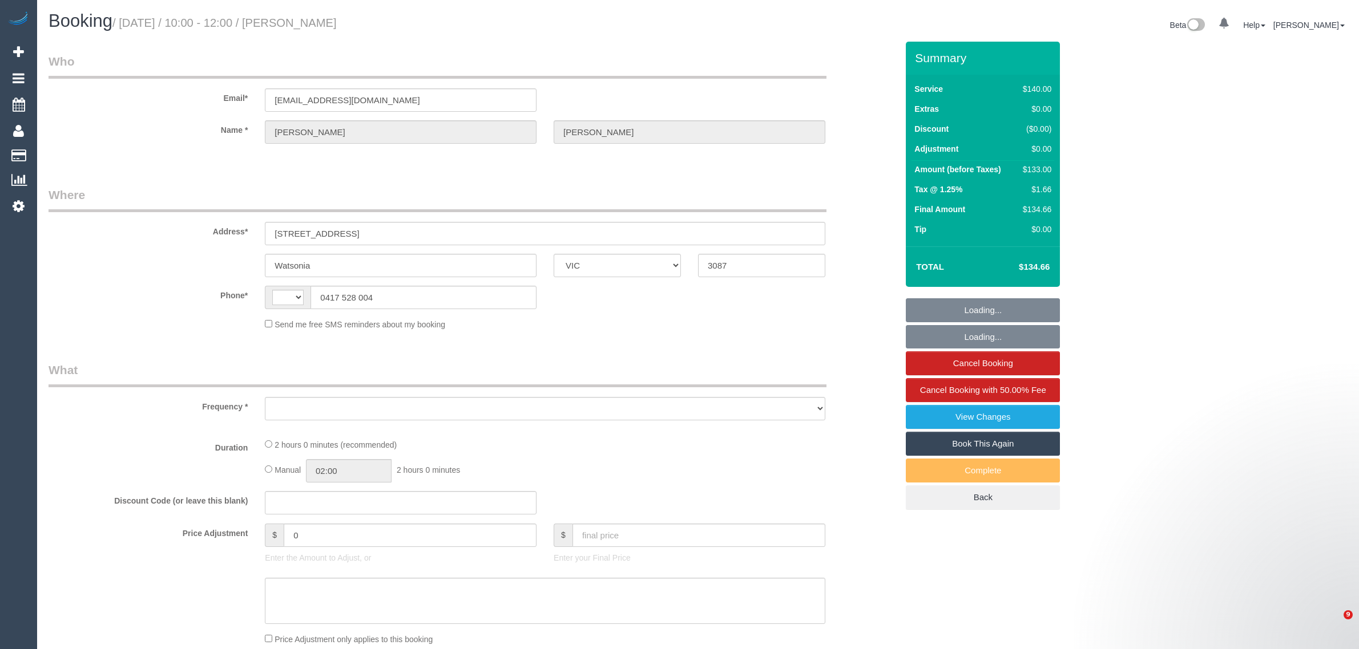
select select "VIC"
select select "string:AU"
select select "object:287"
select select "string:stripe-pm_1Rhvku2GScqysDRVoaW0DjnV"
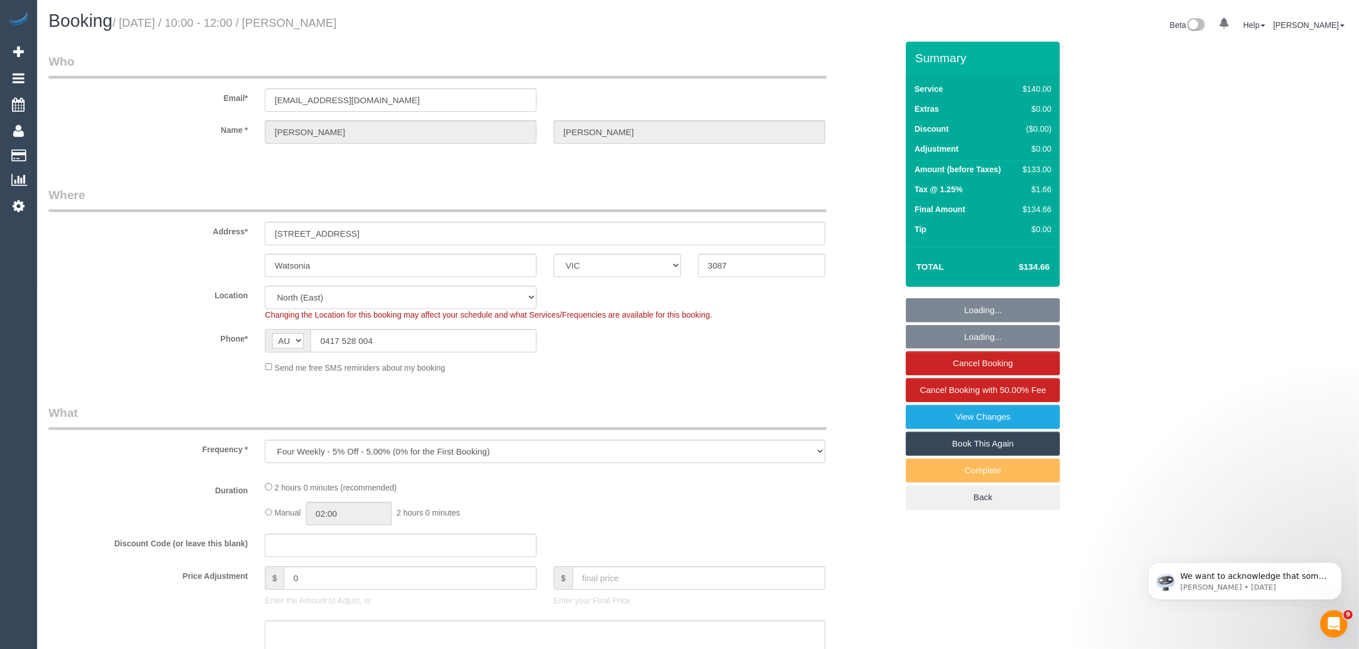
select select "object:539"
select select "number:27"
select select "number:15"
select select "number:19"
select select "number:24"
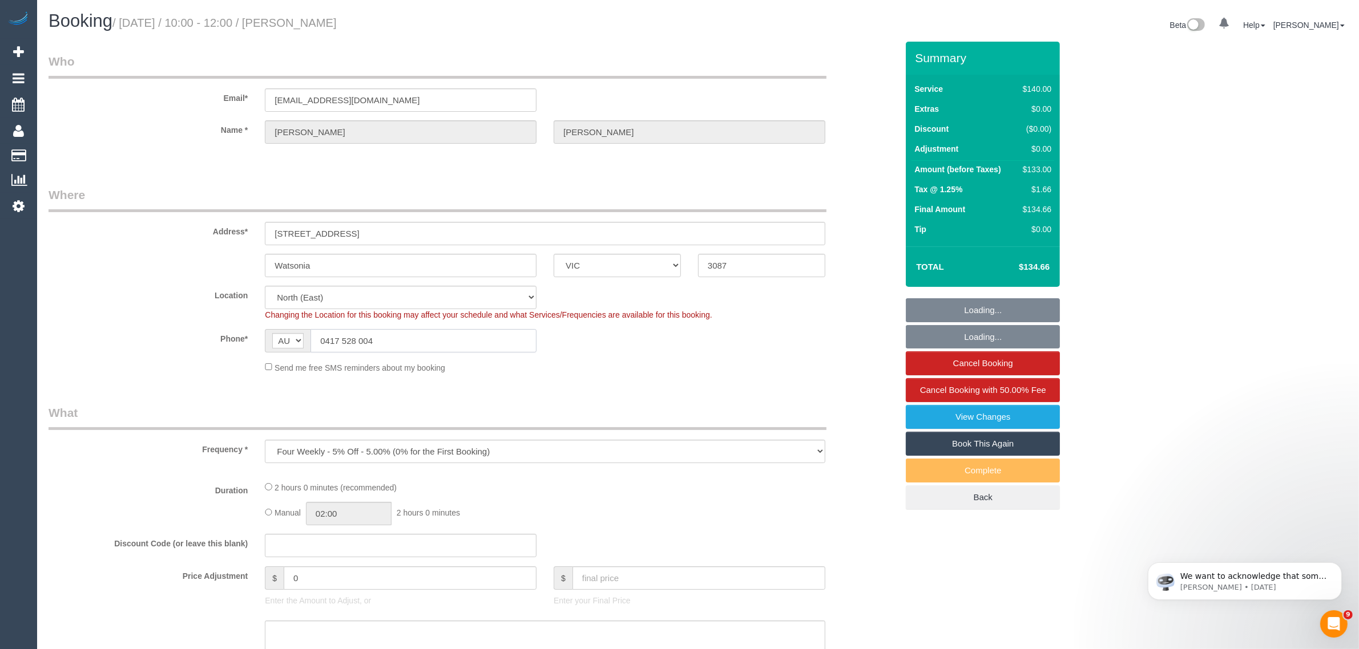
select select "number:12"
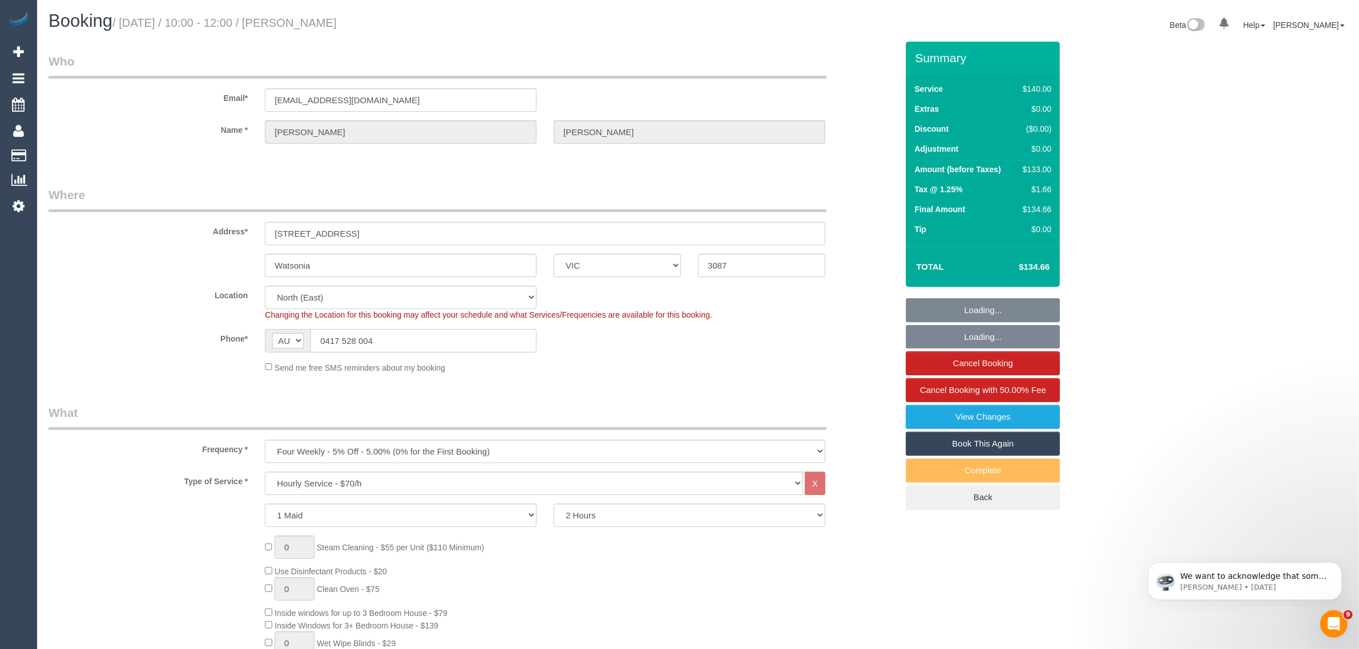
click at [478, 345] on input "0417 528 004" at bounding box center [423, 340] width 226 height 23
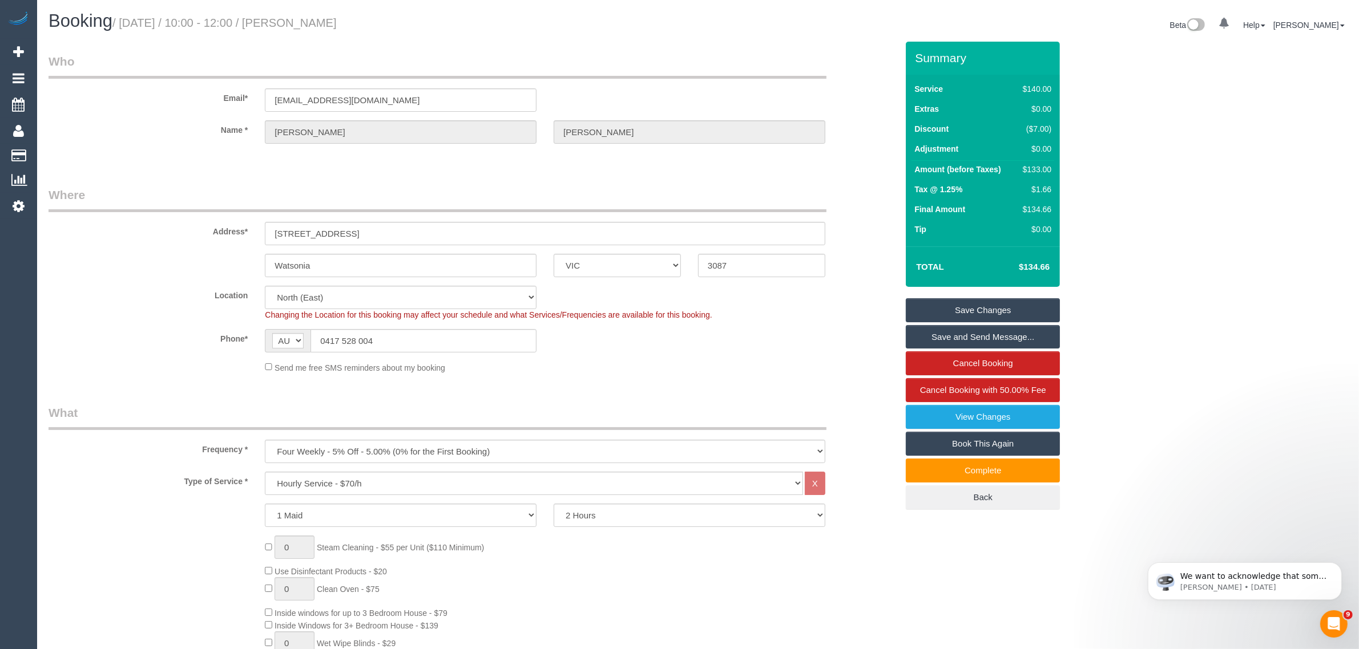
click at [663, 360] on sui-booking-location "Location Office City East (North) East (South) Inner East Inner North (East) In…" at bounding box center [473, 330] width 849 height 88
click at [995, 415] on link "View Changes" at bounding box center [983, 417] width 154 height 24
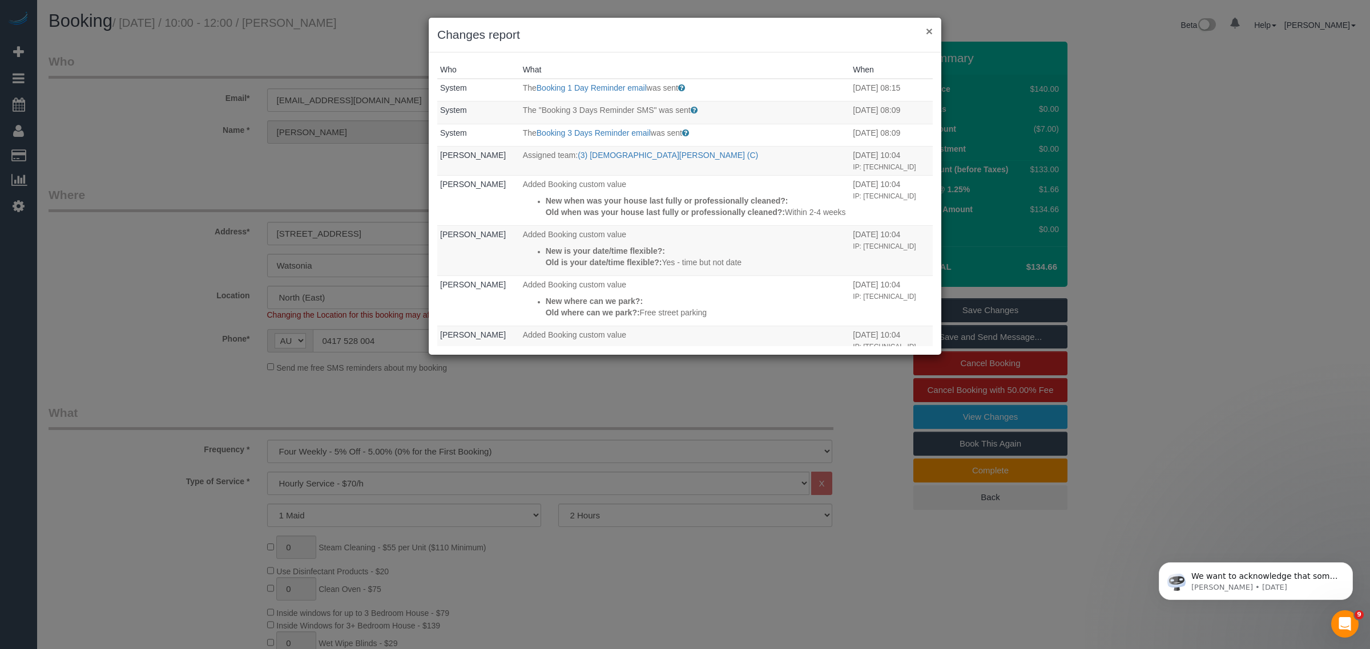
click at [930, 35] on button "×" at bounding box center [929, 31] width 7 height 12
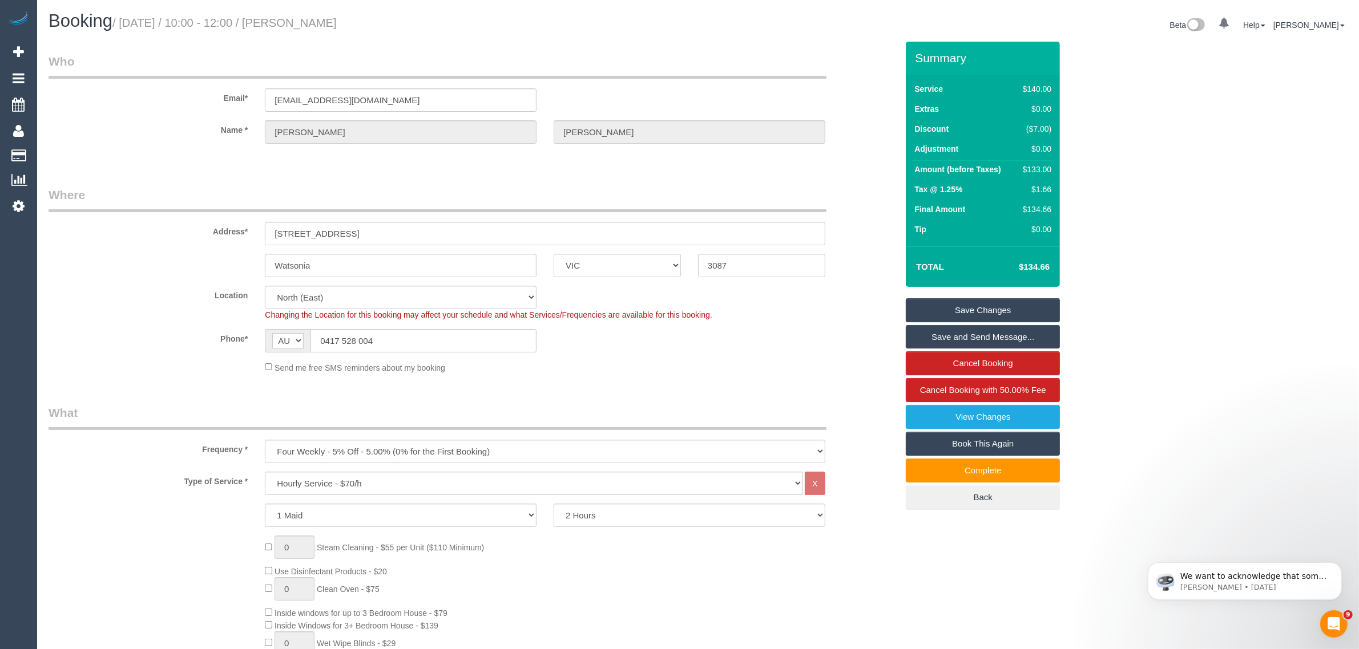
click at [1033, 417] on link "View Changes" at bounding box center [983, 417] width 154 height 24
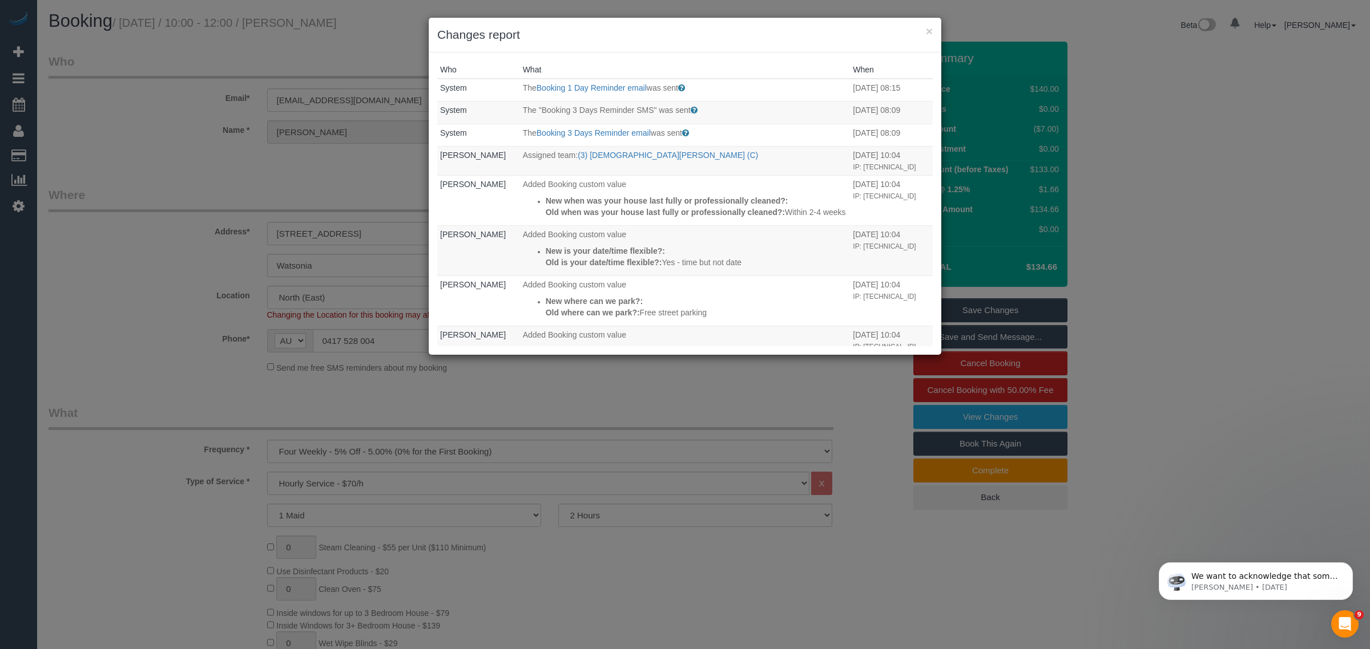
click at [936, 31] on div "× Changes report" at bounding box center [685, 35] width 513 height 35
click at [928, 29] on button "×" at bounding box center [929, 31] width 7 height 12
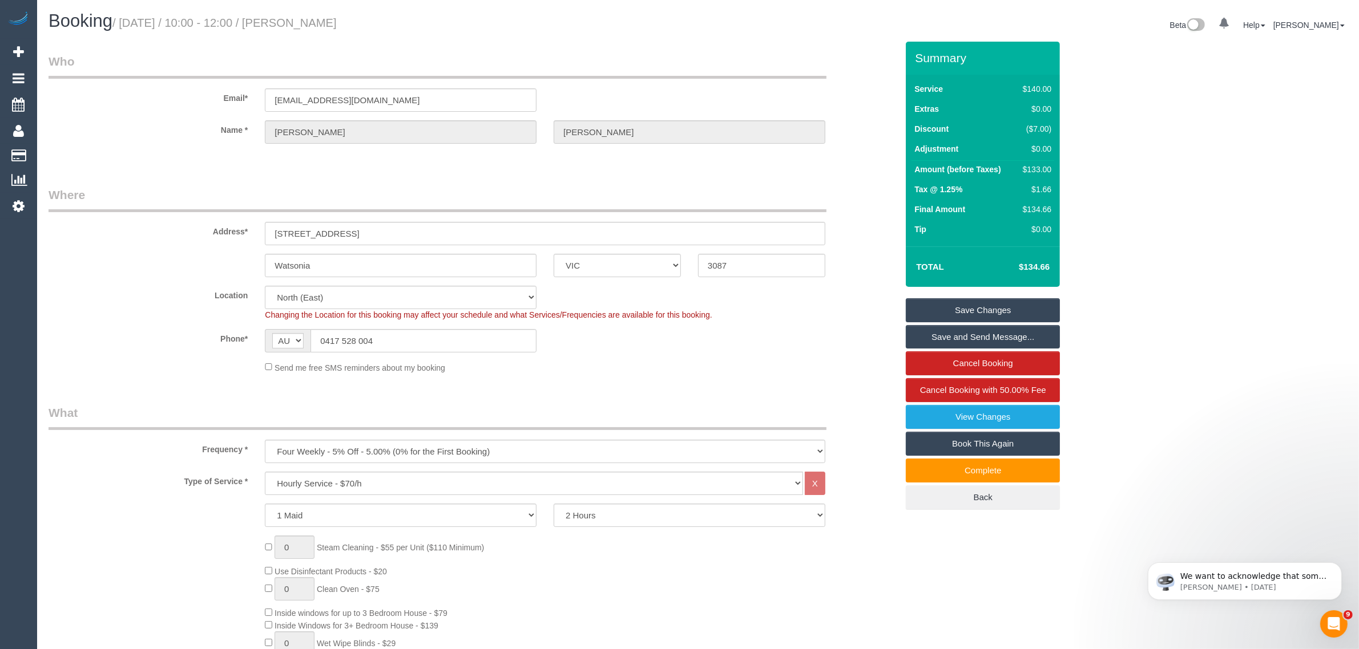
click at [175, 368] on div "Send me free SMS reminders about my booking" at bounding box center [473, 367] width 866 height 13
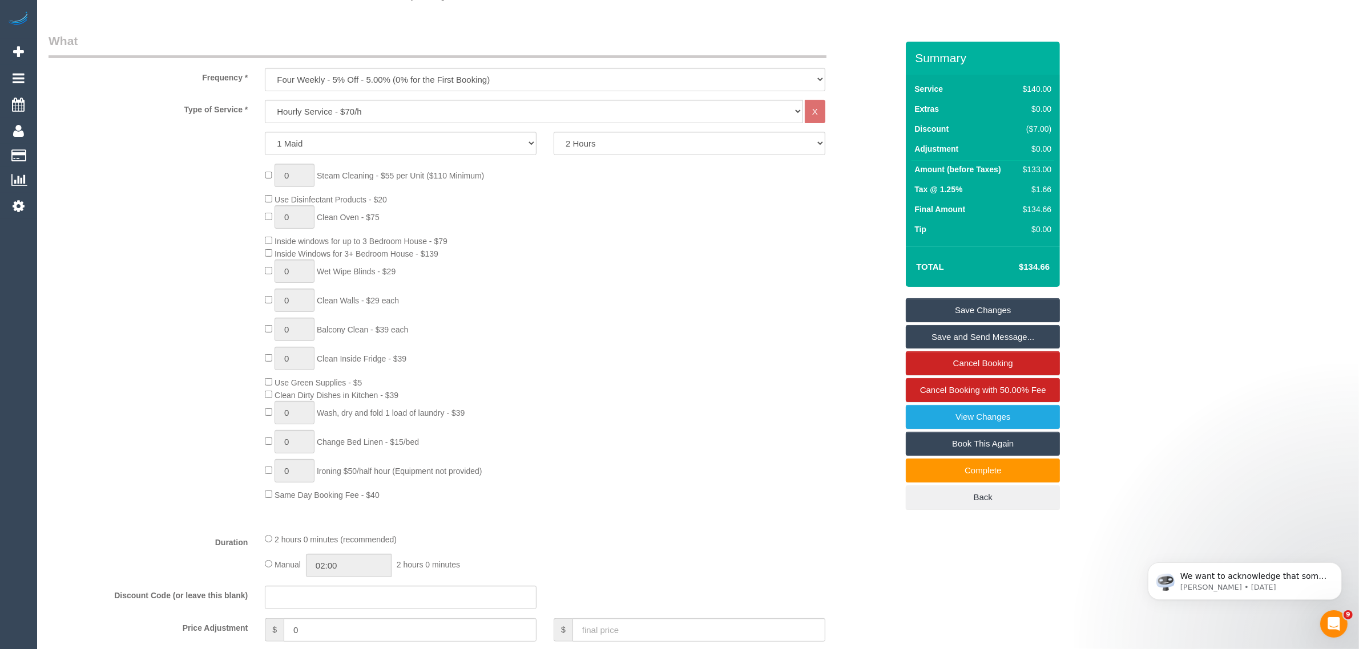
scroll to position [285, 0]
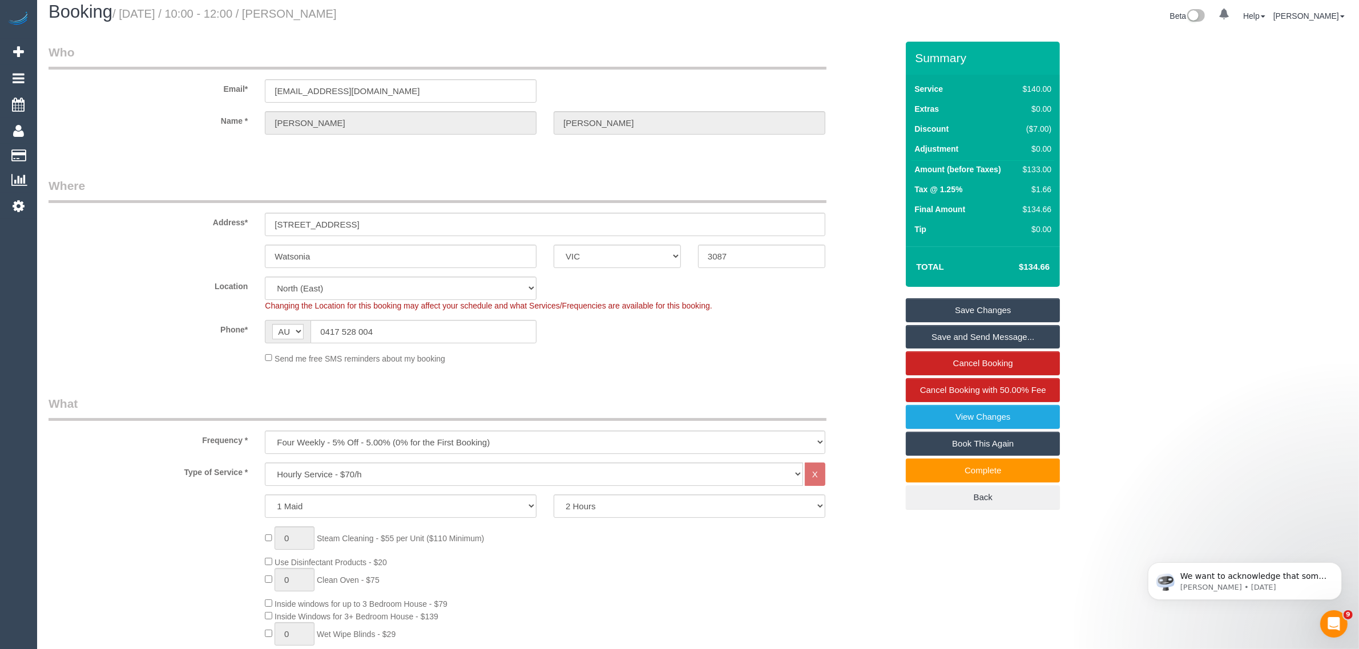
scroll to position [0, 0]
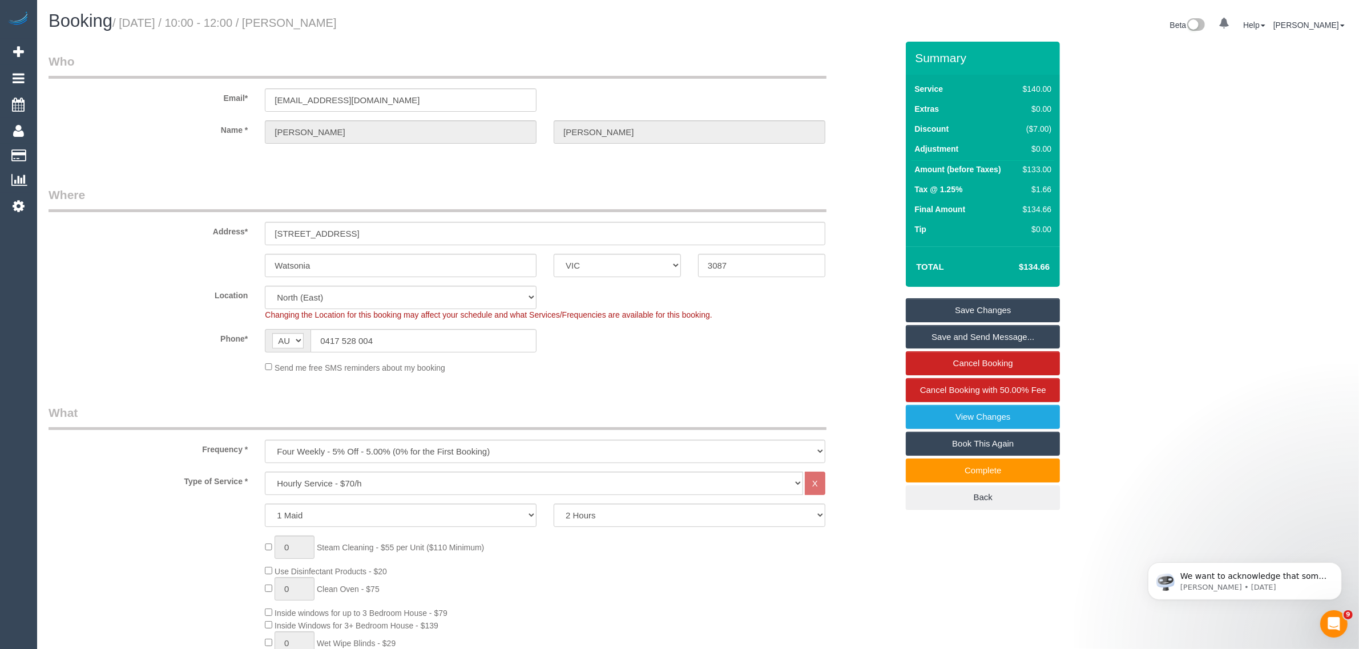
click at [164, 304] on div "Location Office City East (North) East (South) Inner East Inner North (East) In…" at bounding box center [473, 303] width 866 height 35
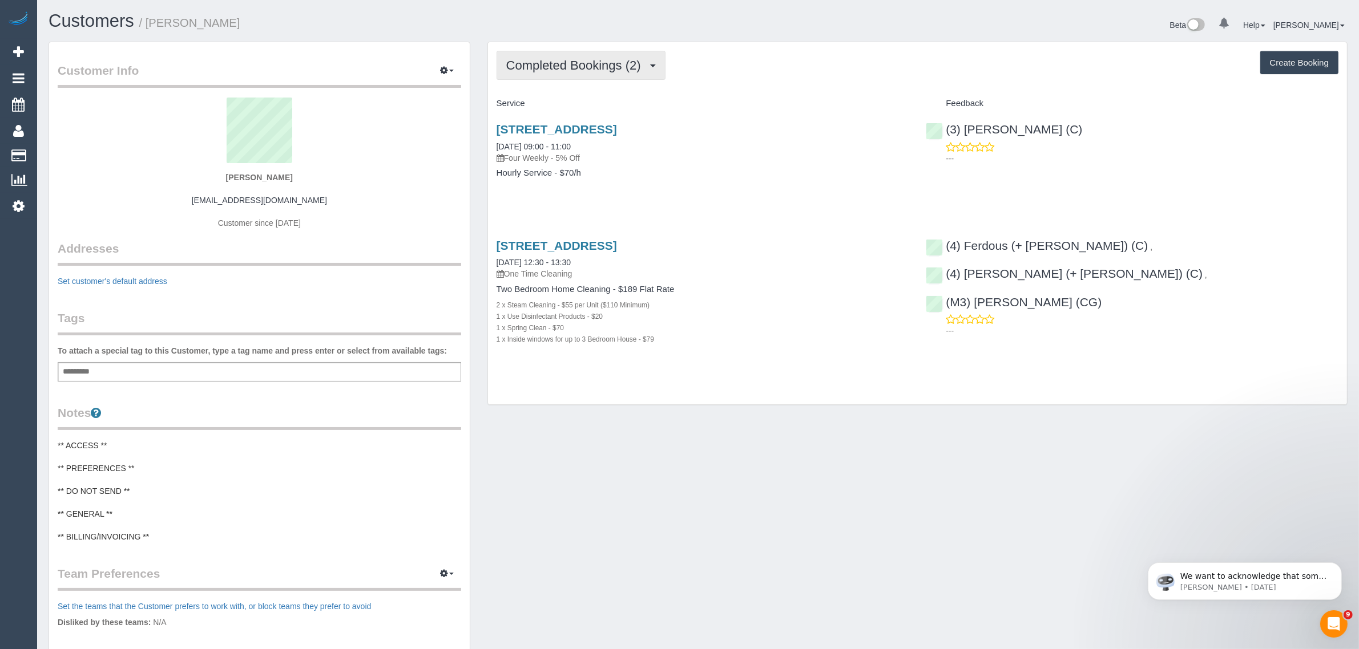
click at [568, 54] on button "Completed Bookings (2)" at bounding box center [581, 65] width 169 height 29
click at [567, 104] on link "Upcoming Bookings (11)" at bounding box center [557, 106] width 120 height 15
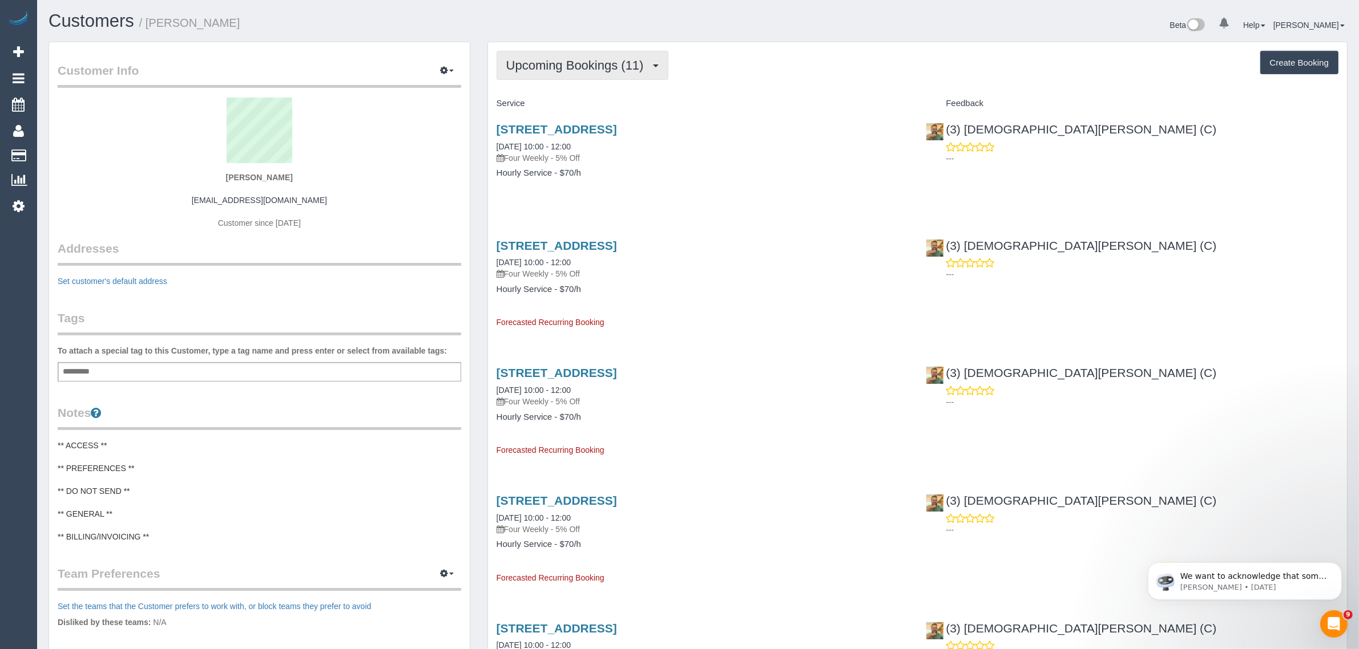
click at [618, 56] on button "Upcoming Bookings (11)" at bounding box center [583, 65] width 172 height 29
click at [586, 88] on link "Completed Bookings (2)" at bounding box center [557, 91] width 120 height 15
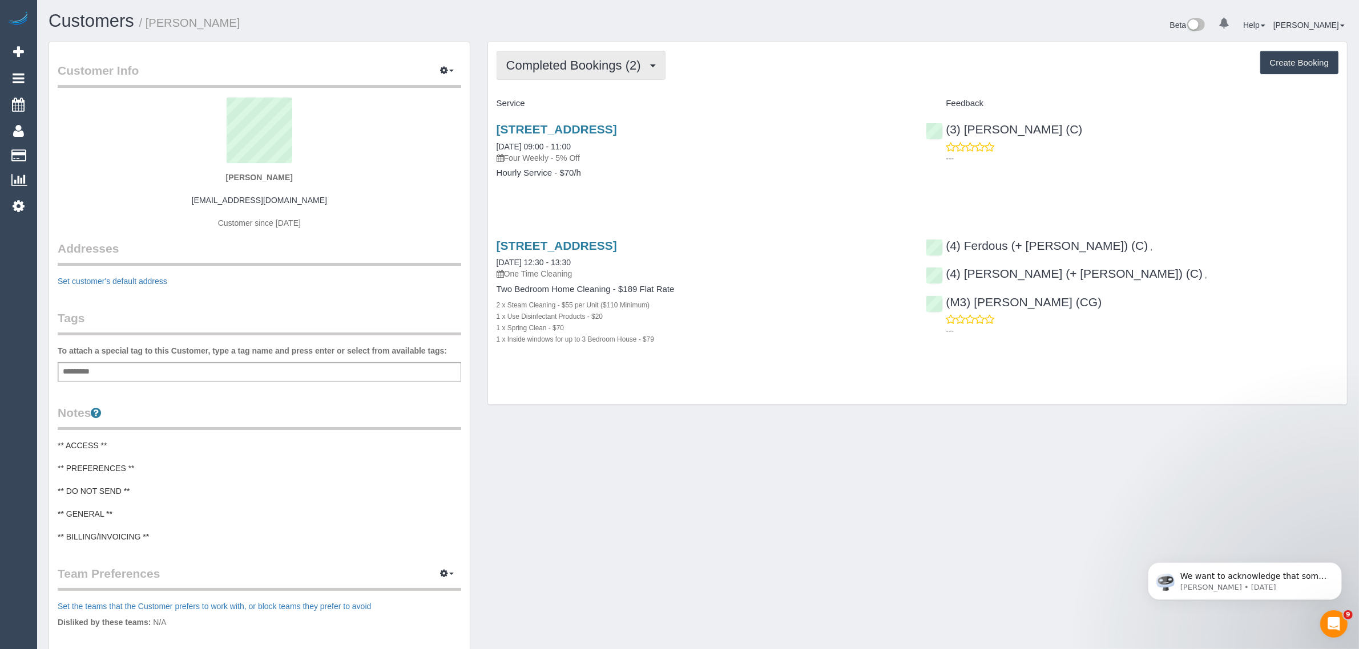
click at [595, 69] on span "Completed Bookings (2)" at bounding box center [576, 65] width 140 height 14
click at [588, 102] on link "Upcoming Bookings (11)" at bounding box center [557, 106] width 120 height 15
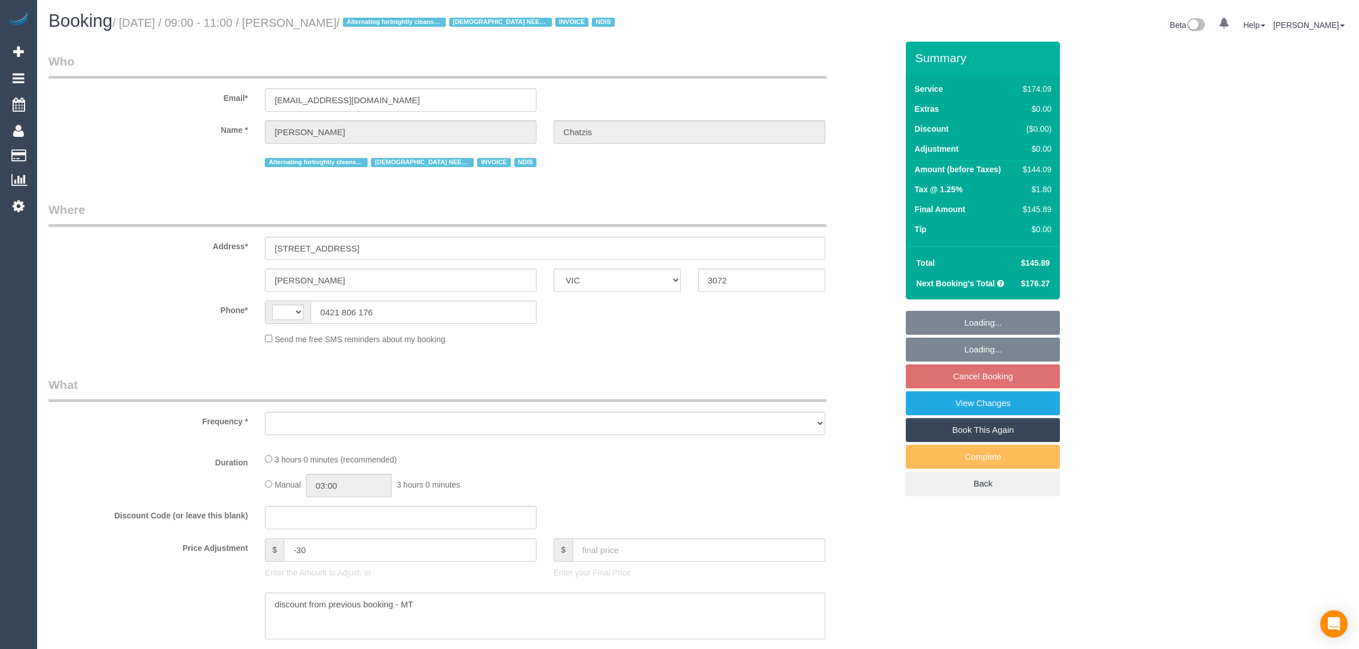
select select "VIC"
select select "180"
select select "number:28"
select select "number:14"
select select "number:19"
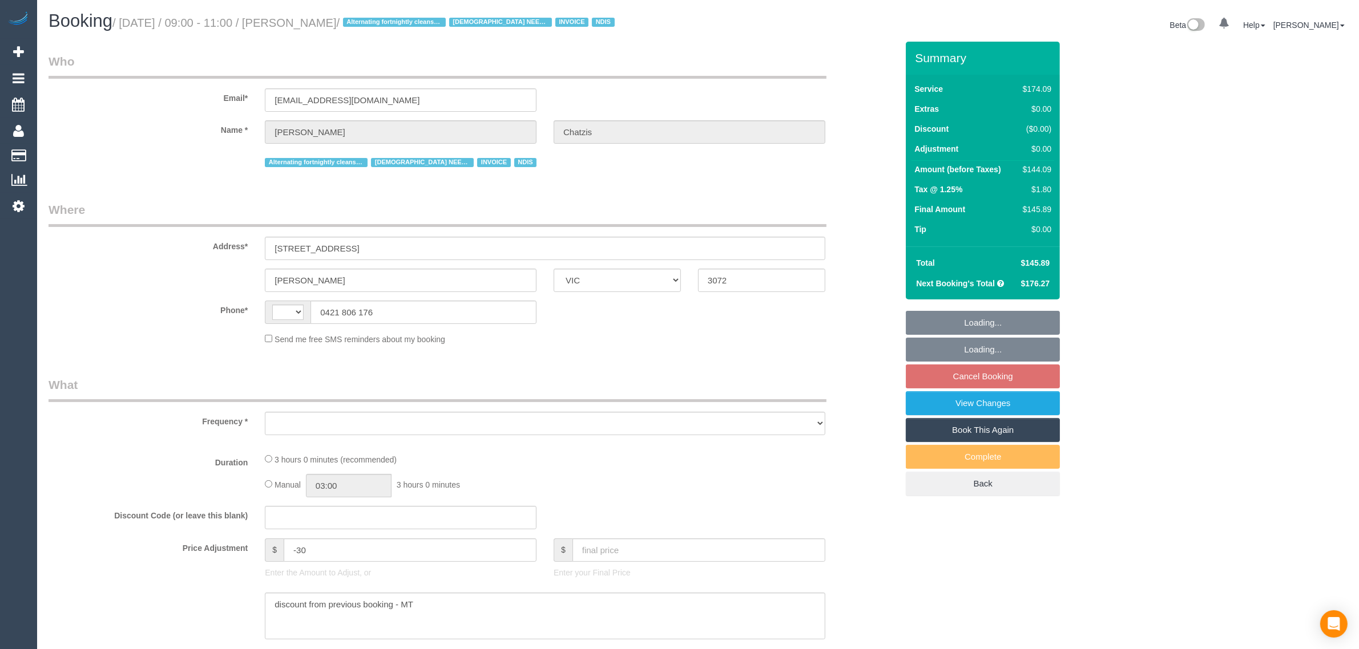
select select "number:36"
select select "number:35"
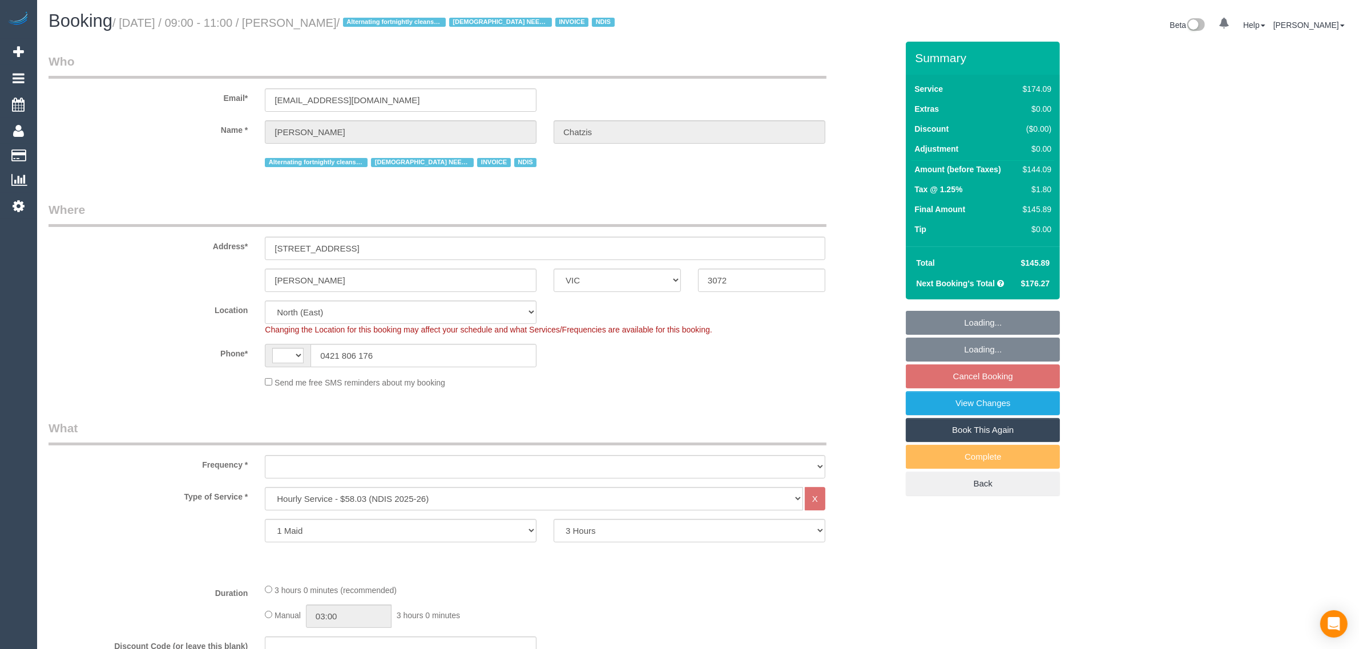
select select "object:517"
select select "string:AU"
select select "object:1419"
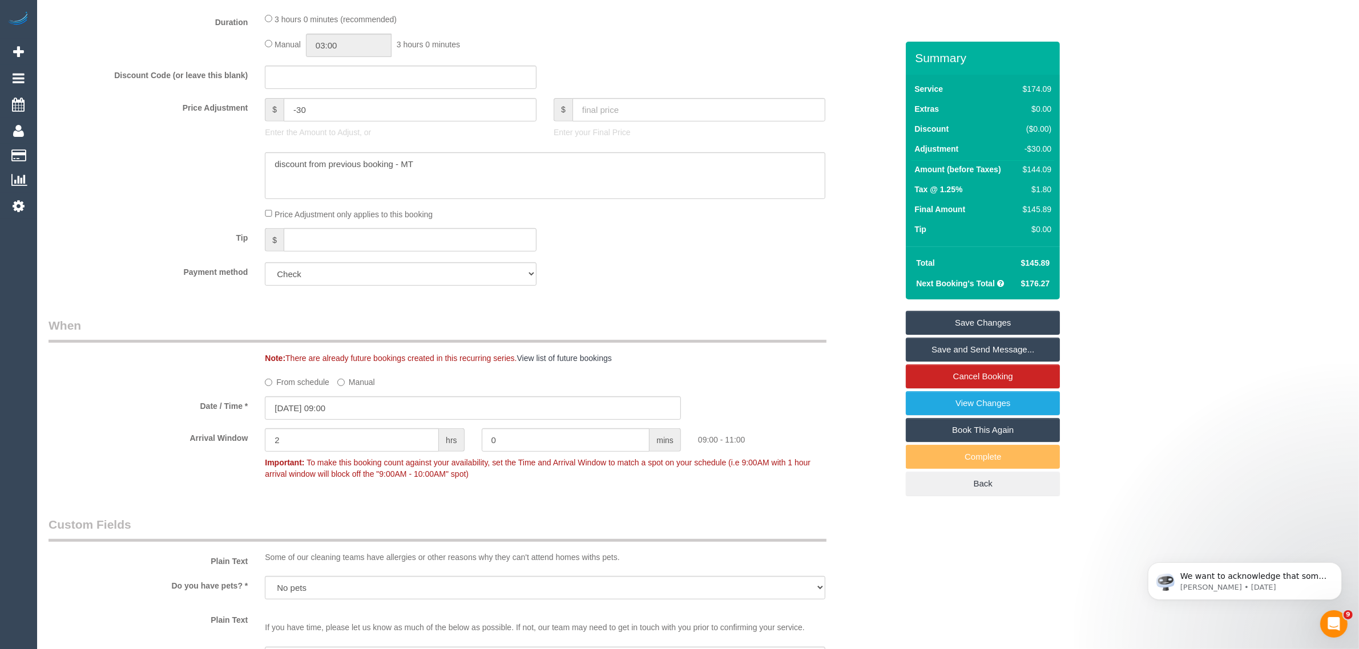
scroll to position [571, 0]
click at [306, 378] on label "From schedule" at bounding box center [297, 380] width 64 height 15
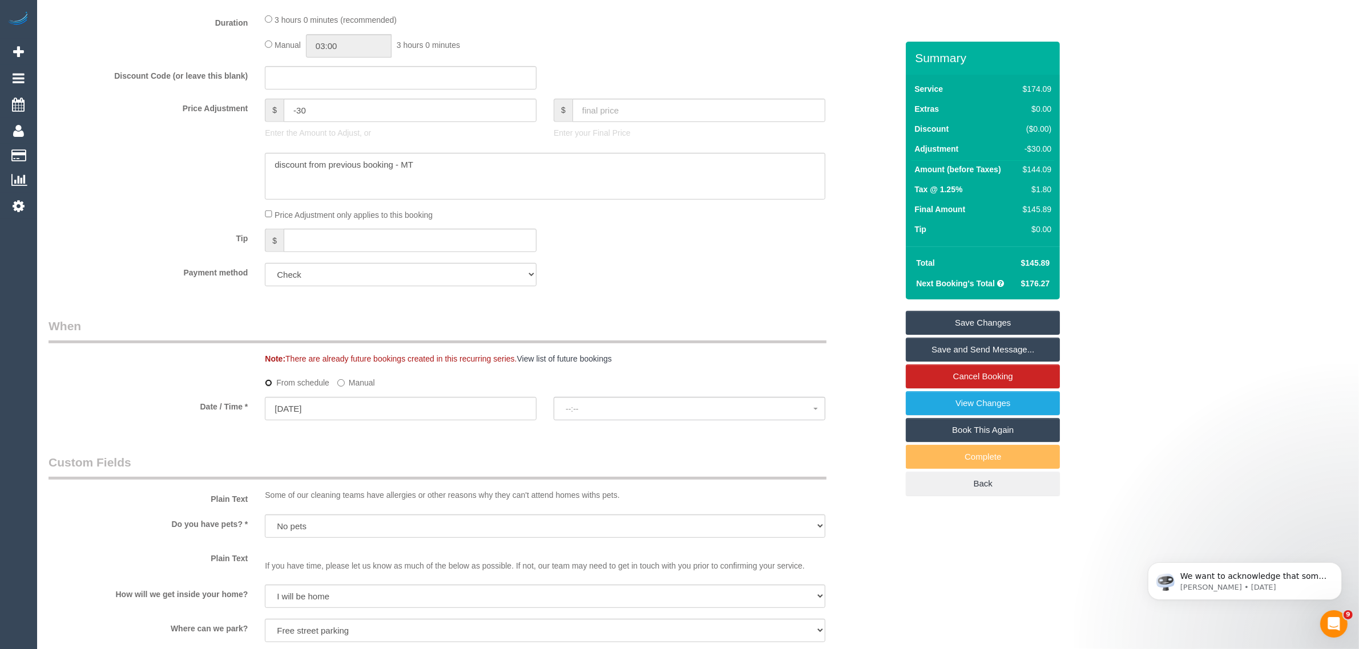
select select "spot10"
click at [472, 407] on input "30/09/2025" at bounding box center [401, 408] width 272 height 23
click at [405, 435] on span "Next" at bounding box center [402, 431] width 9 height 9
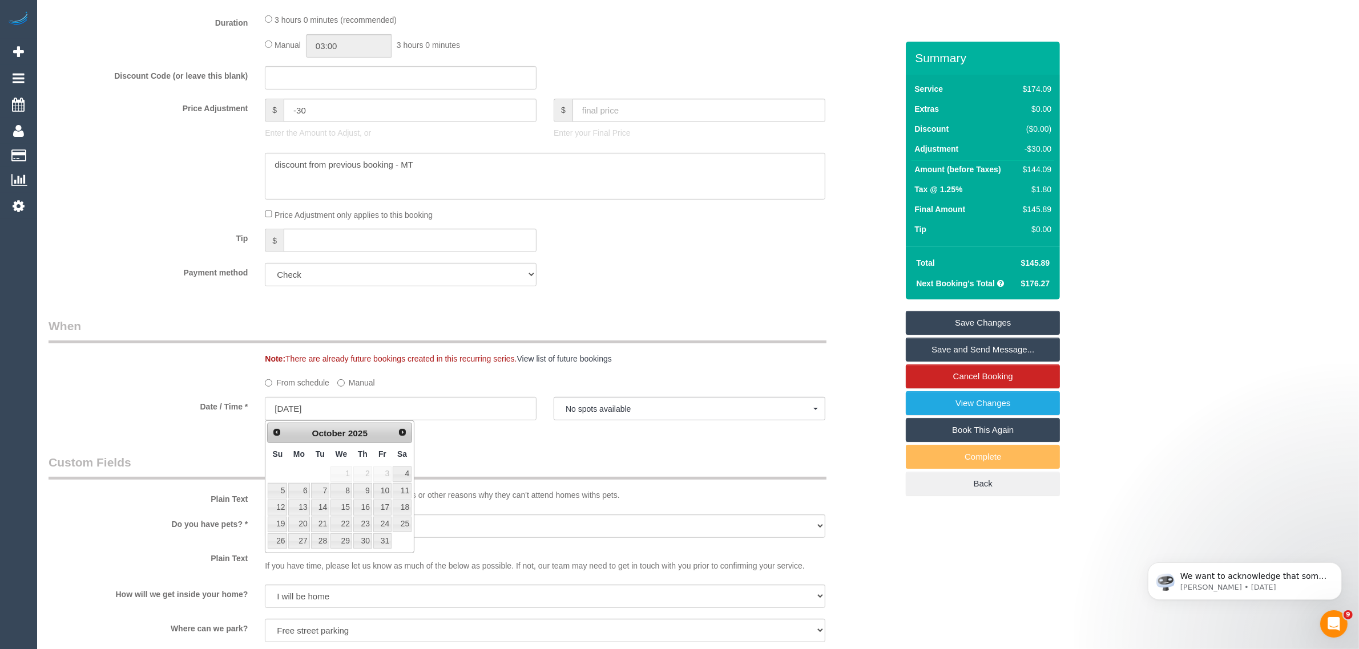
click at [344, 471] on span "1" at bounding box center [341, 474] width 22 height 15
click at [560, 446] on div "Who Email* p.chatzis83@hotmail.com Name * Maria Chatzis Alternating fortnightly…" at bounding box center [473, 582] width 866 height 2223
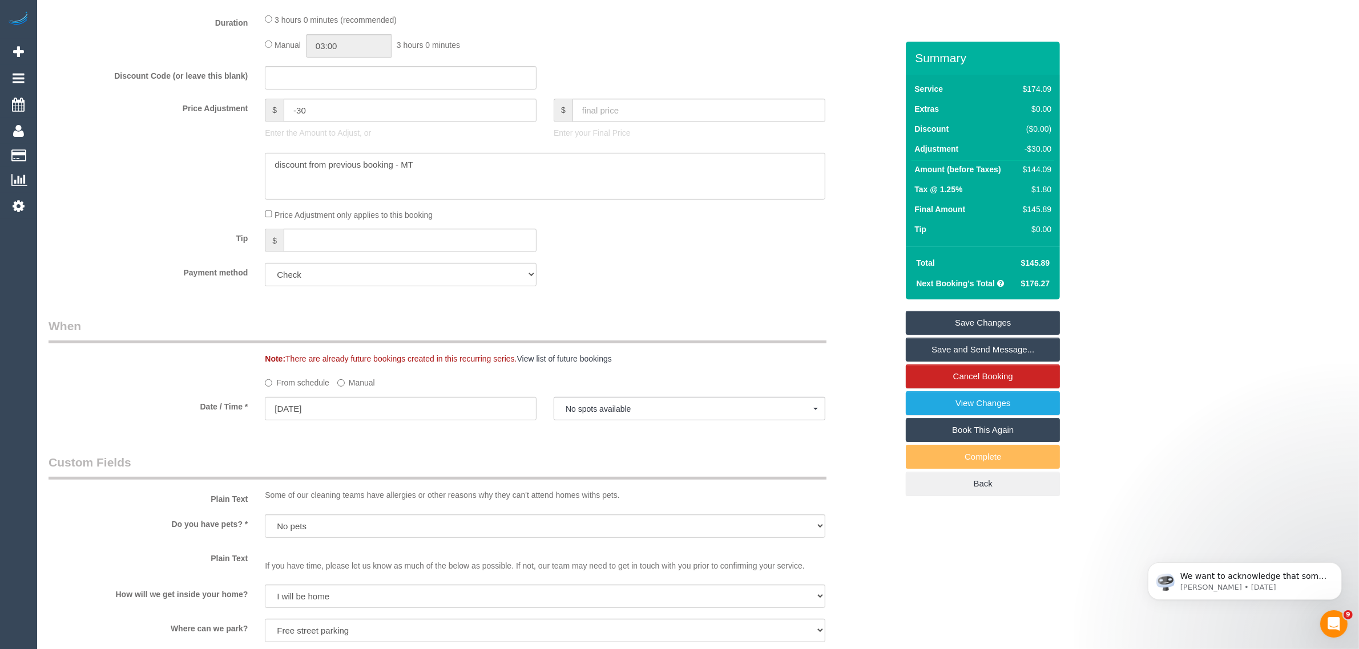
scroll to position [0, 0]
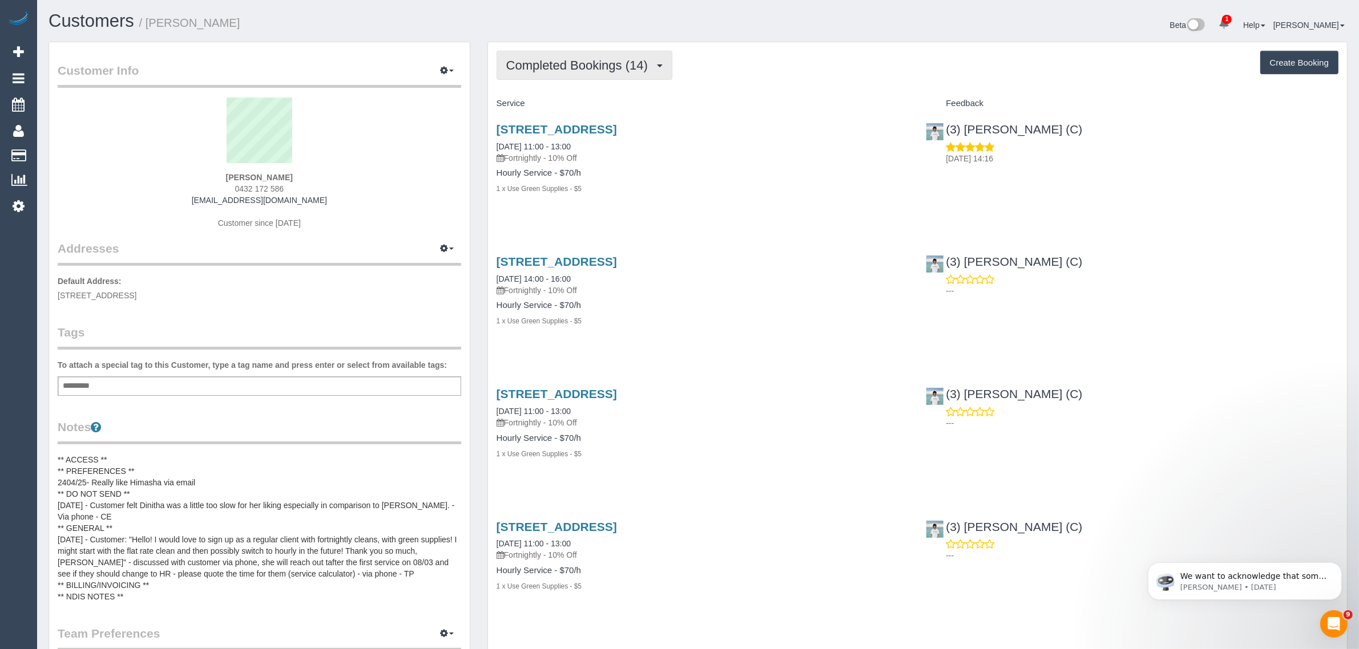
click at [600, 60] on span "Completed Bookings (14)" at bounding box center [579, 65] width 147 height 14
click at [586, 99] on link "Upcoming Bookings (11)" at bounding box center [558, 106] width 123 height 15
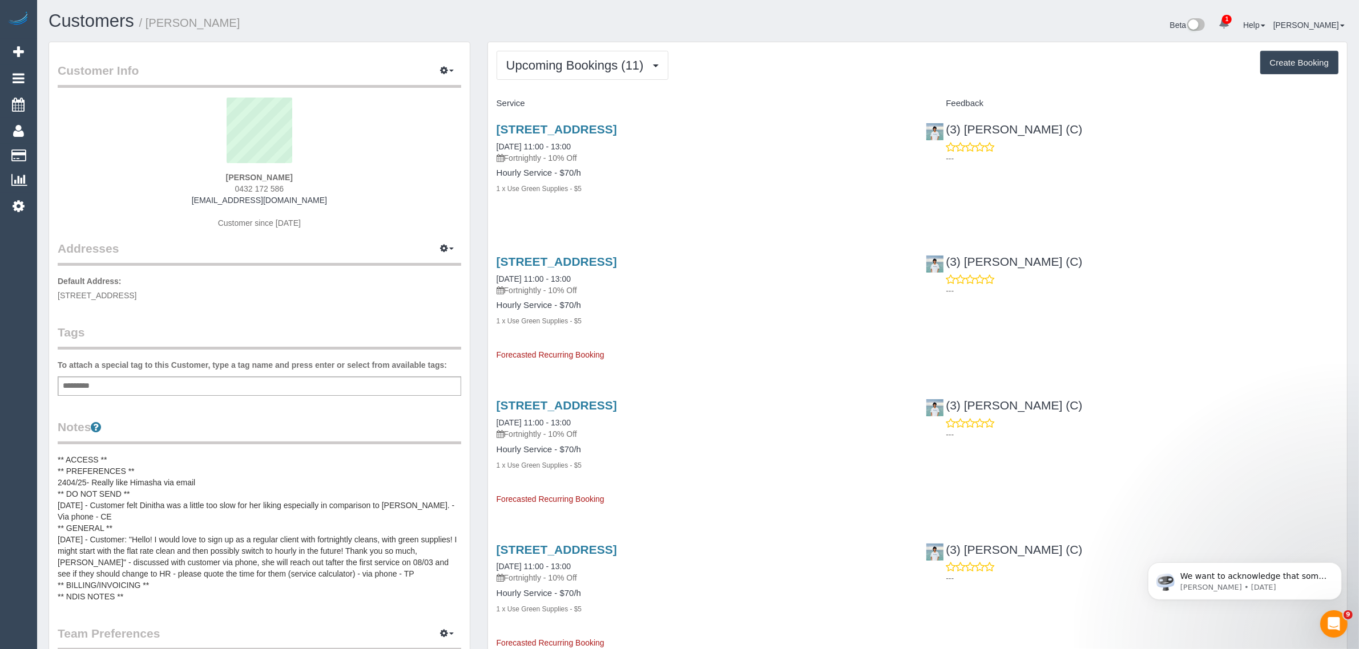
drag, startPoint x: 629, startPoint y: 143, endPoint x: 494, endPoint y: 148, distance: 134.8
click at [494, 148] on div "78 Church Street, Hawthorn, VIC 3122 27/09/2025 11:00 - 13:00 Fortnightly - 10%…" at bounding box center [703, 165] width 430 height 104
copy link "27/09/2025 11:00 - 13:00"
click at [561, 130] on link "78 Church Street, Hawthorn, VIC 3122" at bounding box center [557, 129] width 120 height 13
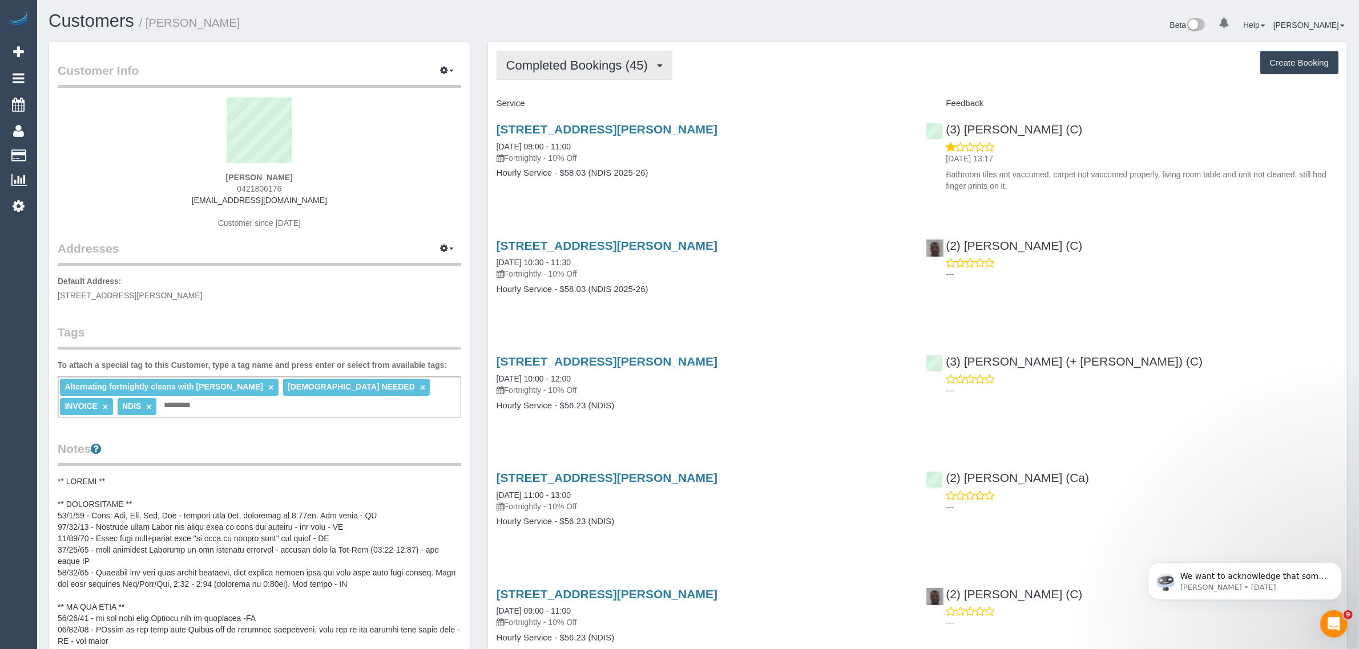
click at [620, 60] on span "Completed Bookings (45)" at bounding box center [579, 65] width 147 height 14
click at [600, 104] on link "Upcoming Bookings (12)" at bounding box center [558, 106] width 123 height 15
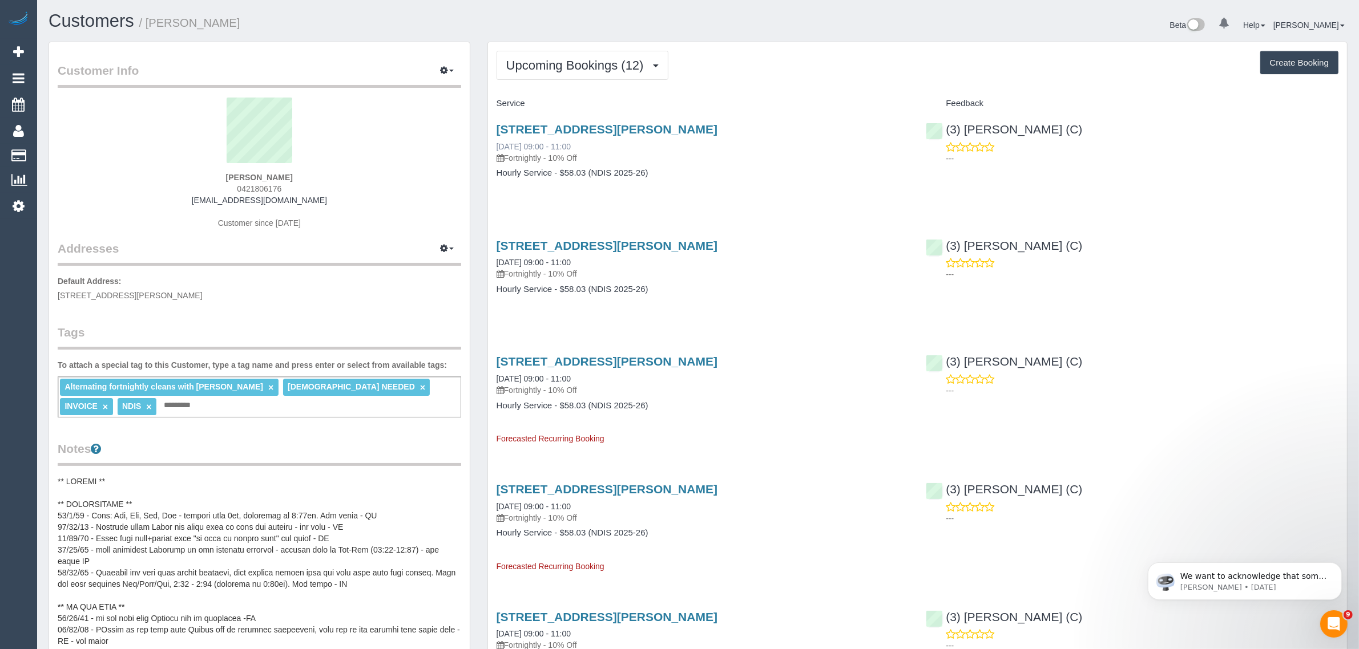
drag, startPoint x: 601, startPoint y: 144, endPoint x: 540, endPoint y: 144, distance: 61.1
click at [540, 144] on div "[STREET_ADDRESS][PERSON_NAME] [DATE] 09:00 - 11:00 Fortnightly - 10% Off" at bounding box center [703, 143] width 413 height 41
copy link "09:00 - 11:00"
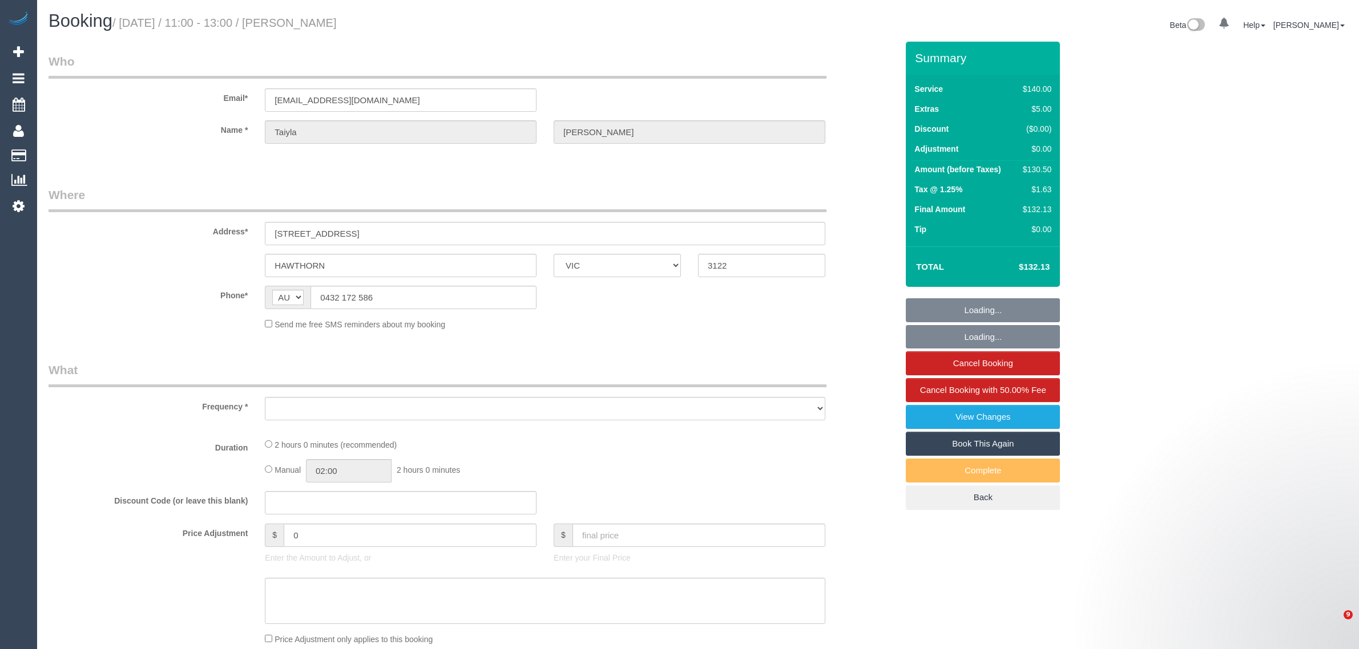
select select "VIC"
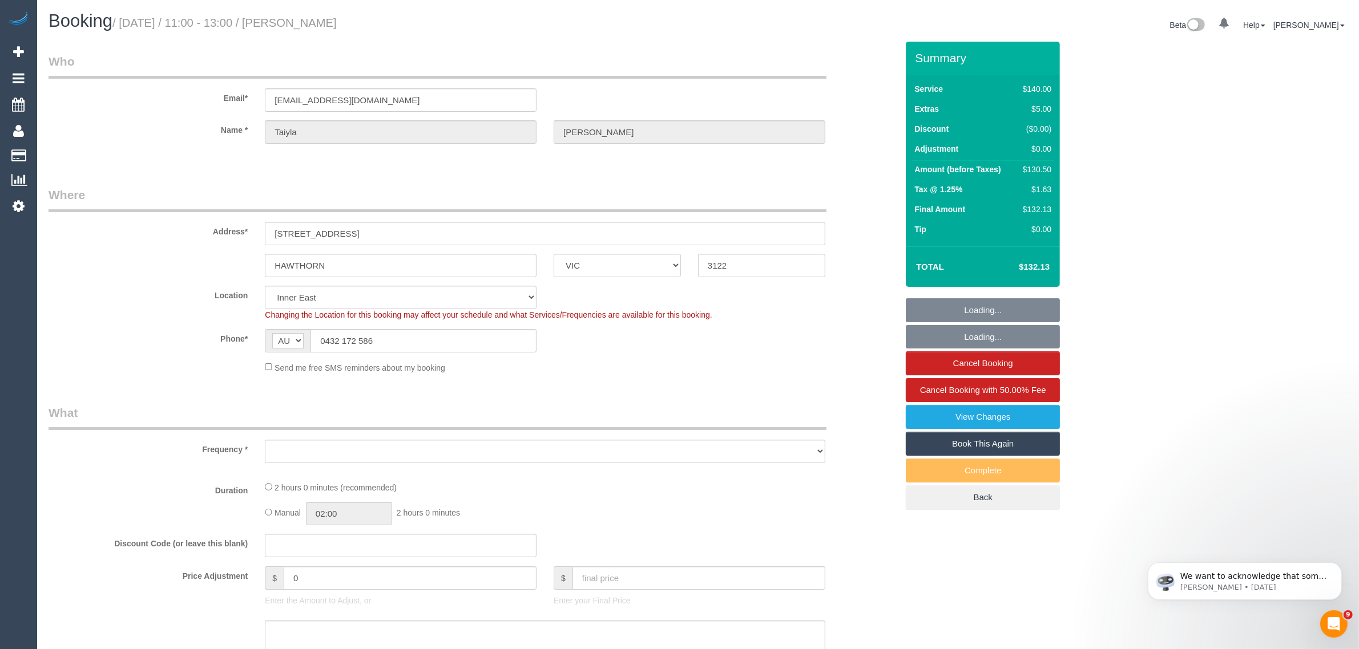
select select "number:28"
select select "number:14"
select select "number:19"
select select "number:22"
select select "number:34"
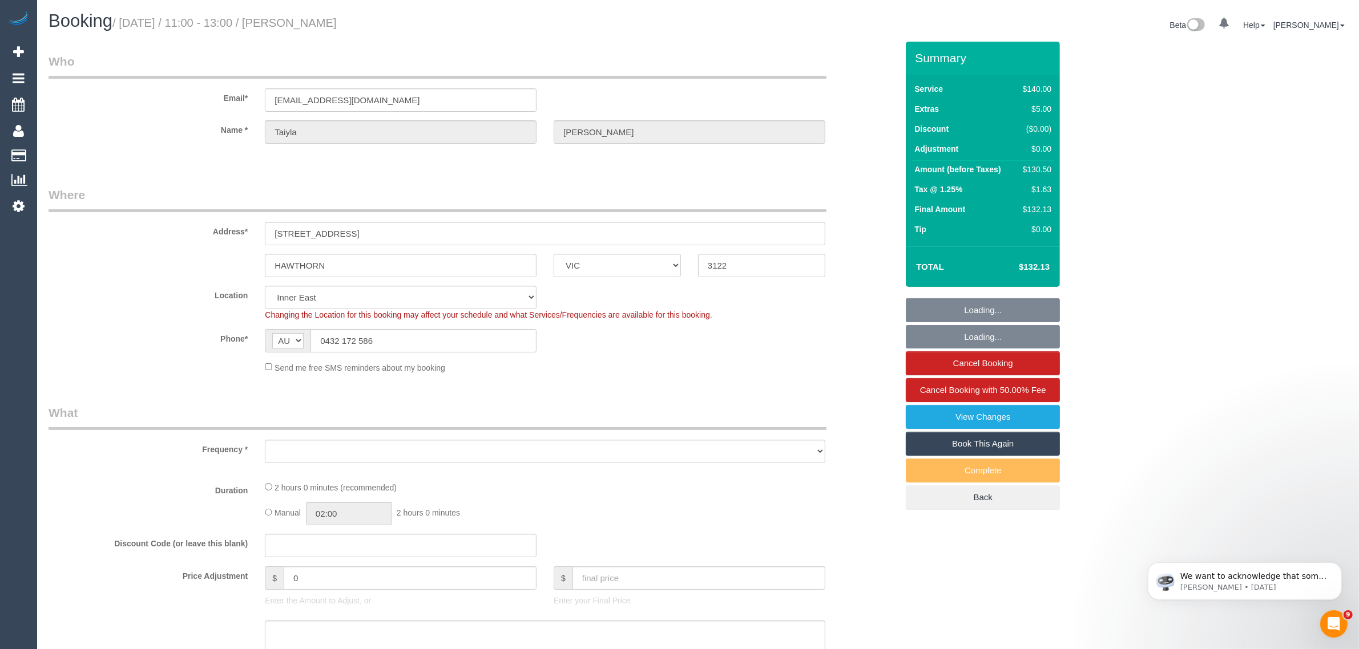
select select "number:12"
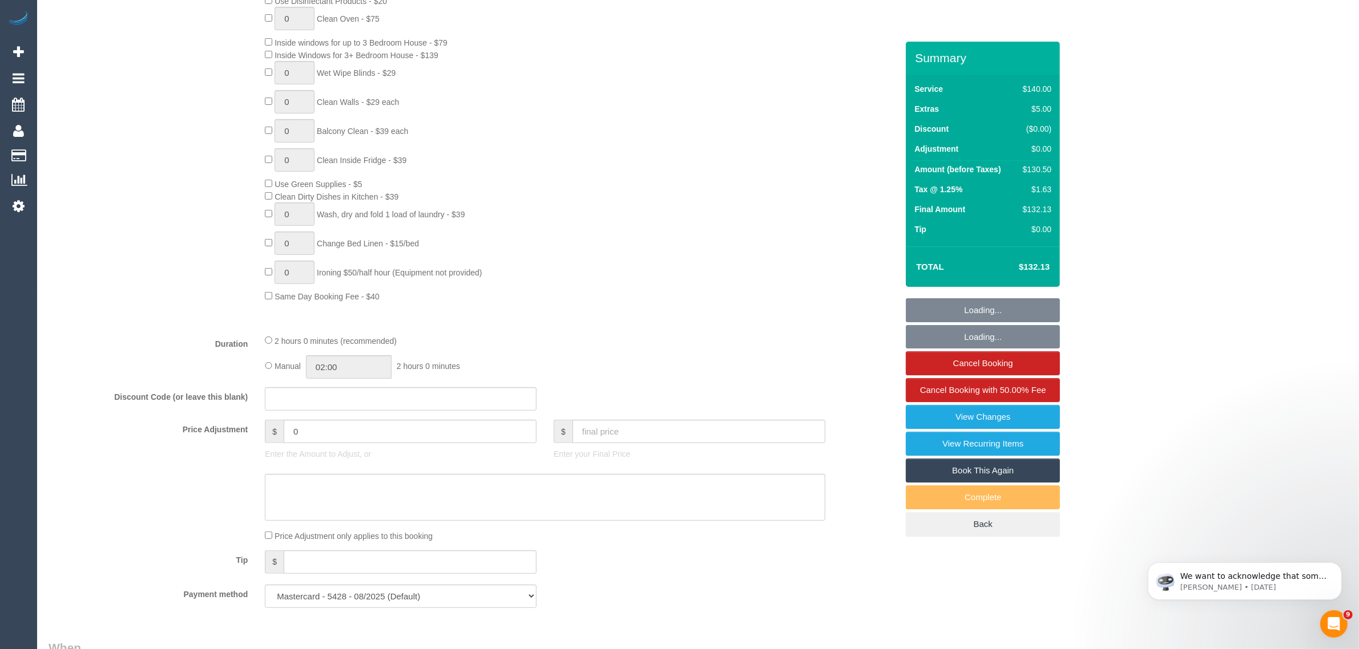
select select "object:1518"
select select "string:stripe-pm_1QxjI32GScqysDRVCt5PDqvL"
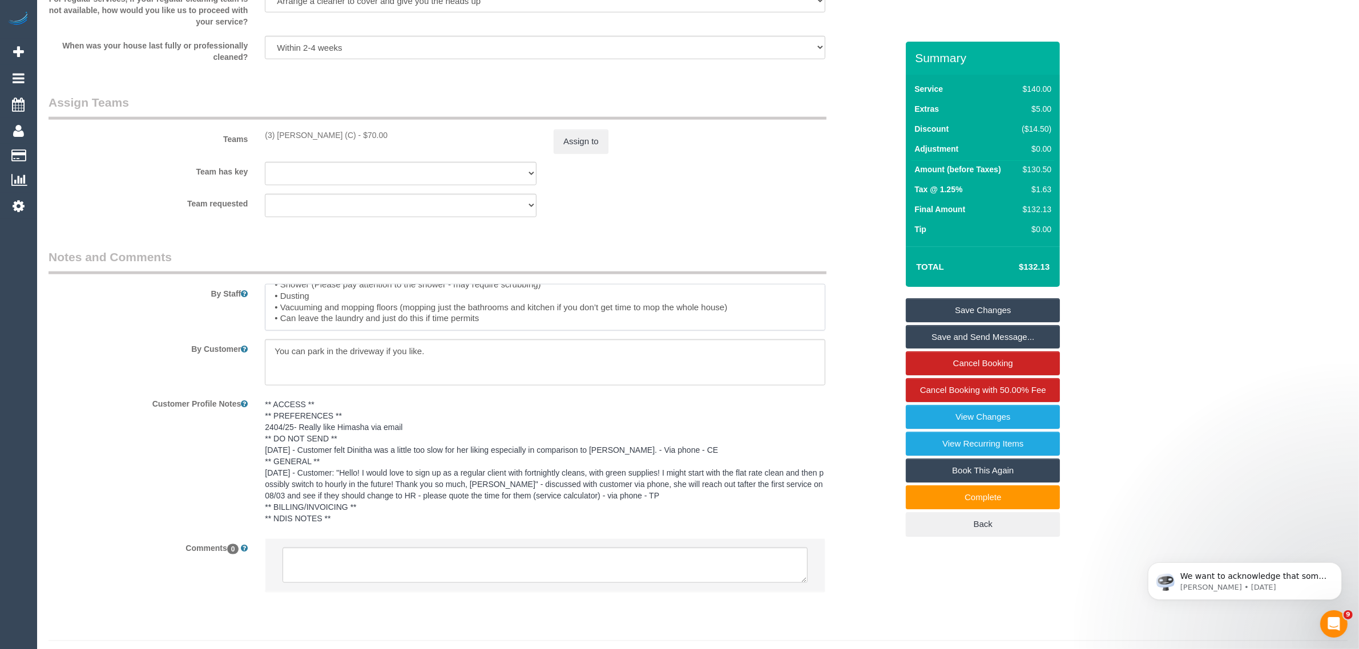
scroll to position [1660, 0]
